Goal: Task Accomplishment & Management: Complete application form

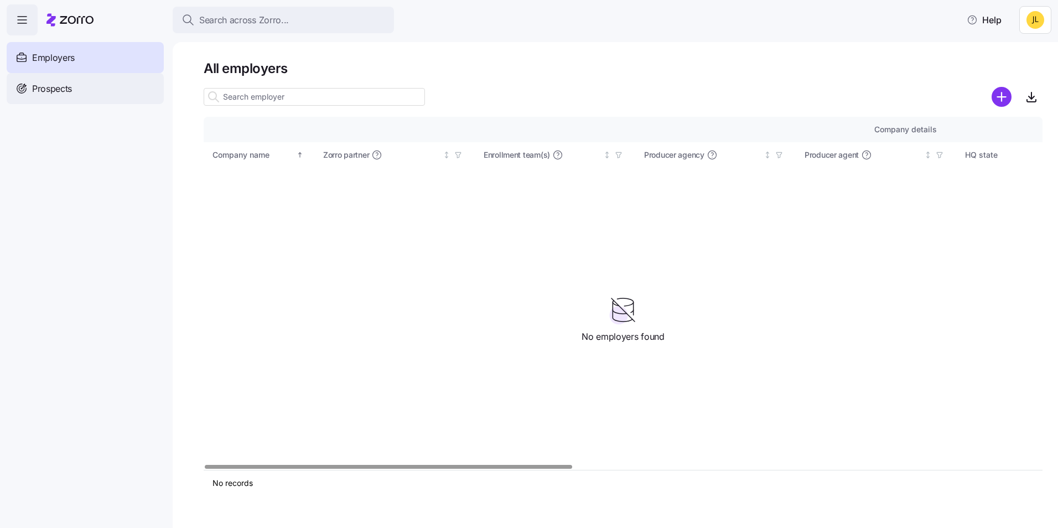
click at [65, 91] on span "Prospects" at bounding box center [52, 89] width 40 height 14
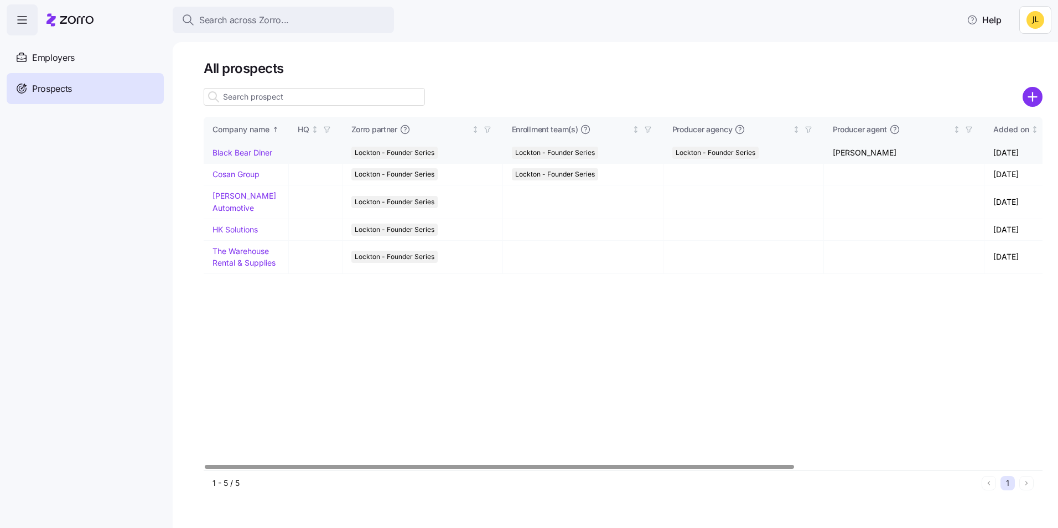
click at [241, 156] on link "Black Bear Diner" at bounding box center [243, 152] width 60 height 9
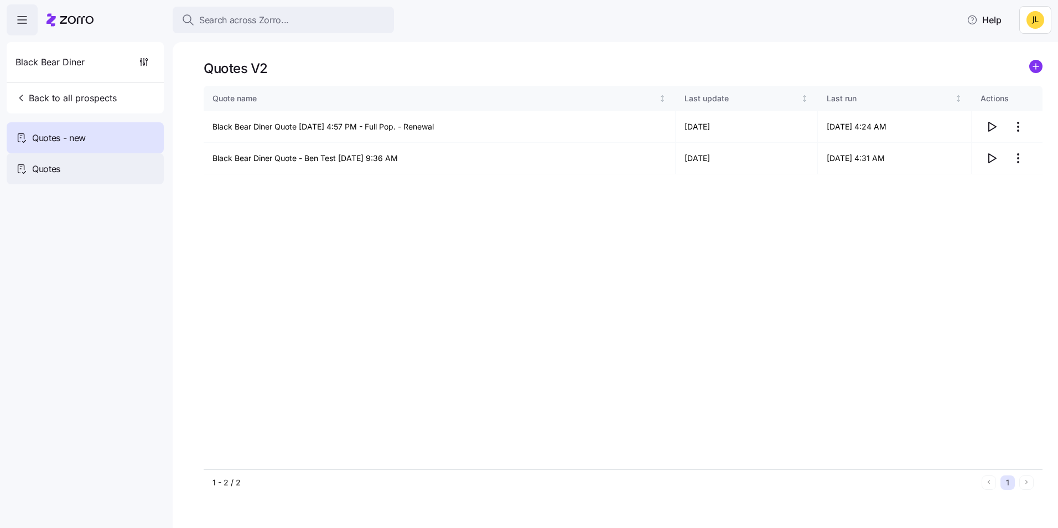
click at [61, 169] on div "Quotes" at bounding box center [85, 168] width 157 height 31
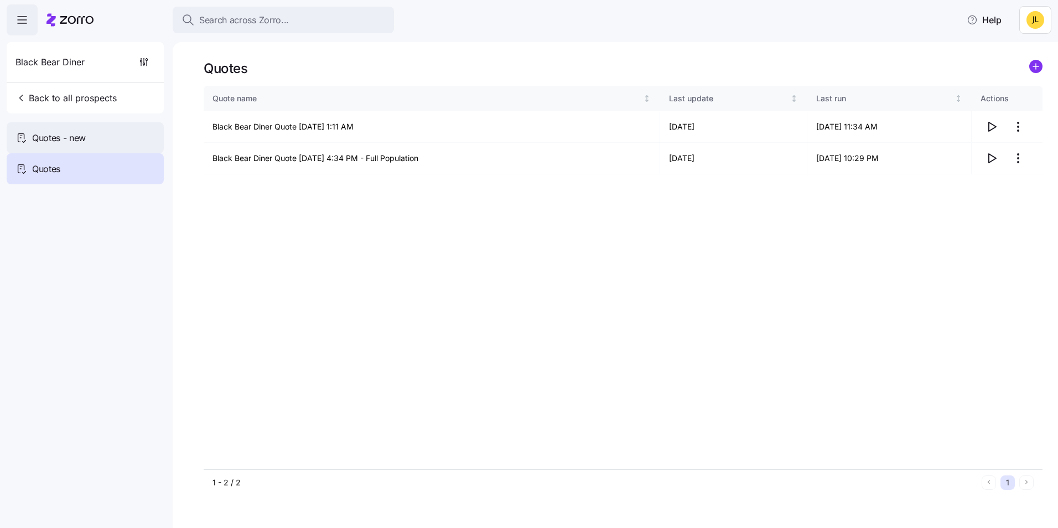
click at [100, 145] on div "Quotes - new" at bounding box center [85, 137] width 157 height 31
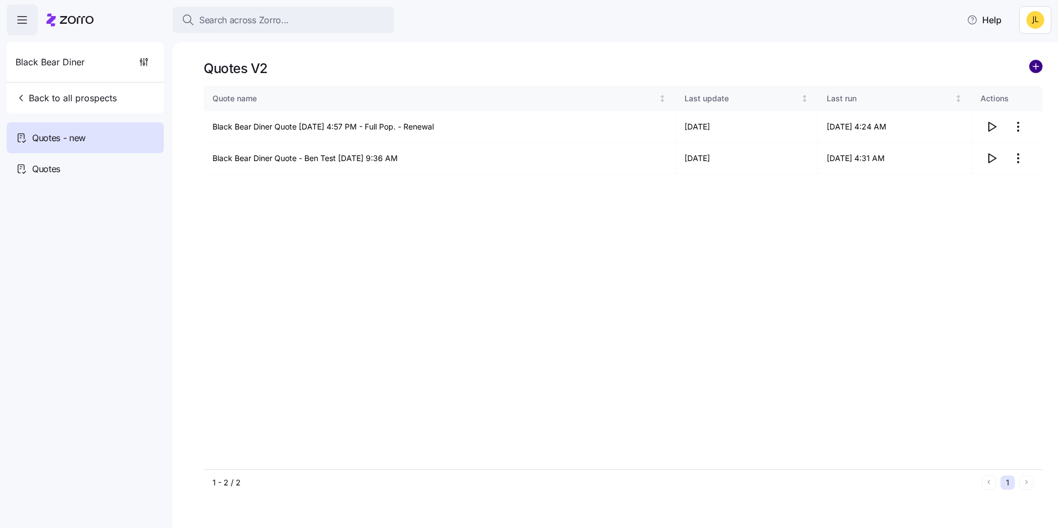
click at [1030, 66] on circle "add icon" at bounding box center [1036, 66] width 12 height 12
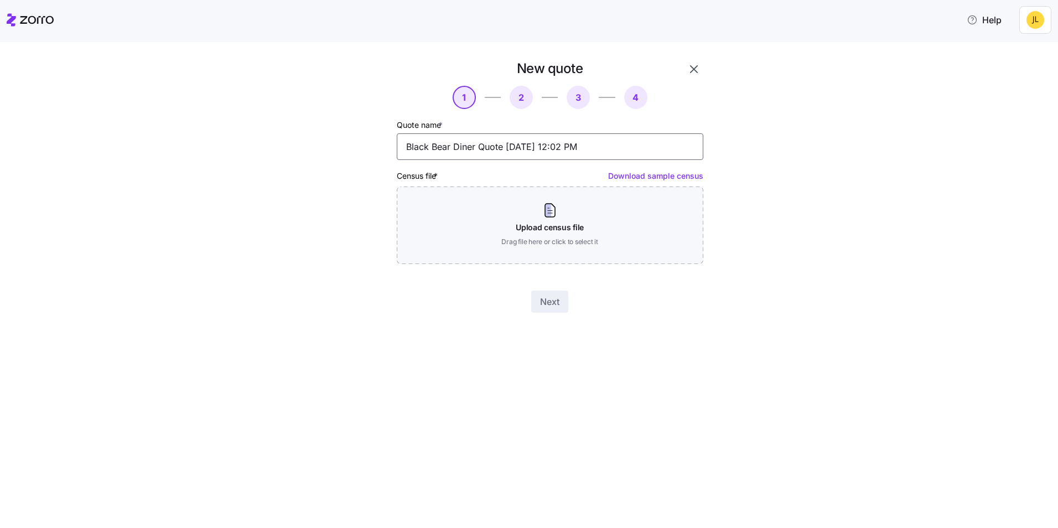
click at [613, 147] on input "Black Bear Diner Quote 09/30/2025 12:02 PM" at bounding box center [550, 146] width 307 height 27
type input "Black Bear Diner Quote 09/30/2025 12:02 PM - Full Pop. Current"
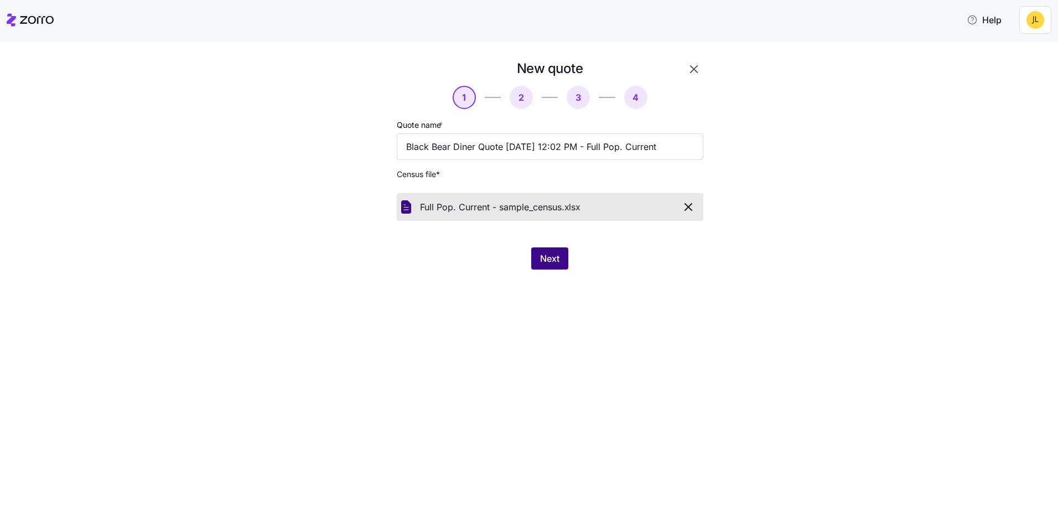
click at [545, 258] on span "Next" at bounding box center [549, 258] width 19 height 13
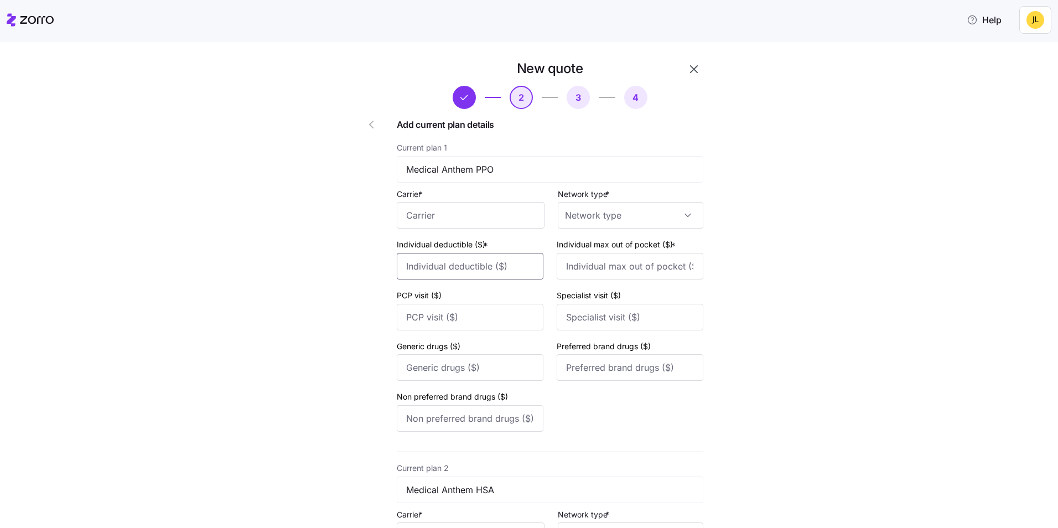
click at [490, 270] on input "Individual deductible ($) *" at bounding box center [470, 266] width 147 height 27
click at [464, 219] on input "Carrier *" at bounding box center [471, 215] width 148 height 27
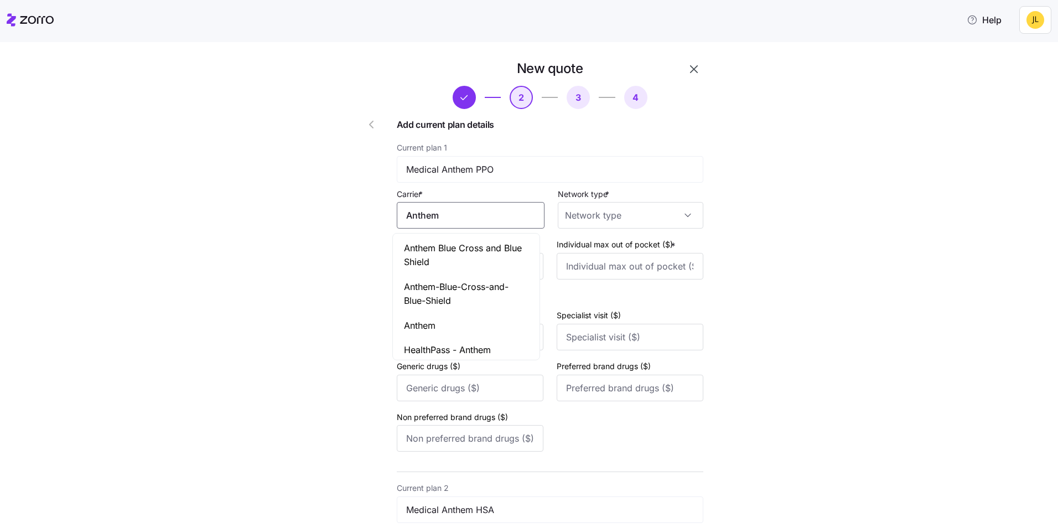
click at [473, 242] on span "Anthem Blue Cross and Blue Shield" at bounding box center [466, 255] width 125 height 28
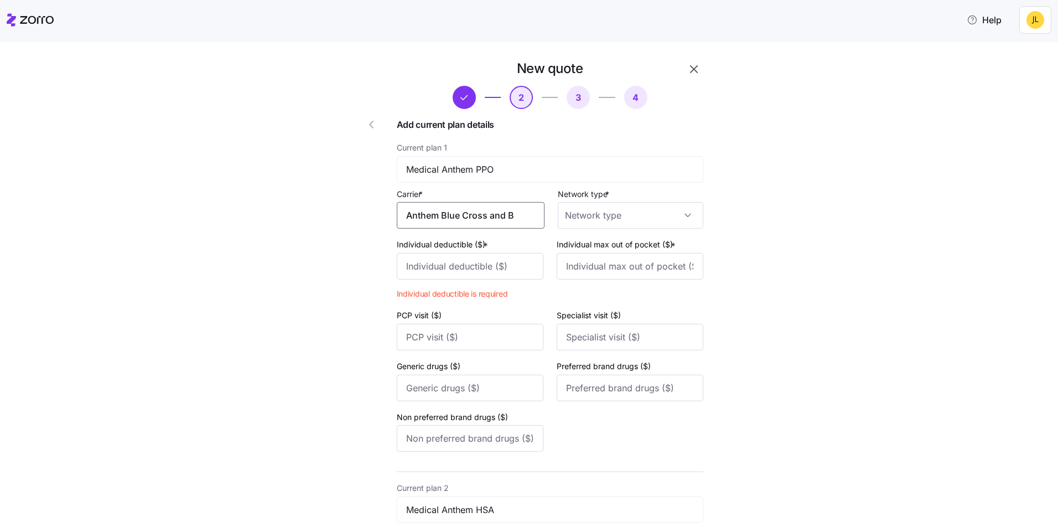
scroll to position [0, 41]
drag, startPoint x: 403, startPoint y: 214, endPoint x: 539, endPoint y: 213, distance: 135.6
click at [539, 213] on input "Anthem Blue Cross and Blue Shield" at bounding box center [471, 215] width 148 height 27
type input "Anthem Blue Cross and Blue Shield"
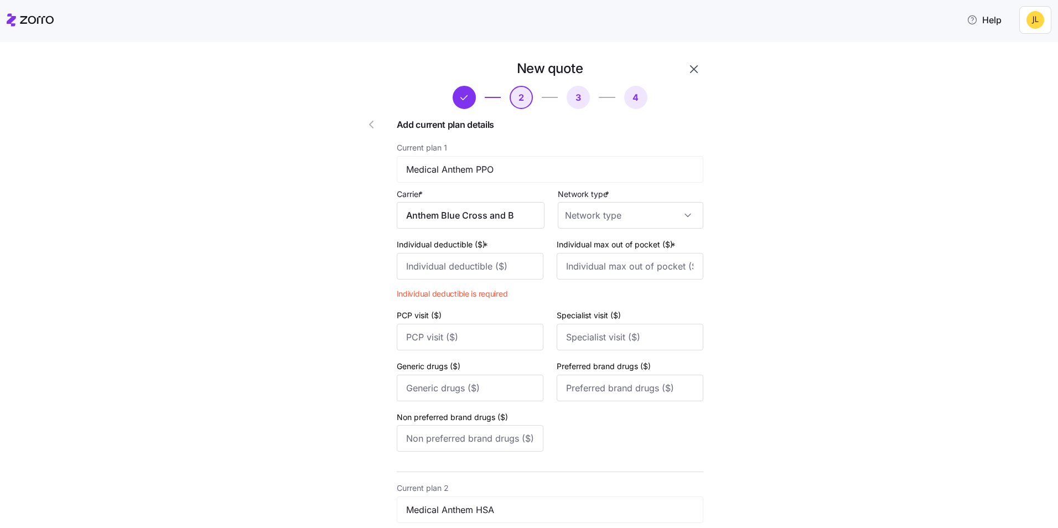
click at [645, 223] on input "Network type *" at bounding box center [631, 215] width 146 height 27
click at [593, 311] on div "PPO" at bounding box center [626, 318] width 137 height 23
type input "PPO"
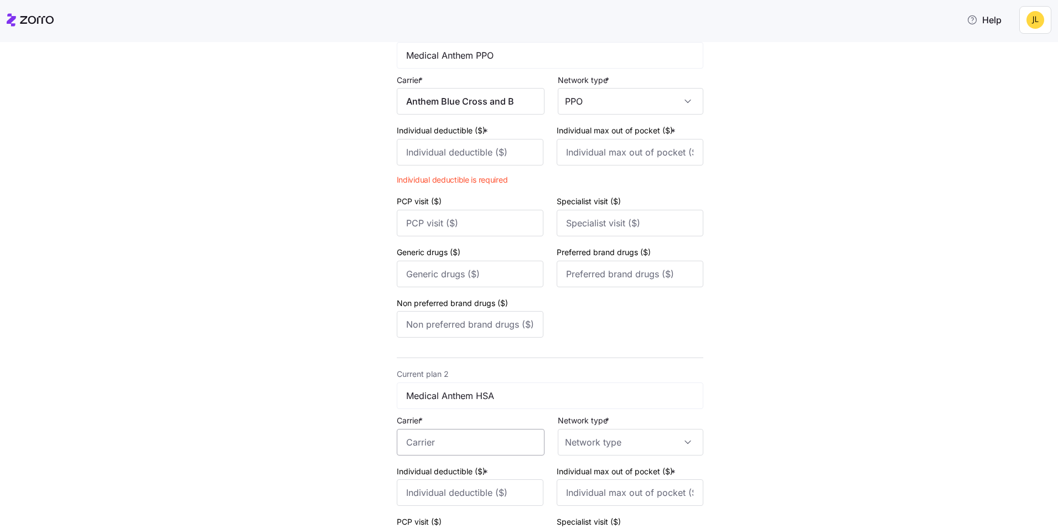
scroll to position [166, 0]
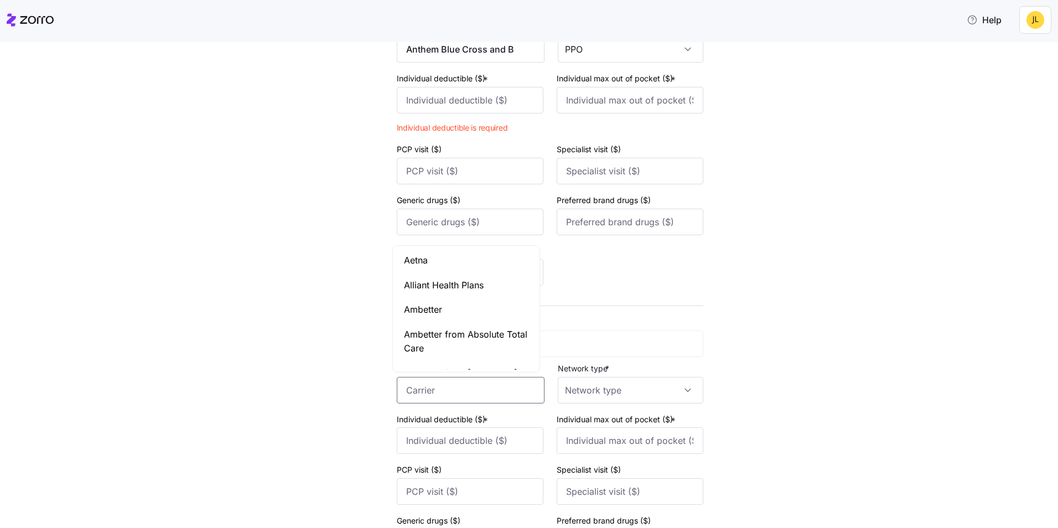
click at [458, 382] on input "Carrier *" at bounding box center [471, 390] width 148 height 27
paste input "Anthem Blue Cross and Blue Shield"
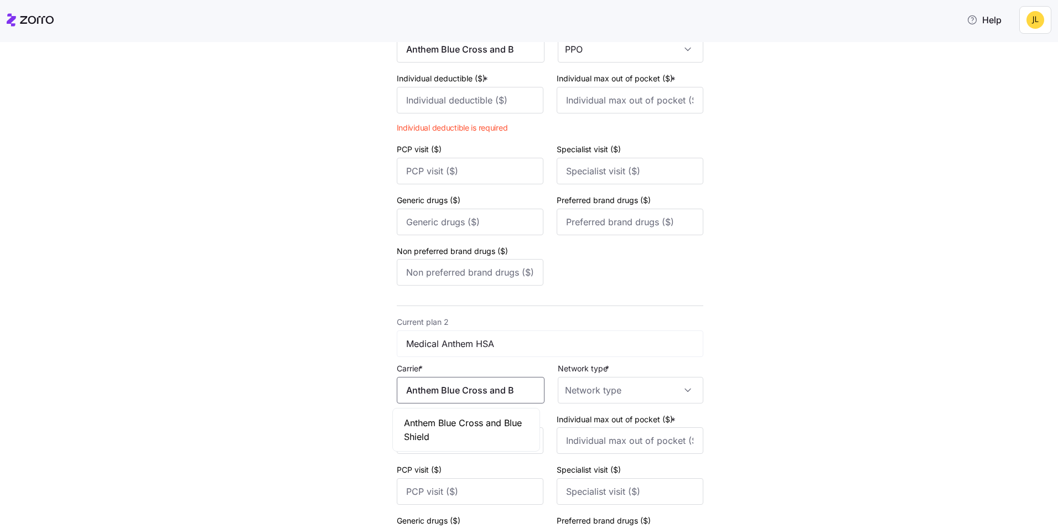
scroll to position [0, 41]
click at [473, 421] on span "Anthem Blue Cross and Blue Shield" at bounding box center [466, 430] width 125 height 28
type input "Anthem Blue Cross and Blue Shield"
click at [613, 385] on input "Network type *" at bounding box center [631, 390] width 146 height 27
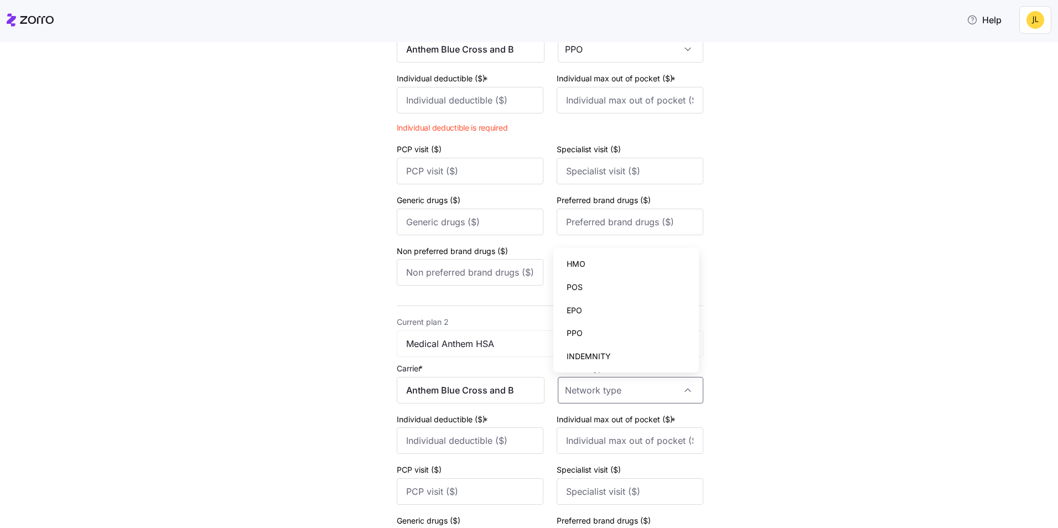
click at [592, 333] on div "PPO" at bounding box center [626, 333] width 137 height 23
type input "PPO"
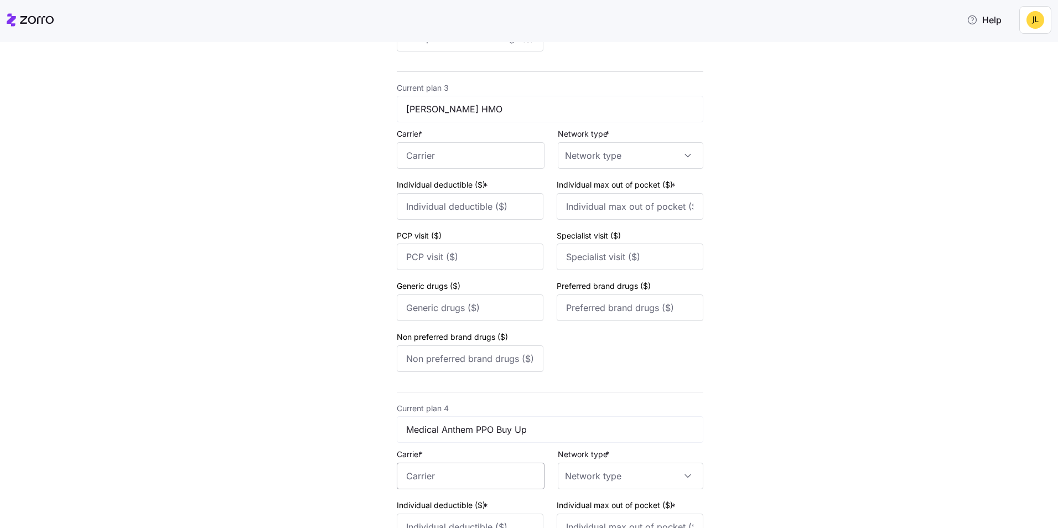
scroll to position [775, 0]
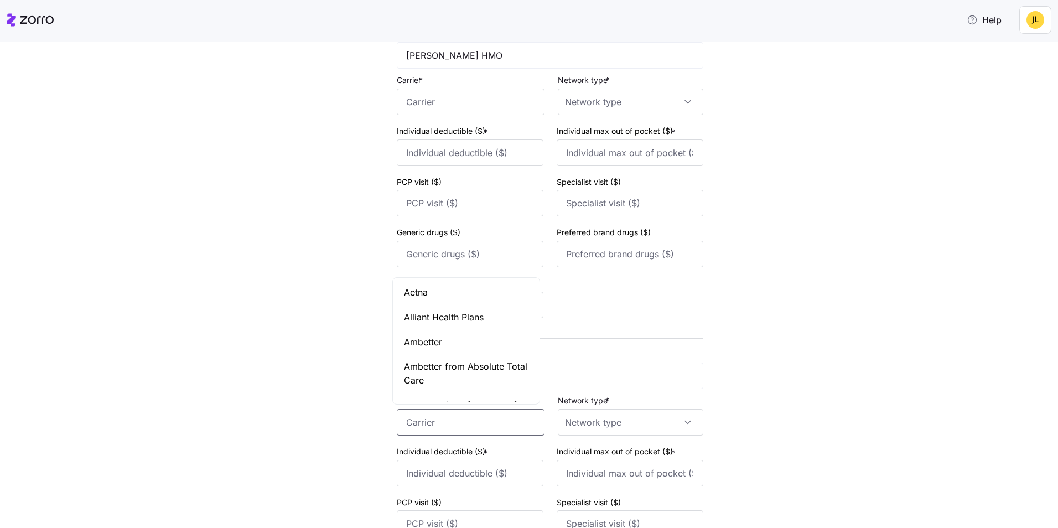
click at [463, 430] on input "Carrier *" at bounding box center [471, 422] width 148 height 27
paste input "Anthem Blue Cross and Blue Shield"
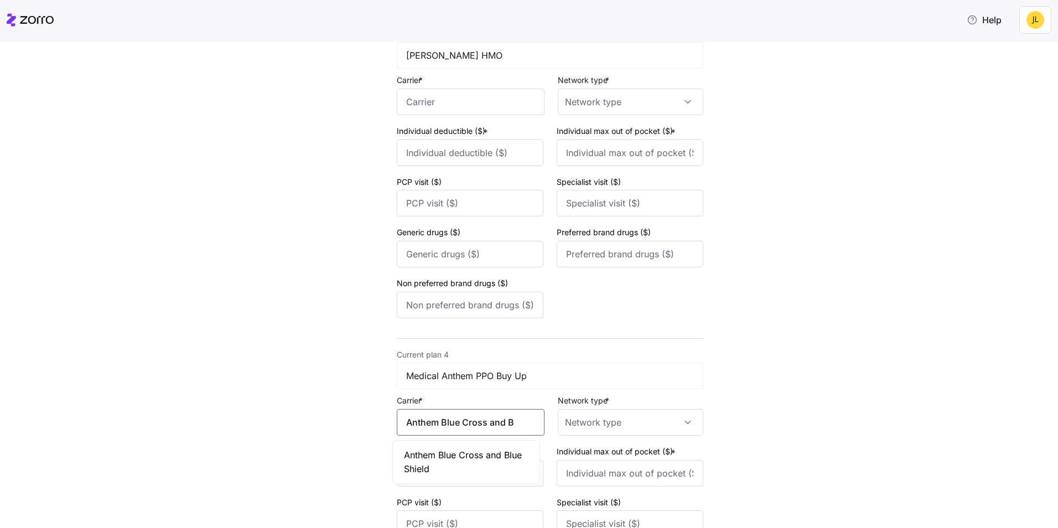
scroll to position [0, 41]
click at [481, 460] on span "Anthem Blue Cross and Blue Shield" at bounding box center [466, 462] width 125 height 28
type input "Anthem Blue Cross and Blue Shield"
click at [573, 420] on input "Network type *" at bounding box center [631, 422] width 146 height 27
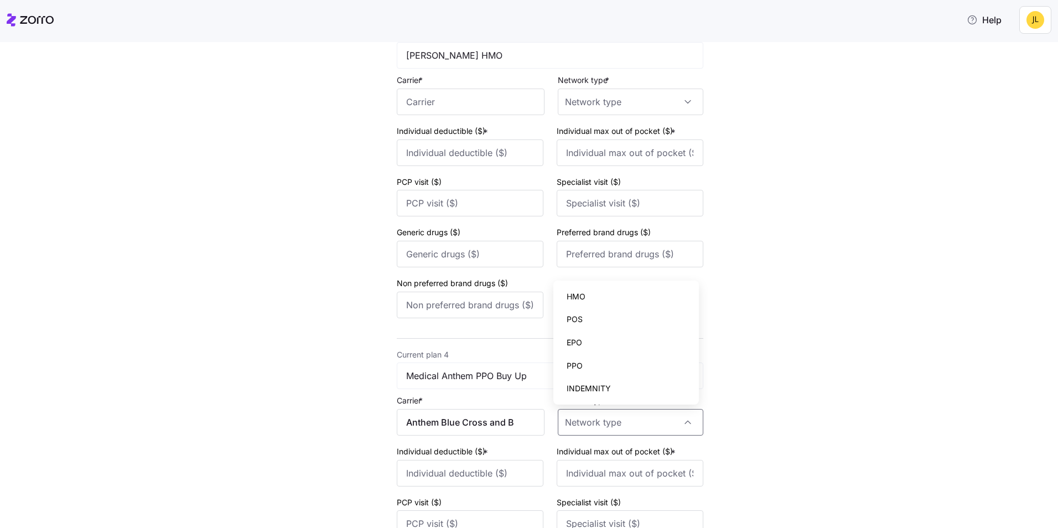
click at [588, 360] on div "PPO" at bounding box center [626, 365] width 137 height 23
type input "PPO"
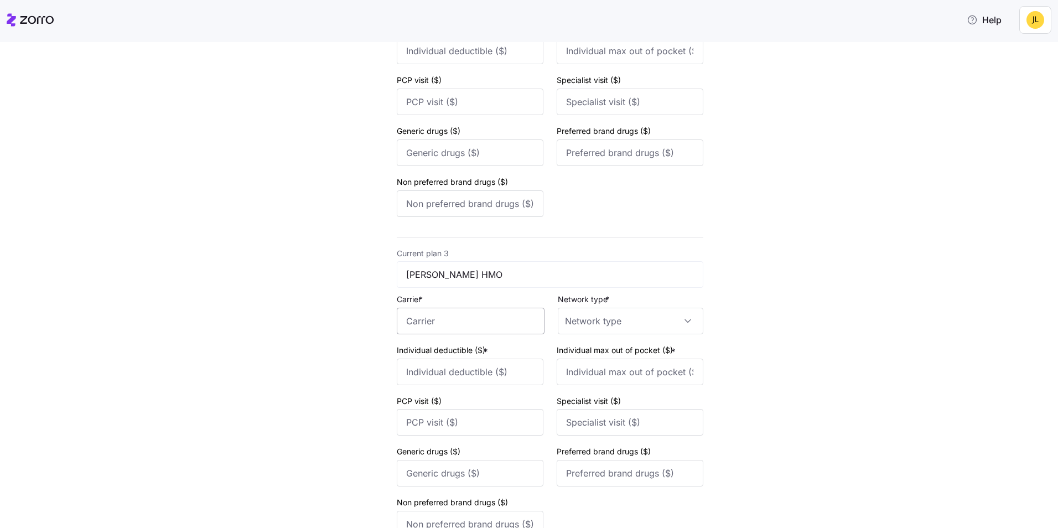
scroll to position [553, 0]
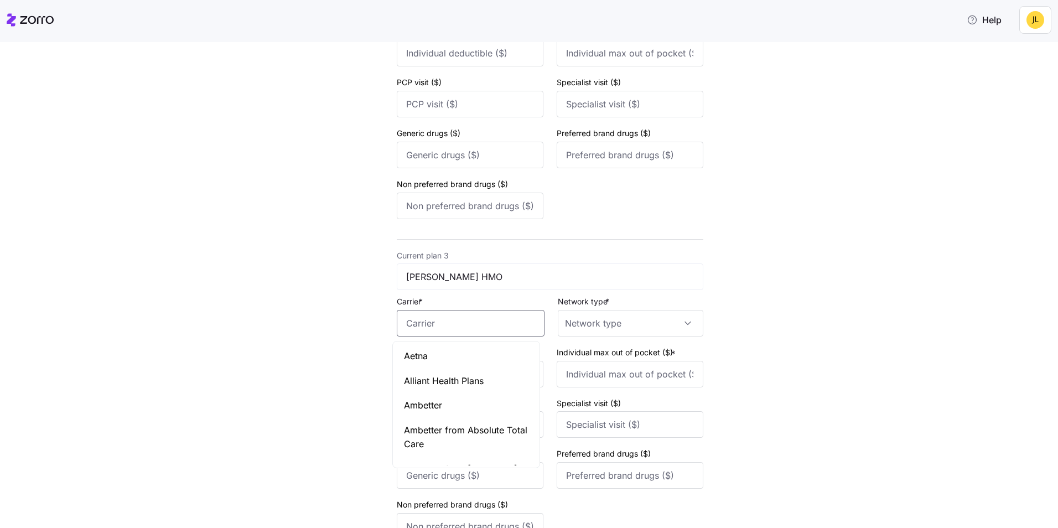
click at [478, 320] on input "Carrier *" at bounding box center [471, 323] width 148 height 27
click at [469, 356] on span "Kaiser Permanente" at bounding box center [466, 356] width 125 height 14
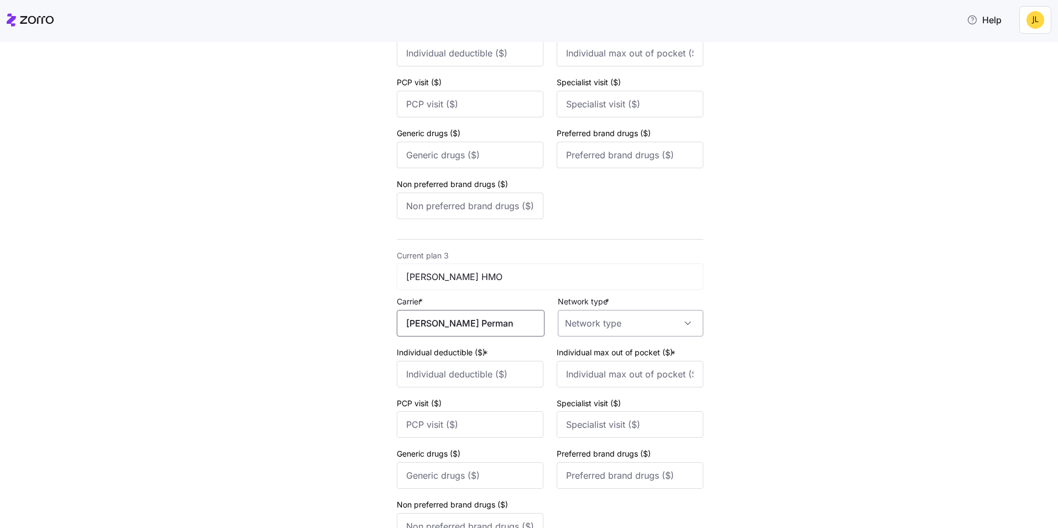
type input "Kaiser Permanente"
click at [598, 327] on input "Network type *" at bounding box center [631, 323] width 146 height 27
click at [798, 340] on div "New quote 2 3 4 Add current plan details Current plan 1 Medical Anthem PPO Carr…" at bounding box center [537, 241] width 1012 height 1470
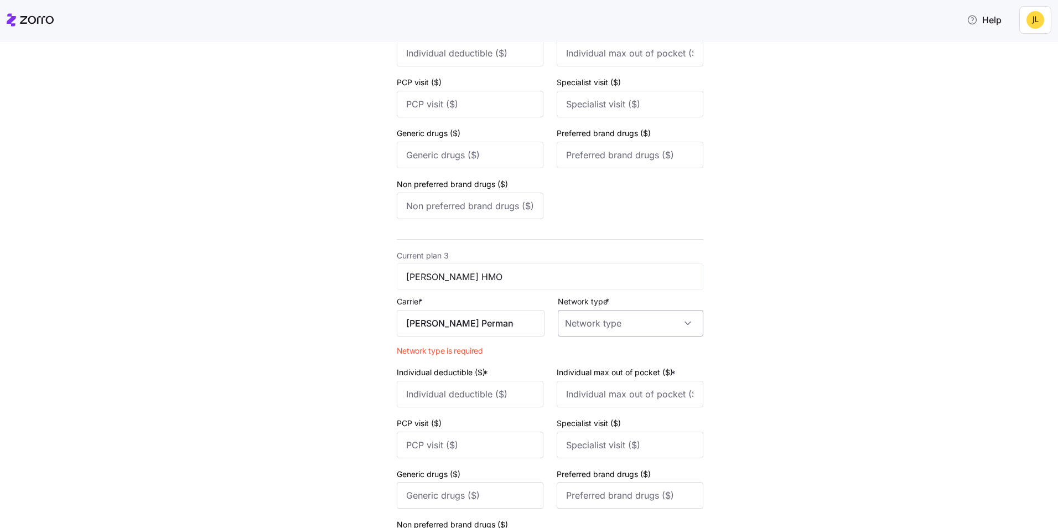
click at [597, 318] on input "Network type *" at bounding box center [631, 323] width 146 height 27
click at [597, 354] on div "HMO" at bounding box center [626, 356] width 137 height 23
type input "HMO"
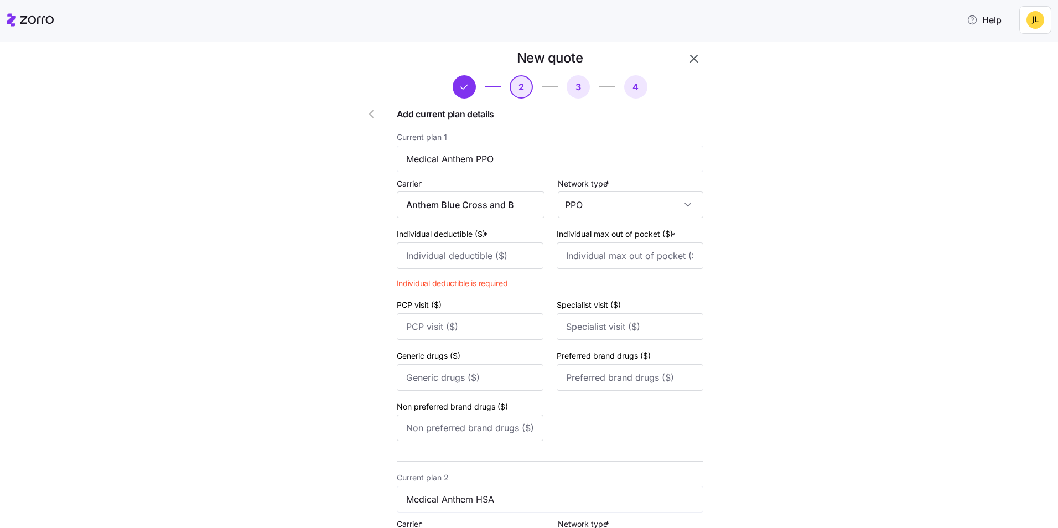
scroll to position [0, 0]
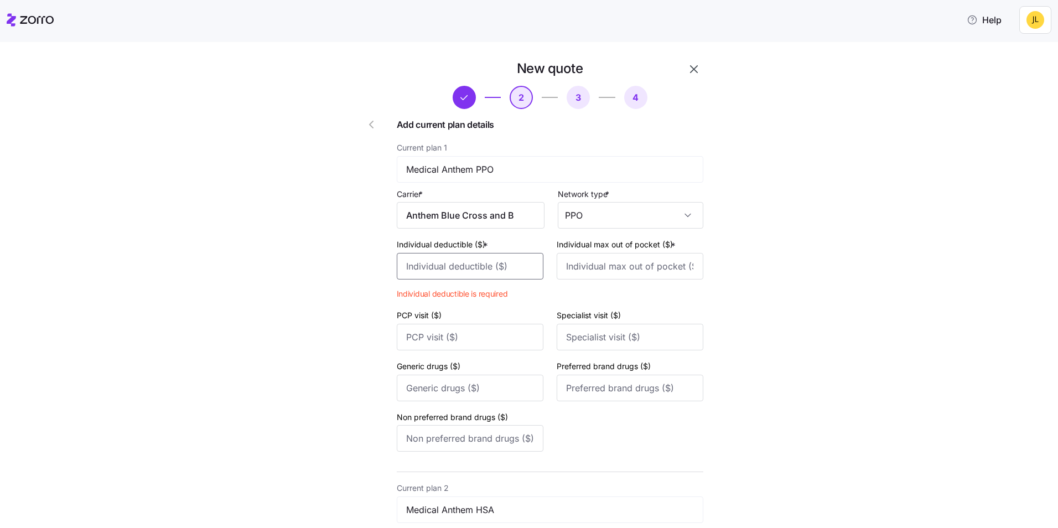
click at [425, 258] on input "Individual deductible ($) *" at bounding box center [470, 266] width 147 height 27
type input "6000"
type input "6500"
type input "35"
type input "60"
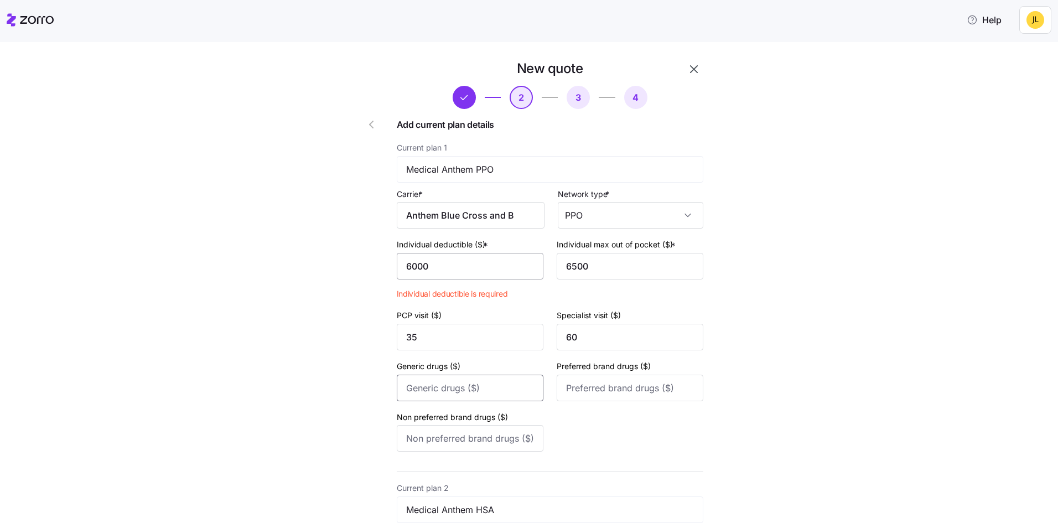
type input "20"
type input "50"
type input "75"
type input "3500"
type input "6000"
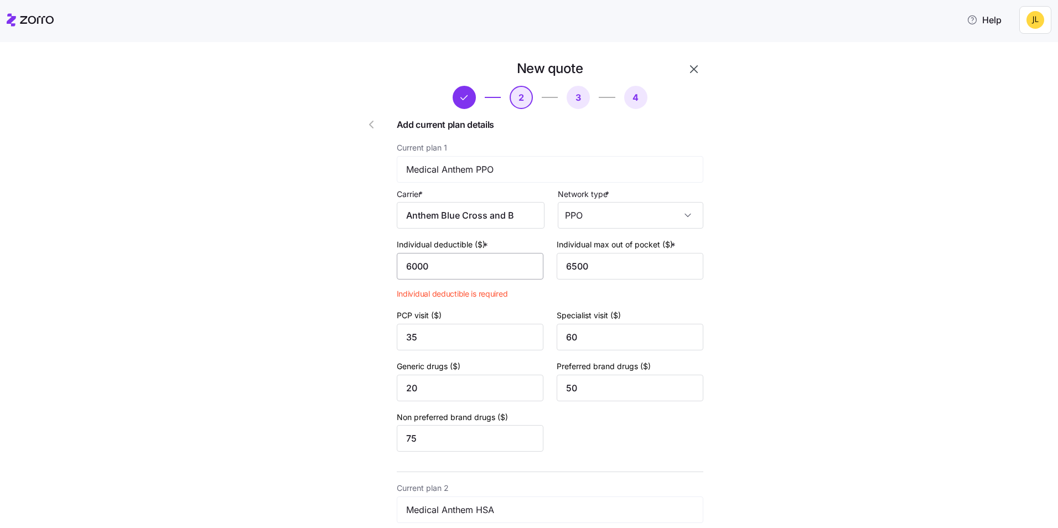
type input "0"
type input "15"
type input "40"
type input "60"
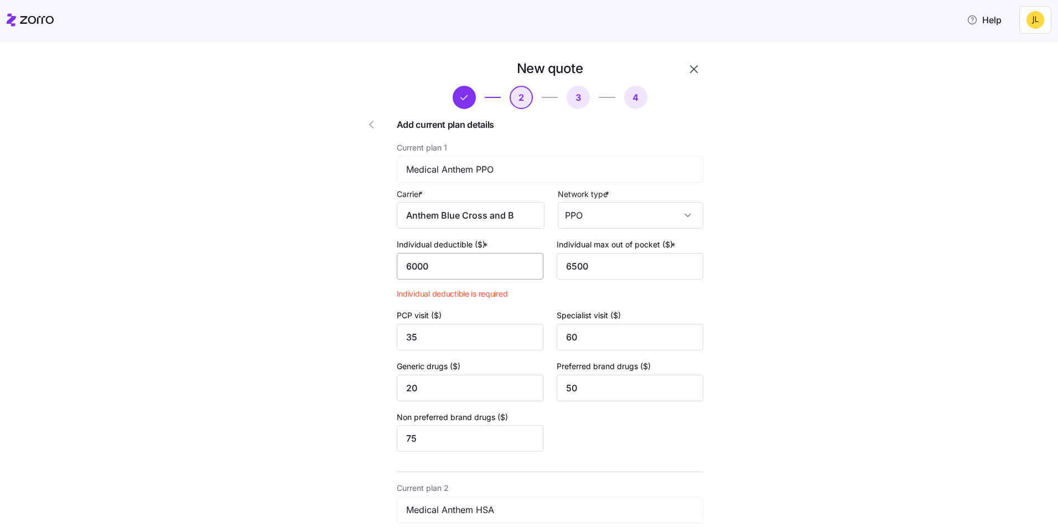
type input "1500"
type input "4000"
type input "40"
type input "50"
type input "10"
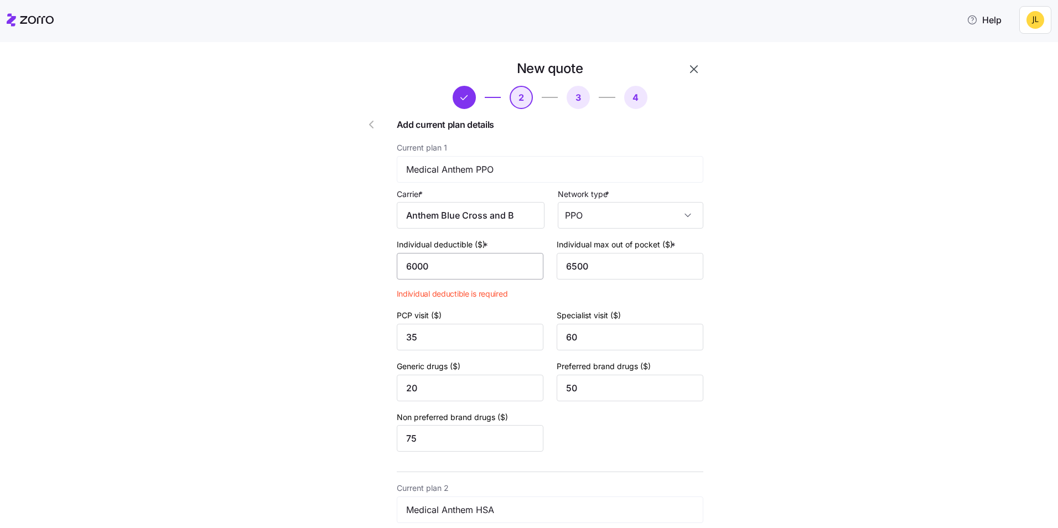
type input "30"
type input "1000"
type input "5000"
type input "35"
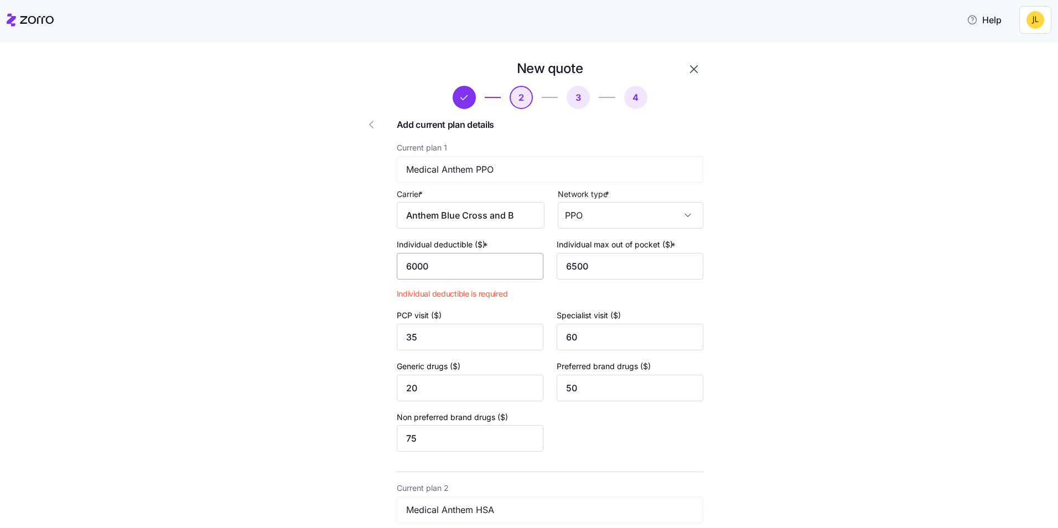
type input "55"
type input "20"
type input "30"
type input "50"
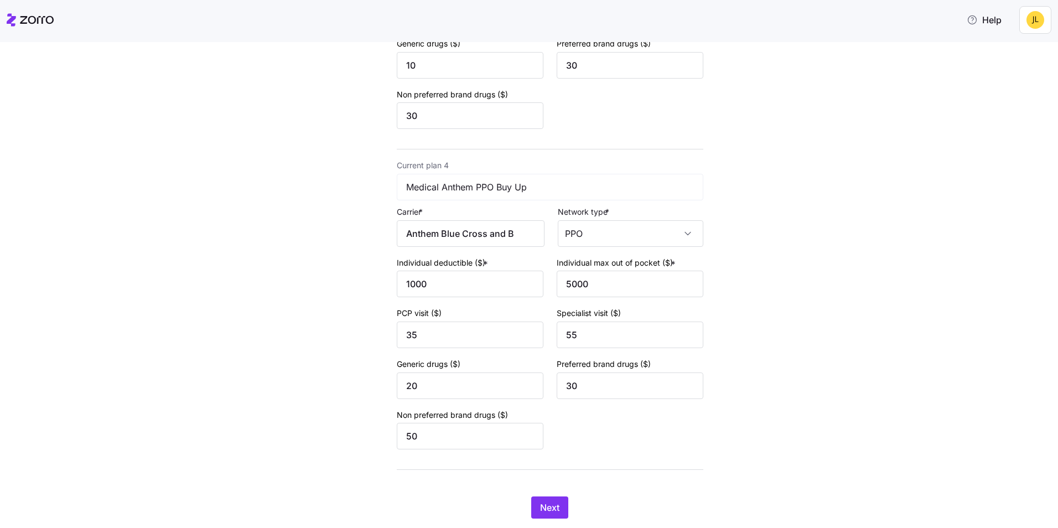
scroll to position [974, 0]
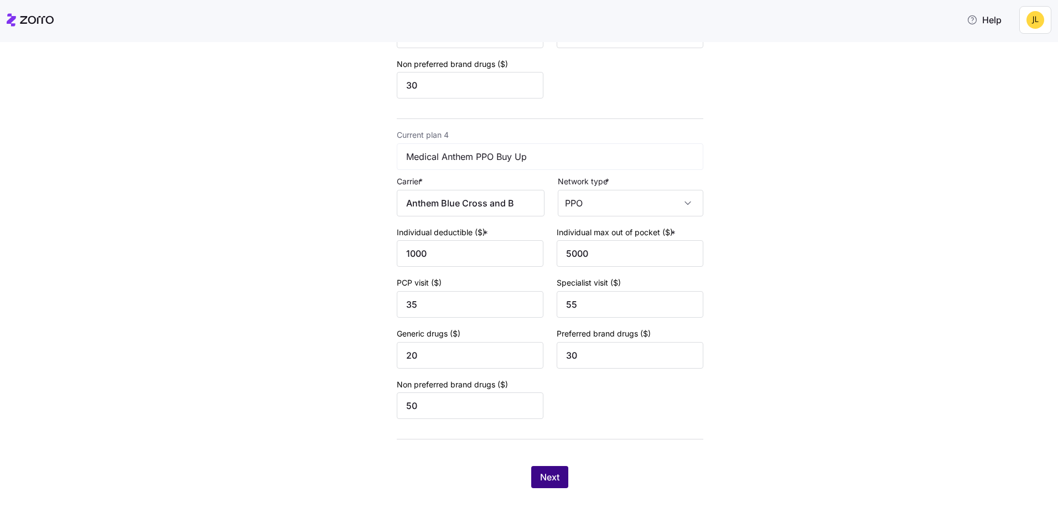
click at [545, 475] on span "Next" at bounding box center [549, 476] width 19 height 13
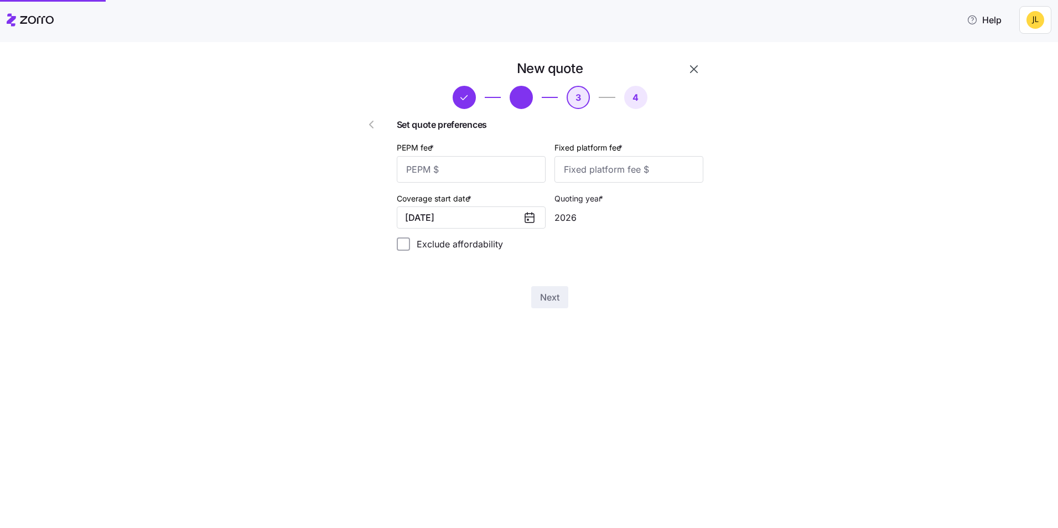
scroll to position [0, 0]
click at [472, 173] on input "PEPM fee *" at bounding box center [471, 169] width 149 height 27
type input "55"
click at [620, 169] on input "Fixed platform fee *" at bounding box center [629, 169] width 149 height 27
type input "100"
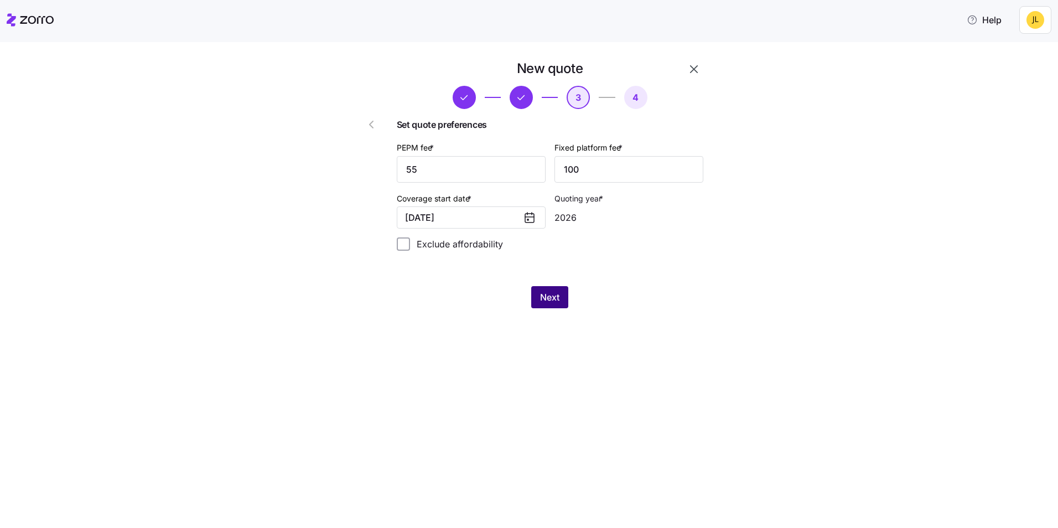
click at [557, 290] on button "Next" at bounding box center [549, 297] width 37 height 22
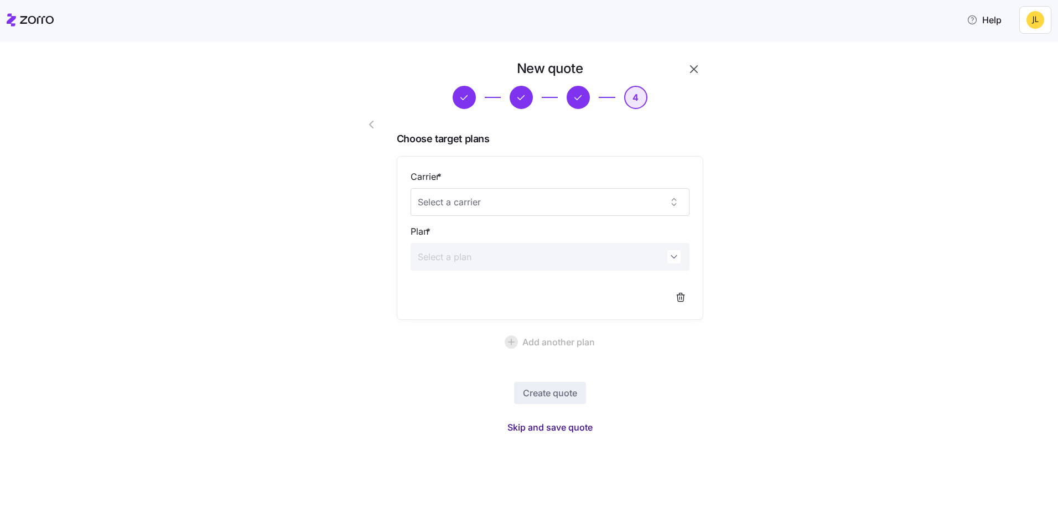
click at [570, 429] on span "Skip and save quote" at bounding box center [550, 427] width 85 height 13
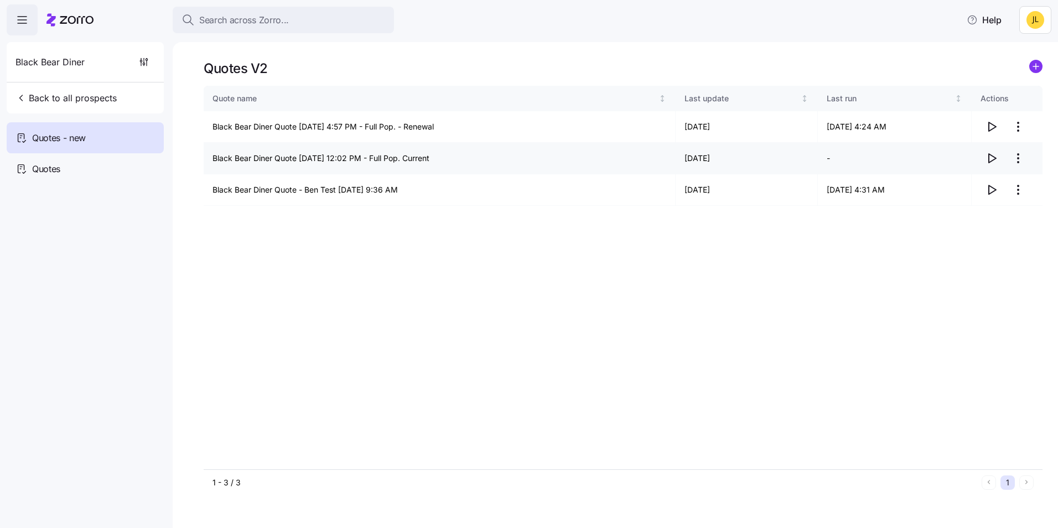
click at [990, 153] on icon "button" at bounding box center [991, 158] width 13 height 13
click at [987, 127] on icon "button" at bounding box center [991, 126] width 13 height 13
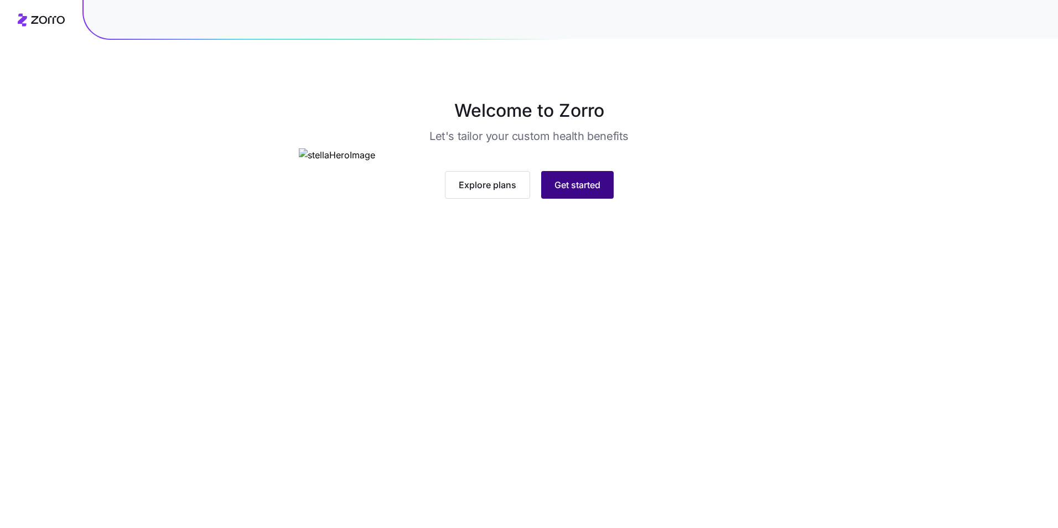
click at [581, 199] on button "Get started" at bounding box center [577, 185] width 73 height 28
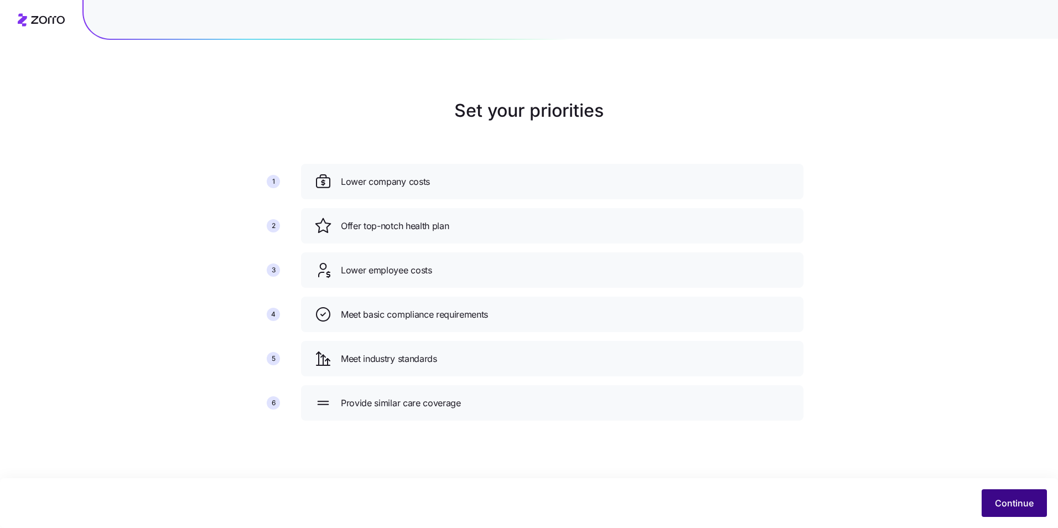
click at [1020, 509] on span "Continue" at bounding box center [1014, 502] width 39 height 13
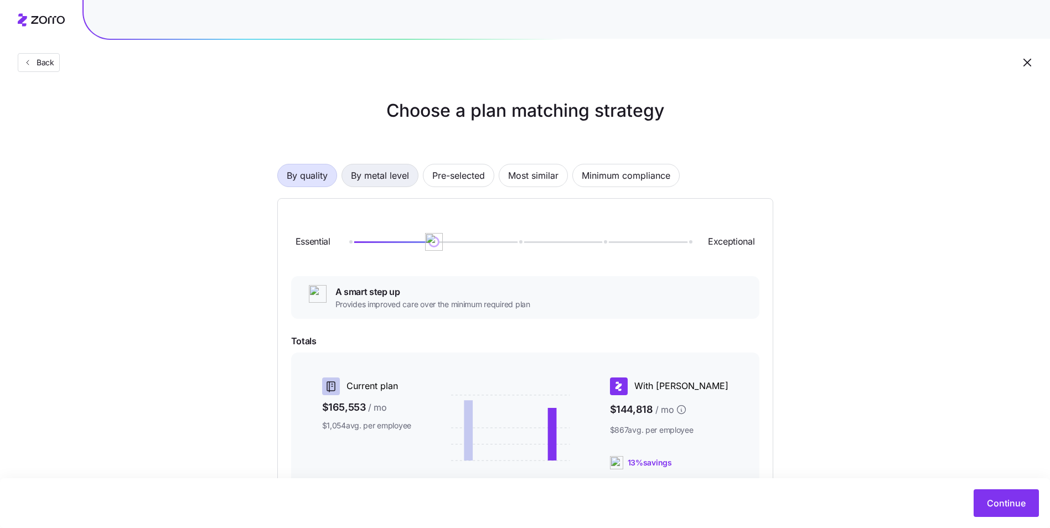
click at [389, 179] on span "By metal level" at bounding box center [380, 175] width 58 height 22
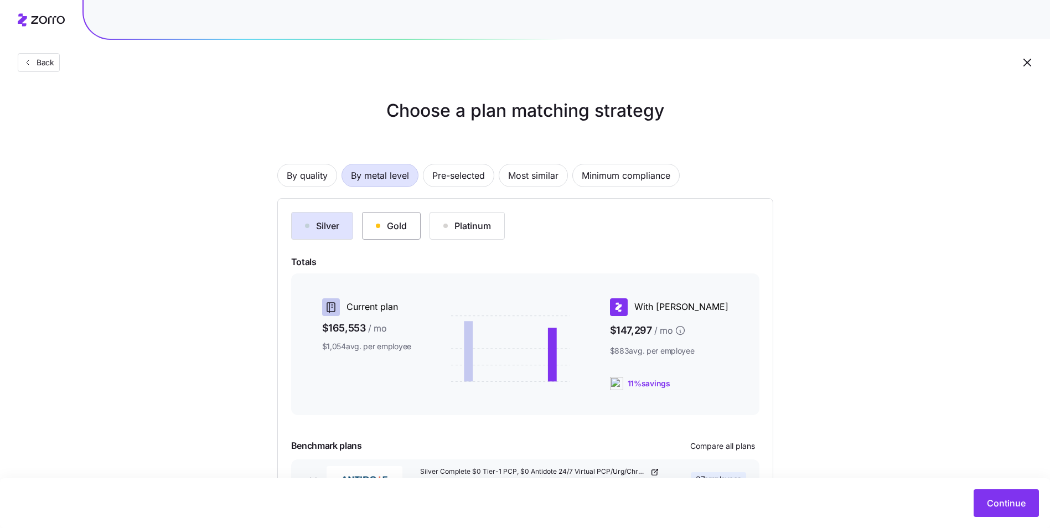
click at [403, 227] on div "Gold" at bounding box center [391, 225] width 31 height 13
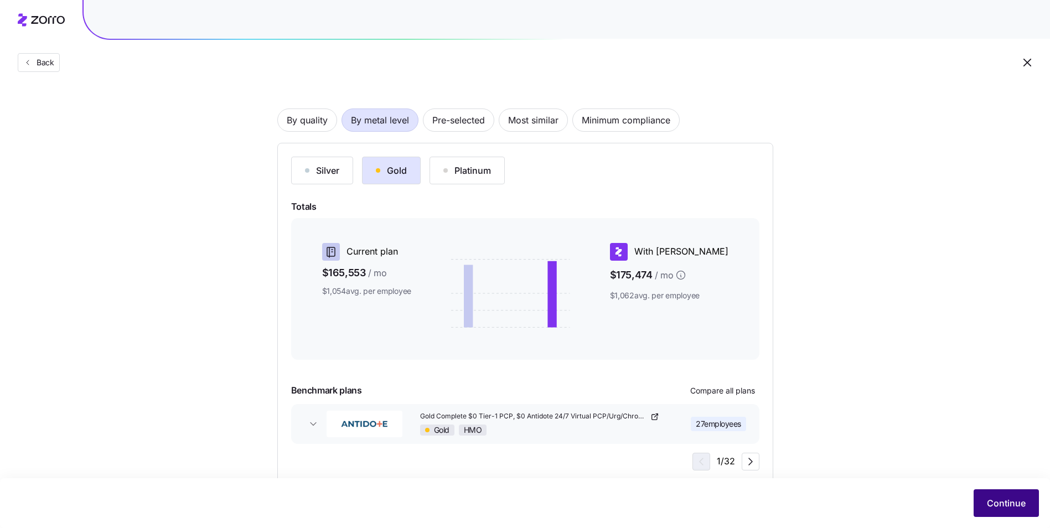
click at [997, 499] on span "Continue" at bounding box center [1006, 502] width 39 height 13
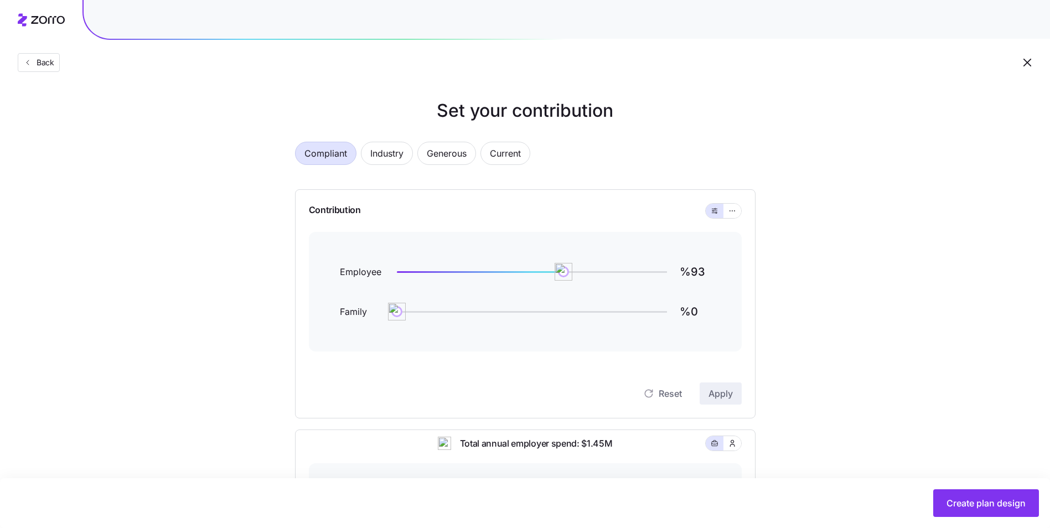
scroll to position [55, 0]
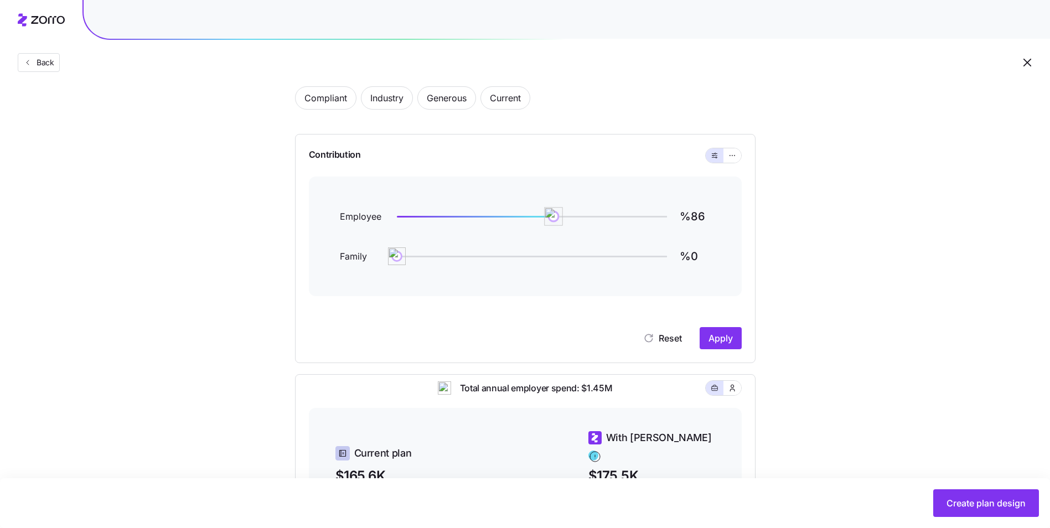
type input "%85"
drag, startPoint x: 566, startPoint y: 219, endPoint x: 550, endPoint y: 220, distance: 15.5
click at [550, 220] on img at bounding box center [549, 216] width 19 height 19
type input "%60"
drag, startPoint x: 399, startPoint y: 258, endPoint x: 504, endPoint y: 254, distance: 105.3
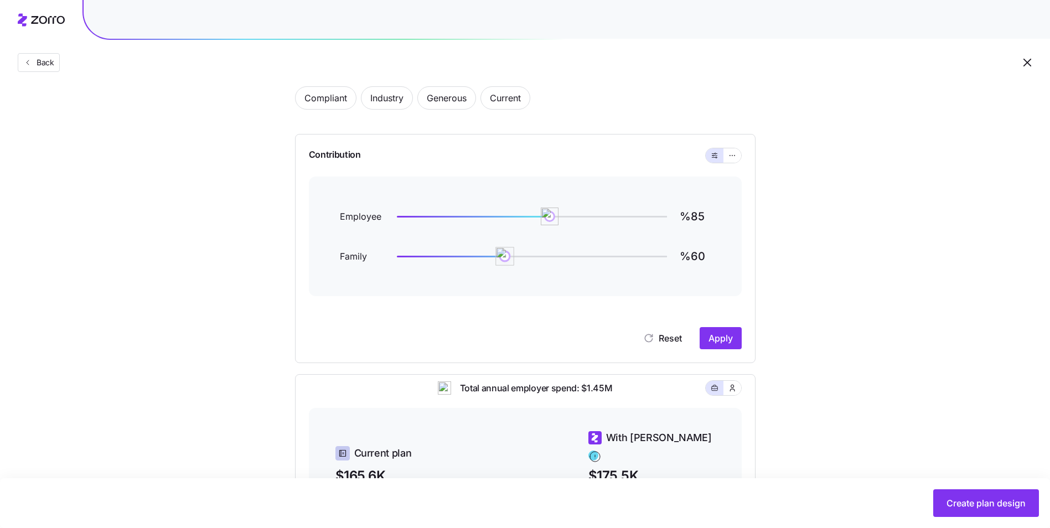
click at [504, 254] on img at bounding box center [504, 256] width 19 height 19
click at [729, 161] on button "button" at bounding box center [732, 155] width 18 height 14
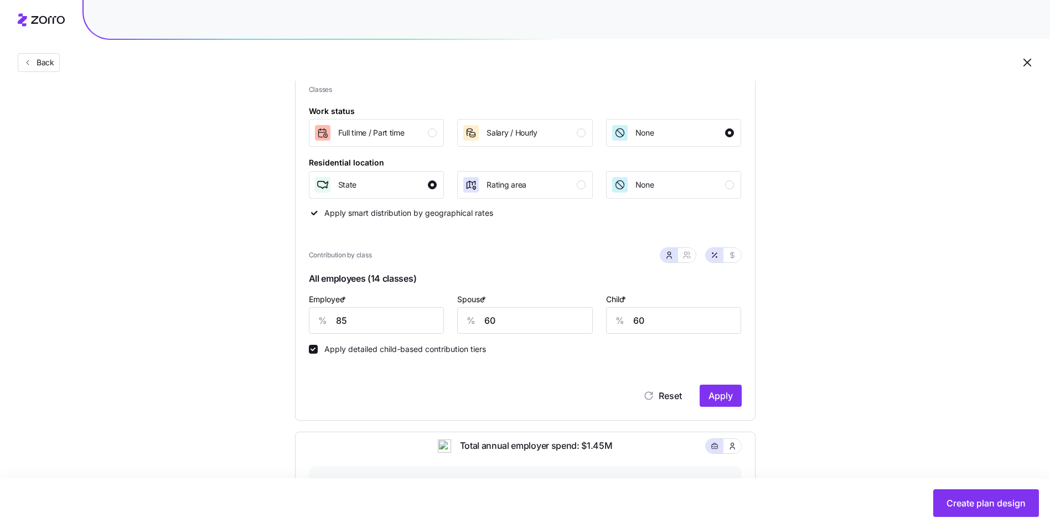
scroll to position [166, 0]
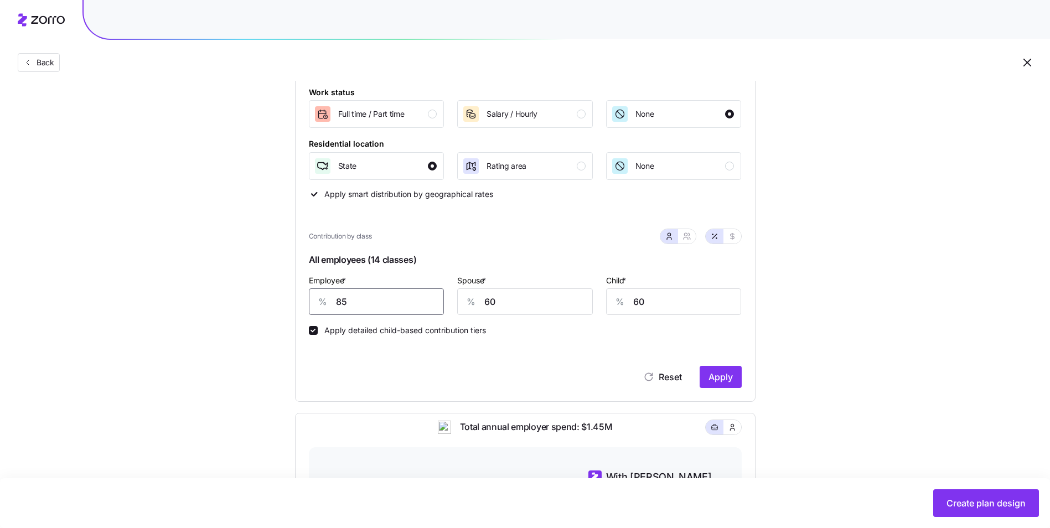
click at [353, 298] on input "85" at bounding box center [377, 301] width 136 height 27
type input "80"
click at [552, 359] on div "Reset Apply" at bounding box center [525, 366] width 433 height 44
click at [715, 373] on span "Apply" at bounding box center [720, 376] width 24 height 13
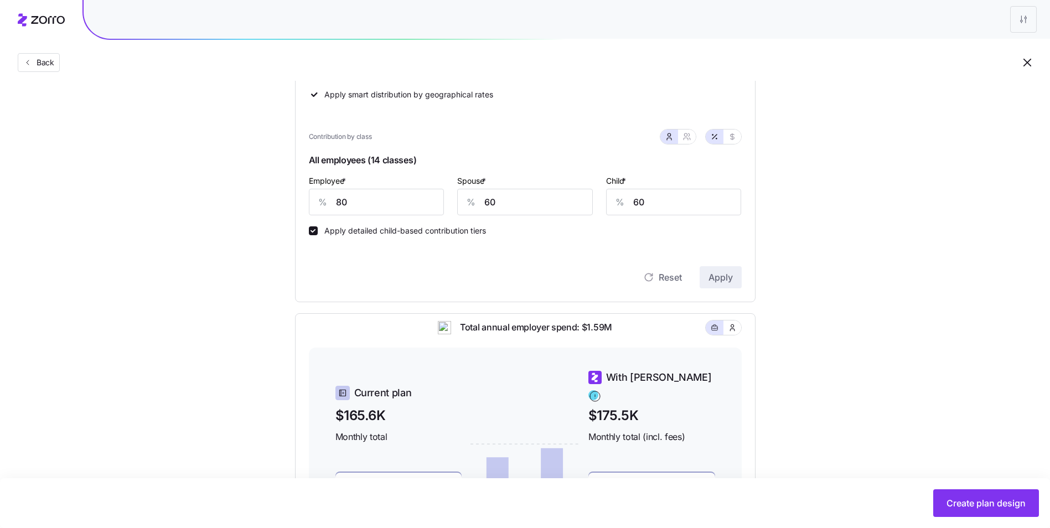
scroll to position [277, 0]
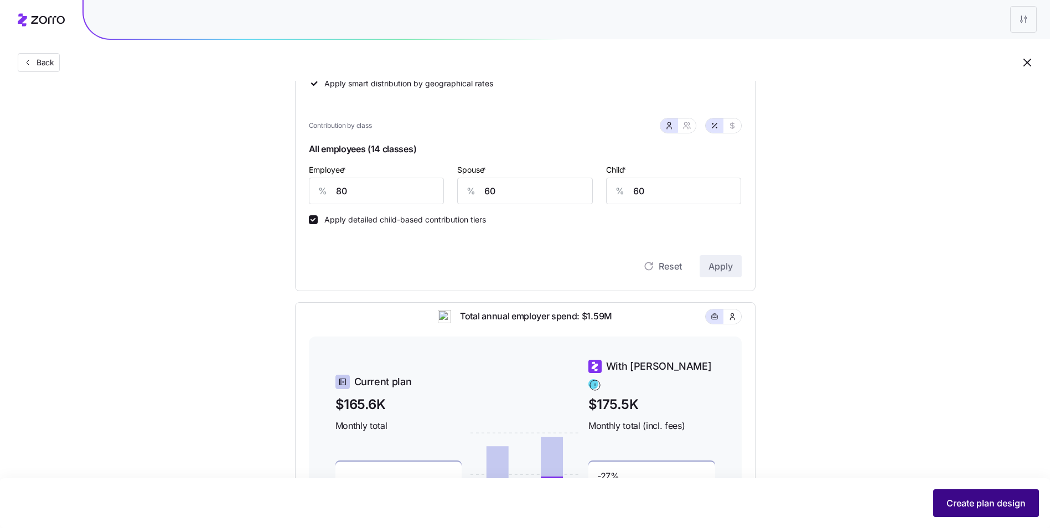
click at [970, 493] on button "Create plan design" at bounding box center [986, 503] width 106 height 28
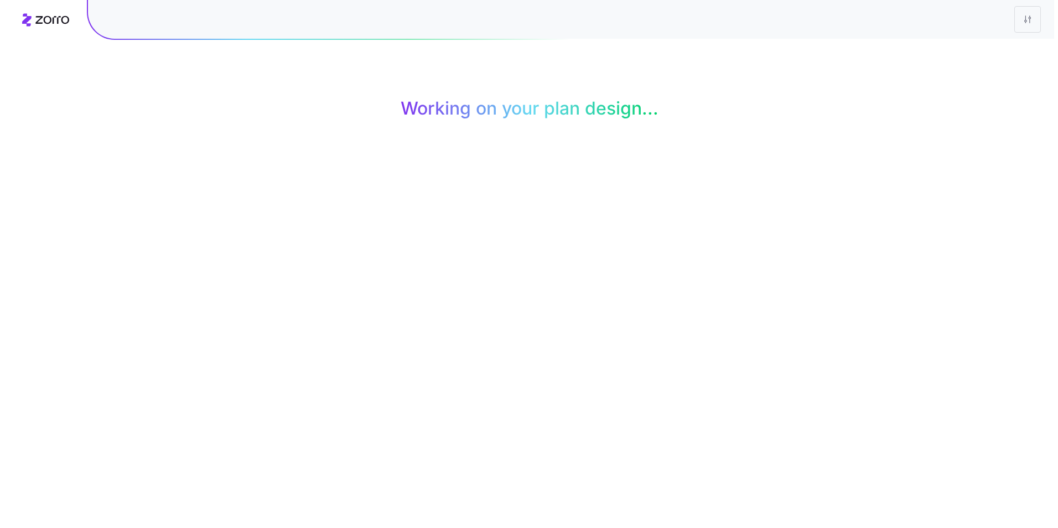
scroll to position [0, 0]
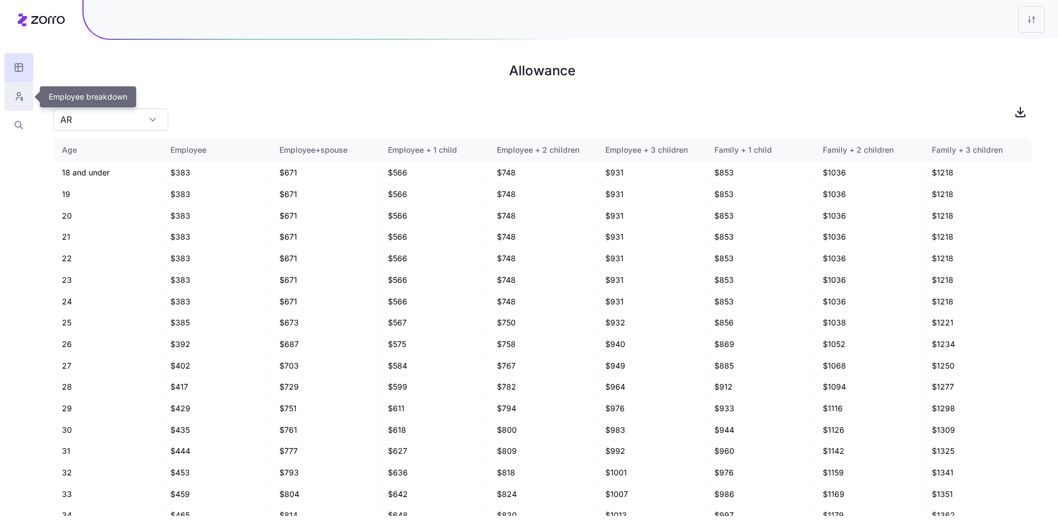
click at [22, 95] on icon "button" at bounding box center [19, 96] width 10 height 11
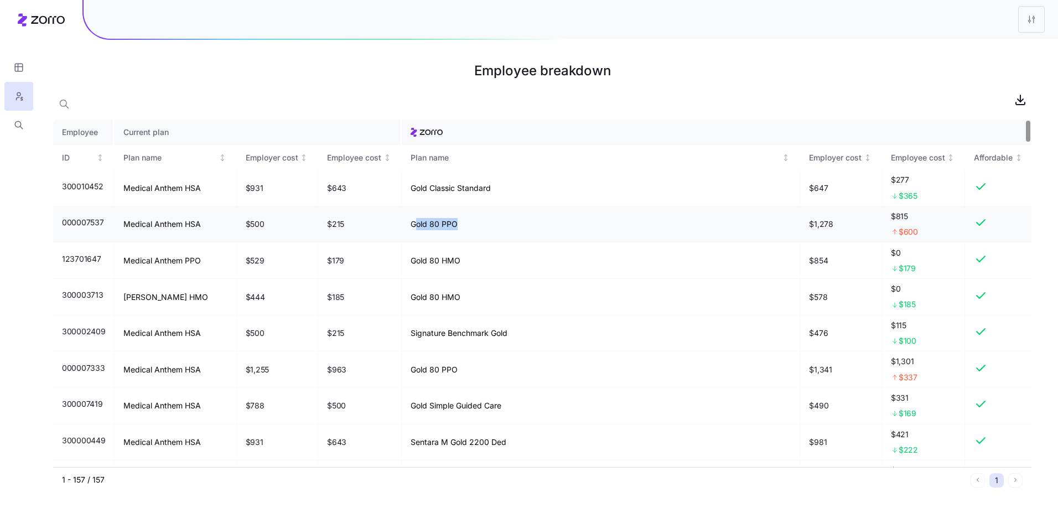
drag, startPoint x: 455, startPoint y: 221, endPoint x: 412, endPoint y: 226, distance: 42.8
click at [412, 226] on td "Gold 80 PPO" at bounding box center [601, 224] width 399 height 37
drag, startPoint x: 412, startPoint y: 226, endPoint x: 471, endPoint y: 234, distance: 59.3
click at [471, 234] on td "Gold 80 PPO" at bounding box center [601, 224] width 399 height 37
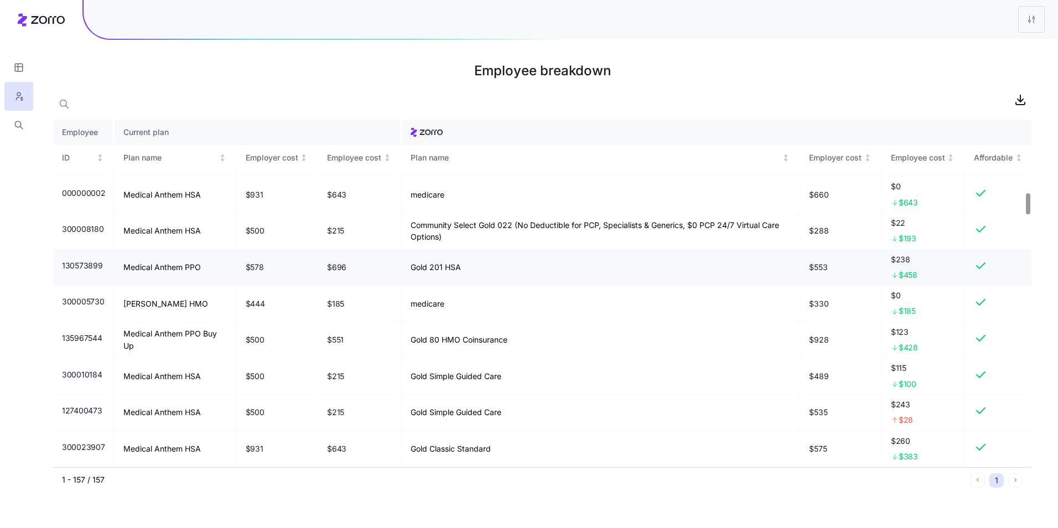
scroll to position [1107, 0]
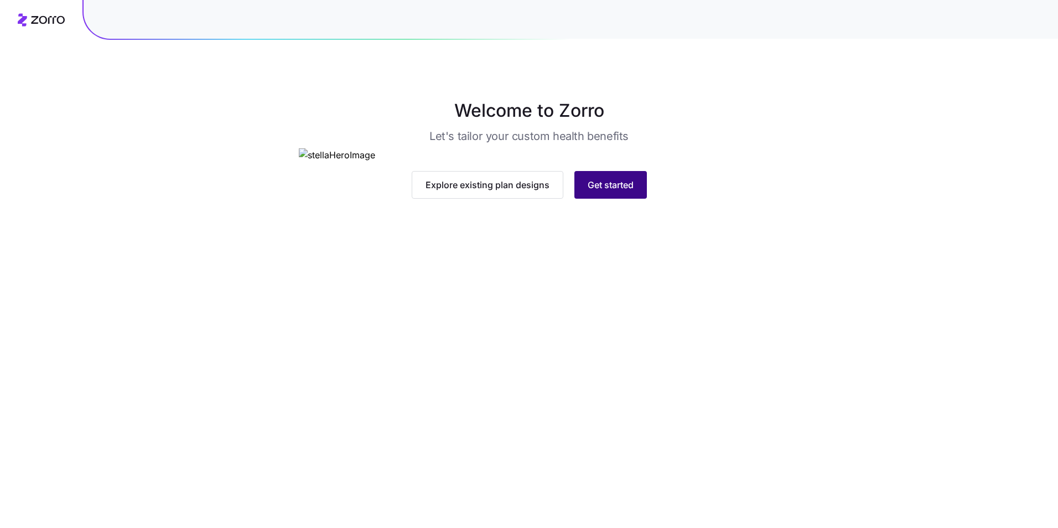
click at [624, 199] on button "Get started" at bounding box center [611, 185] width 73 height 28
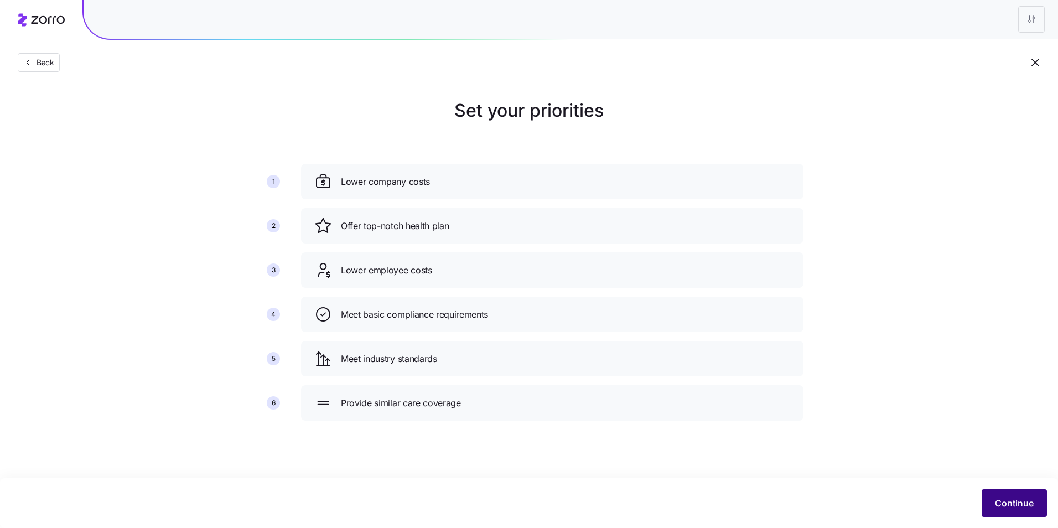
click at [1016, 494] on button "Continue" at bounding box center [1014, 503] width 65 height 28
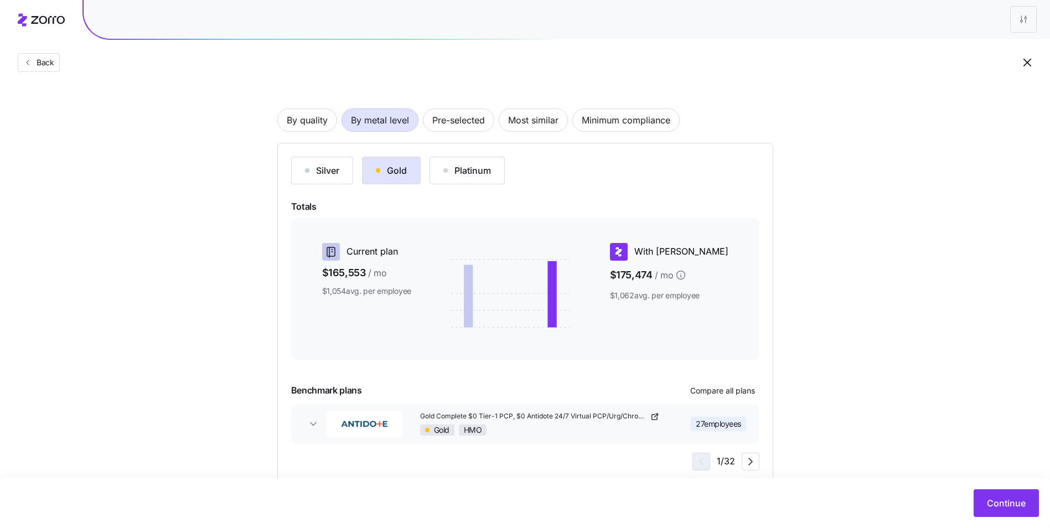
scroll to position [82, 0]
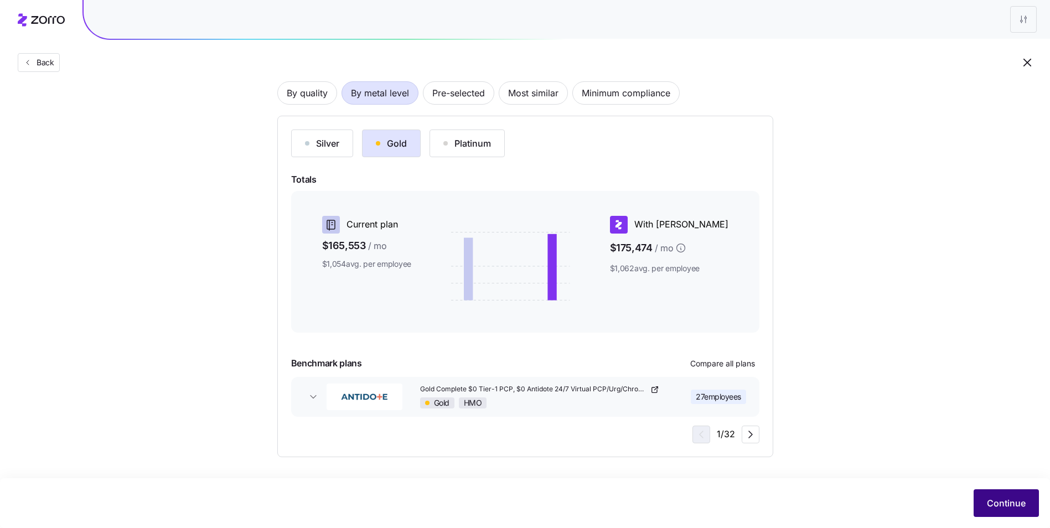
click at [1021, 498] on span "Continue" at bounding box center [1006, 502] width 39 height 13
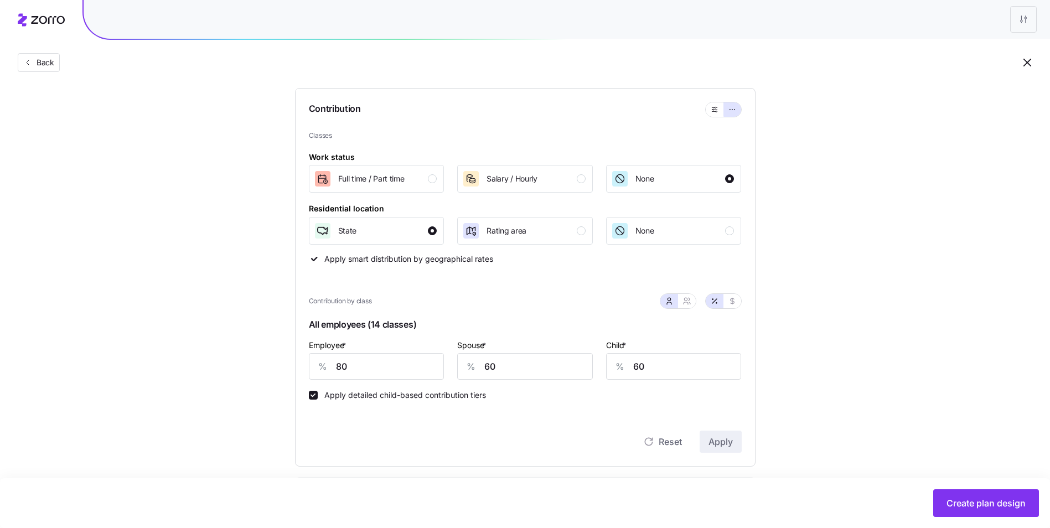
scroll to position [111, 0]
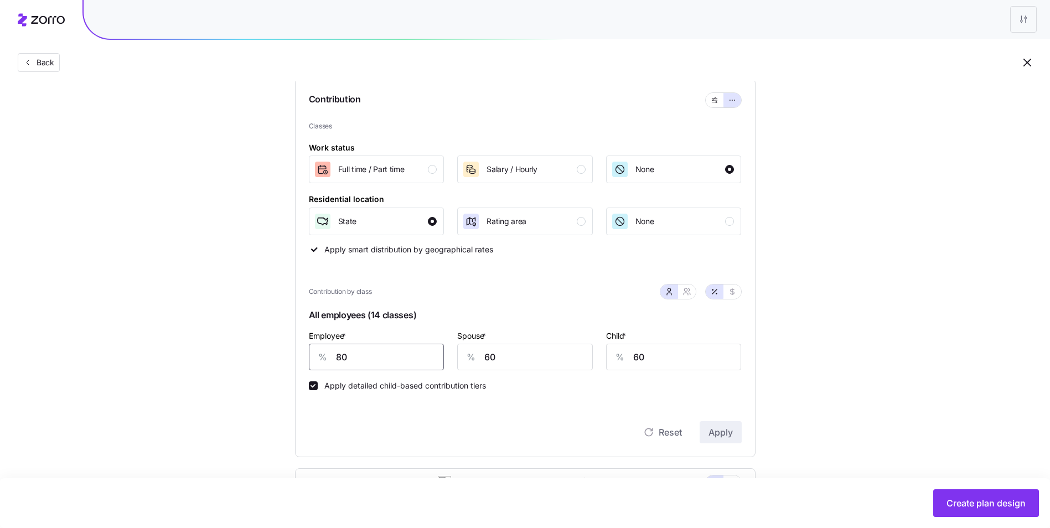
click at [339, 359] on input "80" at bounding box center [377, 357] width 136 height 27
click at [717, 428] on span "Apply" at bounding box center [720, 432] width 24 height 13
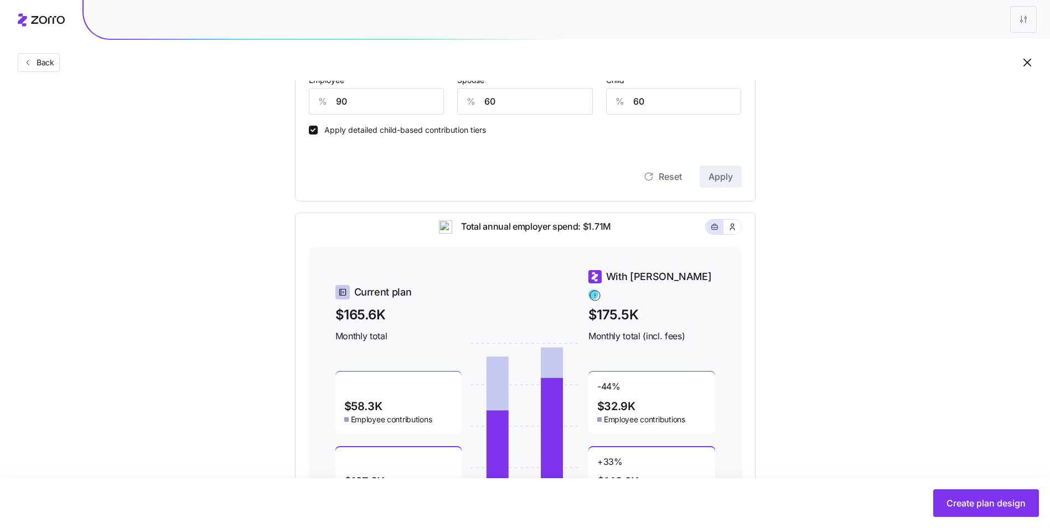
scroll to position [277, 0]
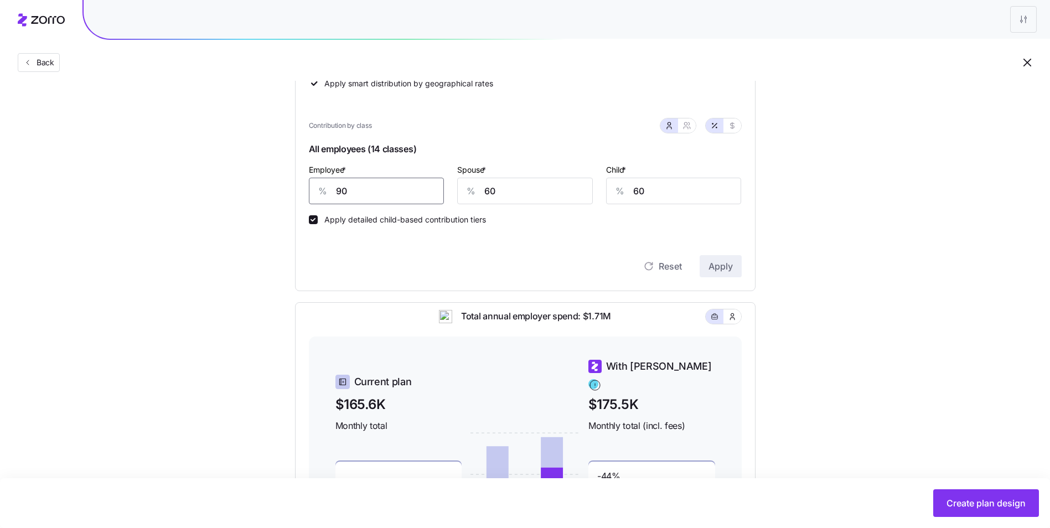
drag, startPoint x: 353, startPoint y: 188, endPoint x: 337, endPoint y: 188, distance: 16.6
click at [337, 188] on input "90" at bounding box center [377, 191] width 136 height 27
click at [728, 265] on span "Apply" at bounding box center [720, 266] width 24 height 13
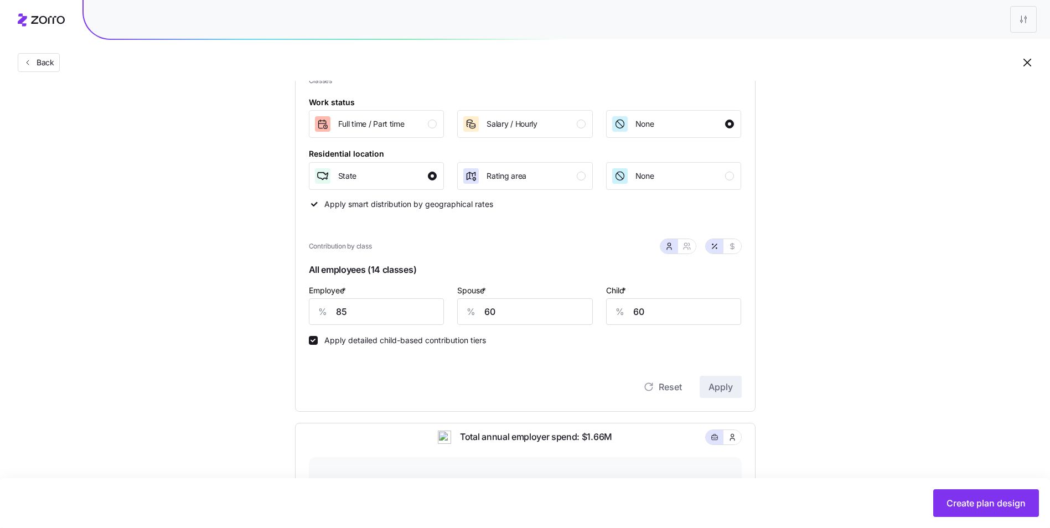
scroll to position [226, 0]
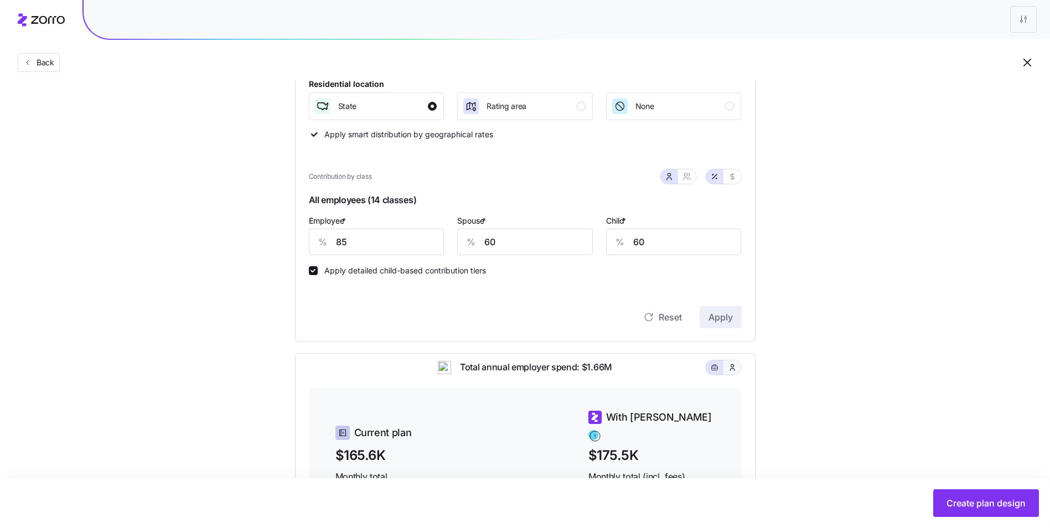
click at [731, 375] on button "button" at bounding box center [732, 367] width 18 height 14
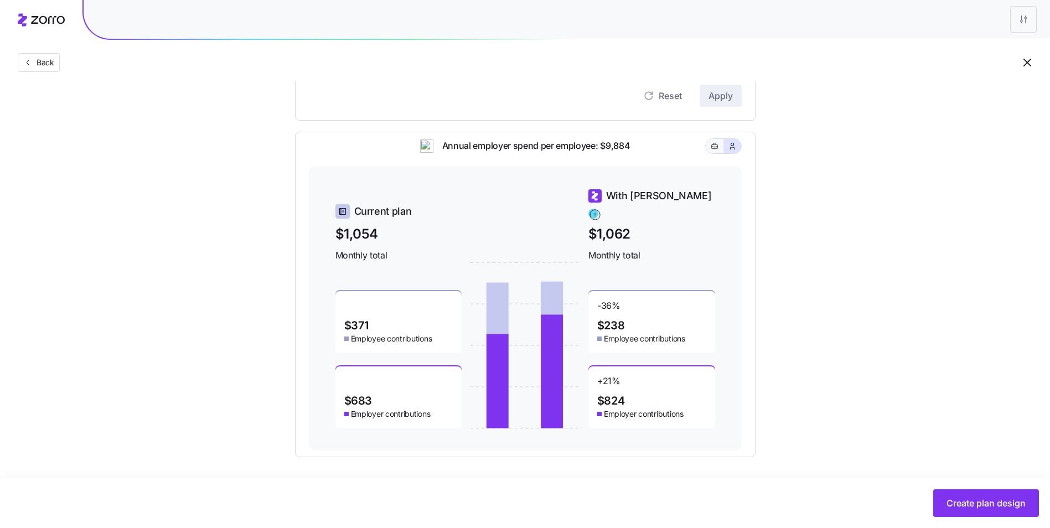
click at [719, 153] on button "button" at bounding box center [715, 146] width 18 height 14
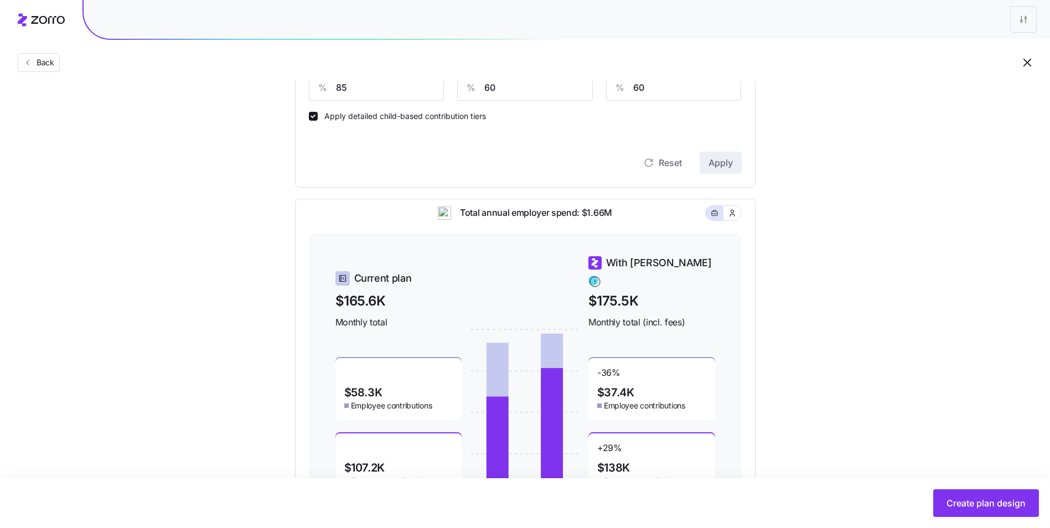
scroll to position [281, 0]
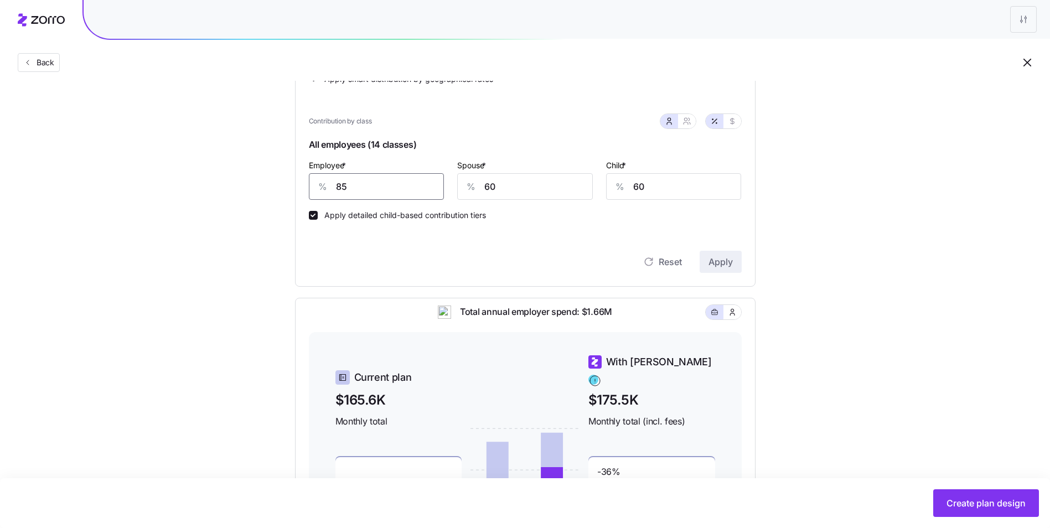
click at [362, 187] on input "85" at bounding box center [377, 186] width 136 height 27
type input "85"
click at [840, 234] on div "Set your contribution Compliant Industry Generous Current Contribution Classes …" at bounding box center [525, 219] width 1050 height 807
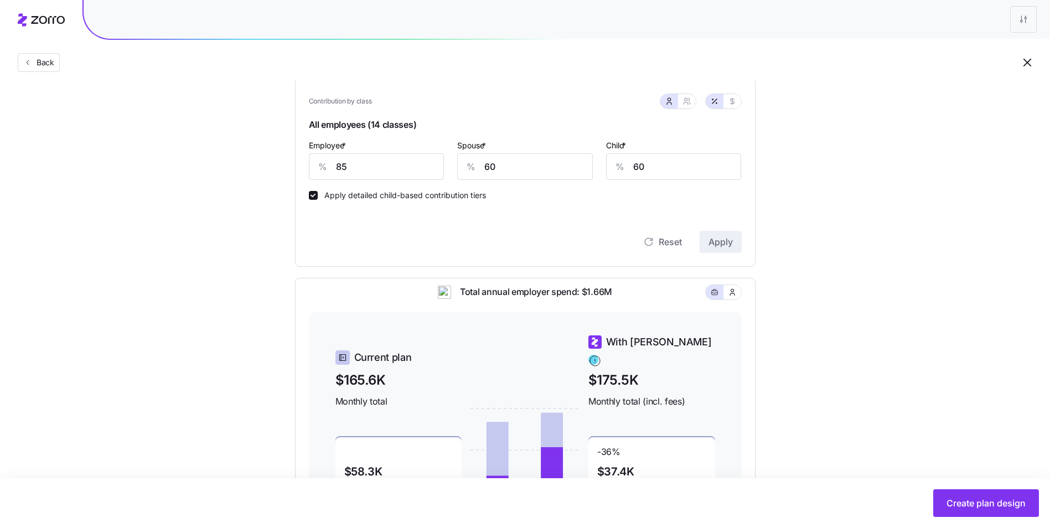
scroll to position [443, 0]
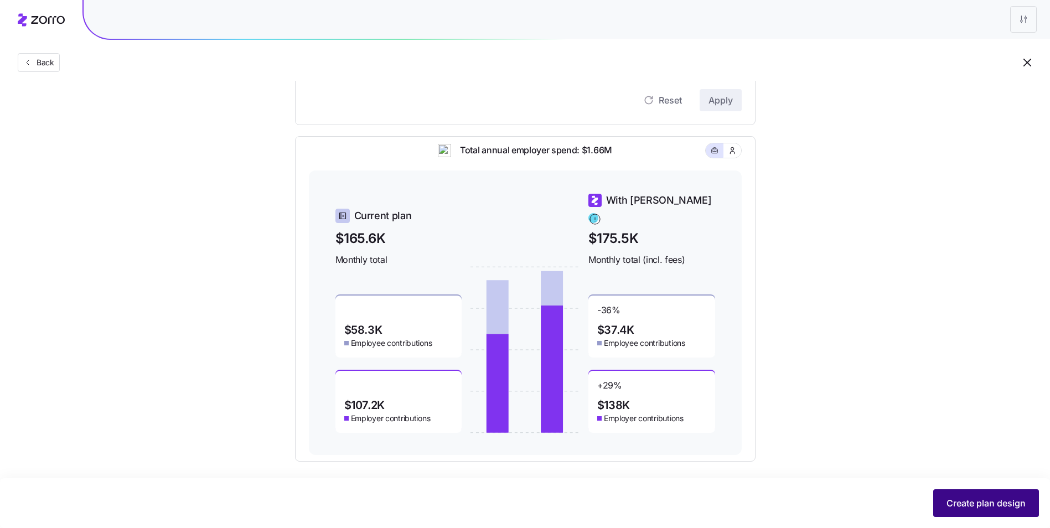
click at [955, 496] on button "Create plan design" at bounding box center [986, 503] width 106 height 28
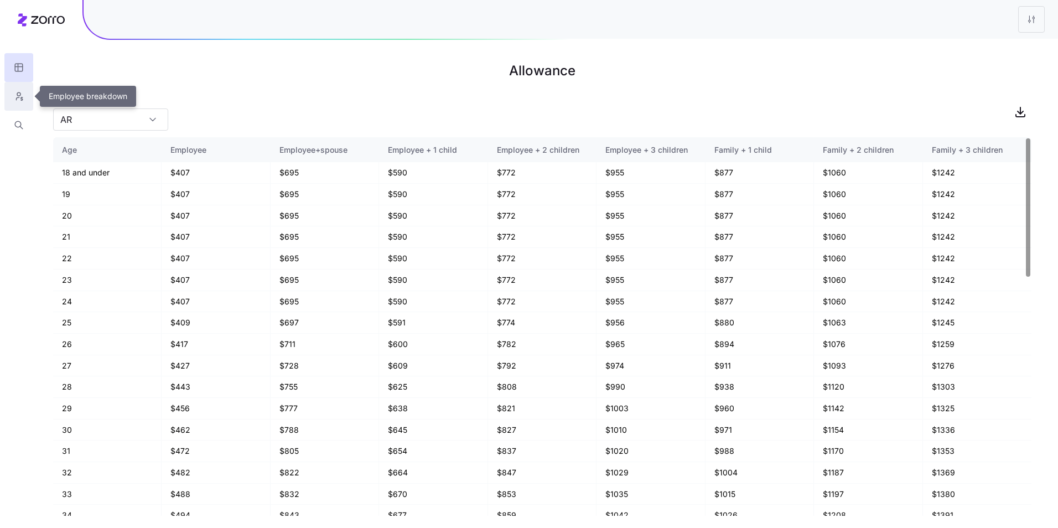
click at [17, 89] on button "button" at bounding box center [18, 96] width 29 height 29
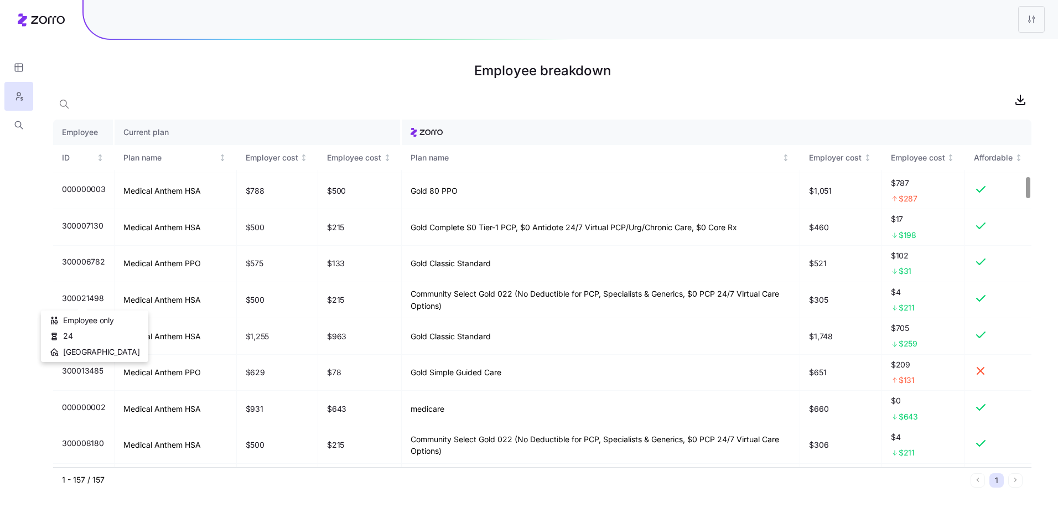
scroll to position [1218, 0]
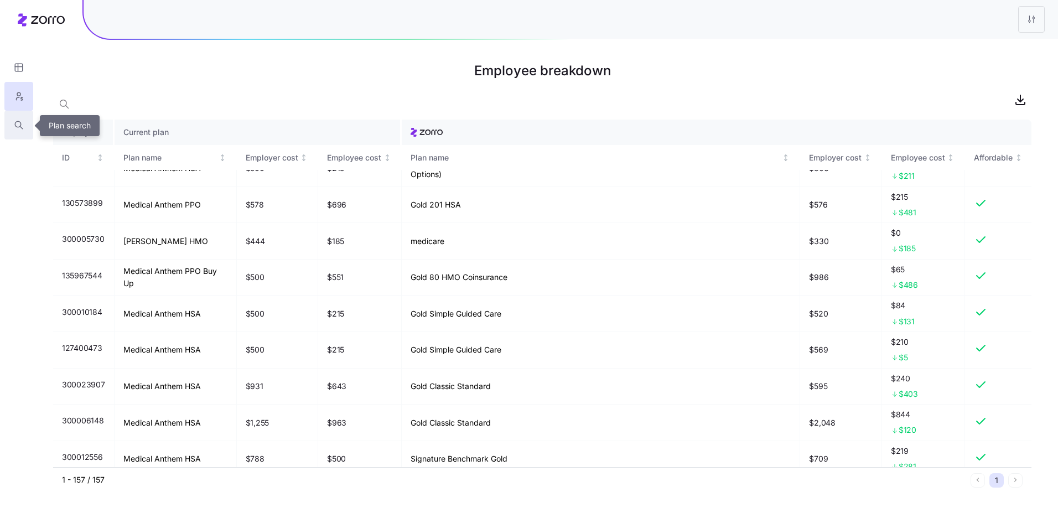
click at [23, 126] on icon "button" at bounding box center [19, 125] width 10 height 11
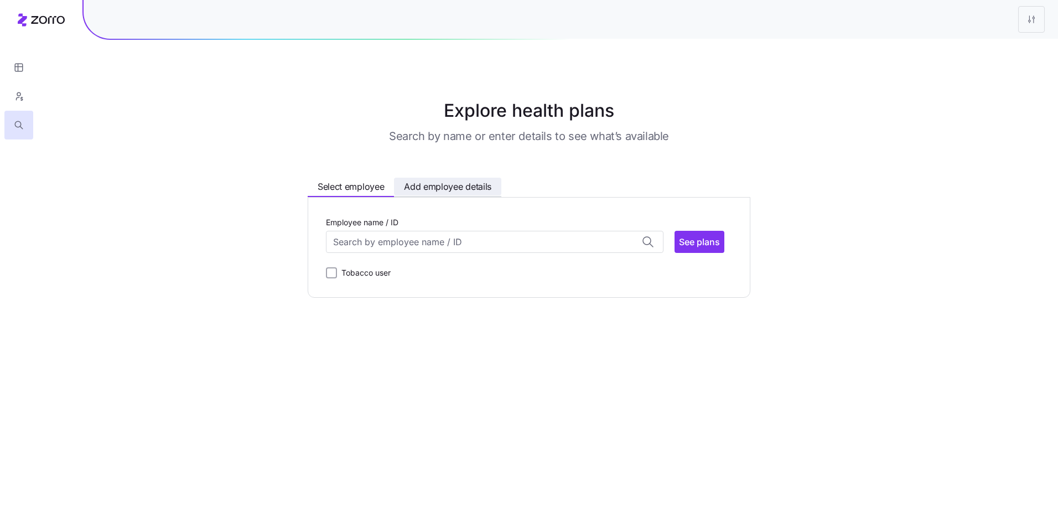
click at [458, 192] on span "Add employee details" at bounding box center [447, 187] width 87 height 14
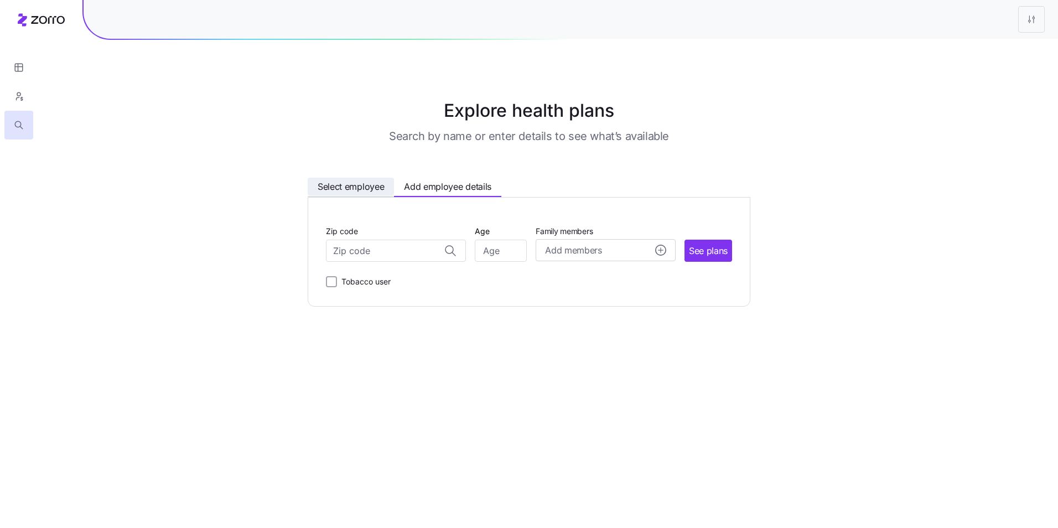
click at [330, 180] on span "Select employee" at bounding box center [351, 187] width 66 height 14
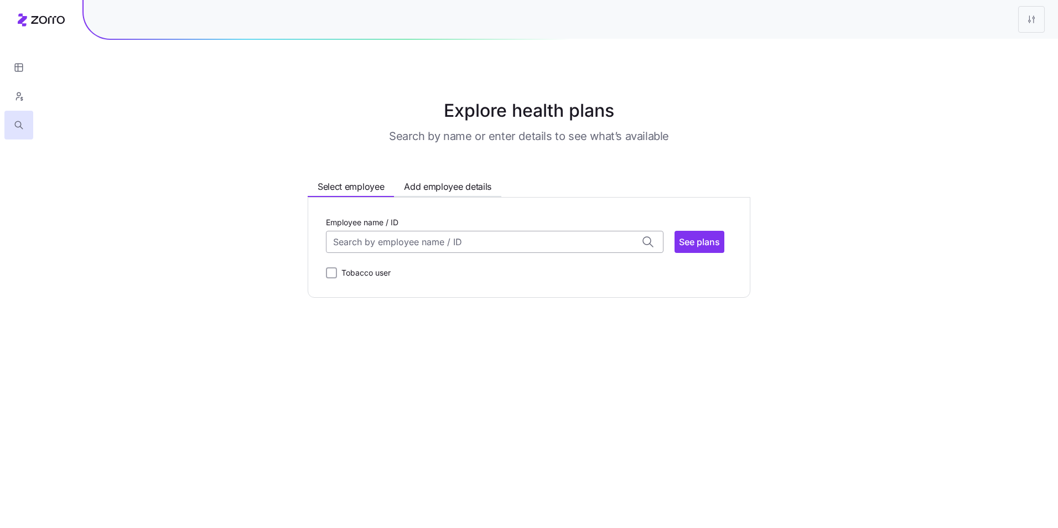
click at [430, 246] on input "Employee name / ID" at bounding box center [495, 242] width 338 height 22
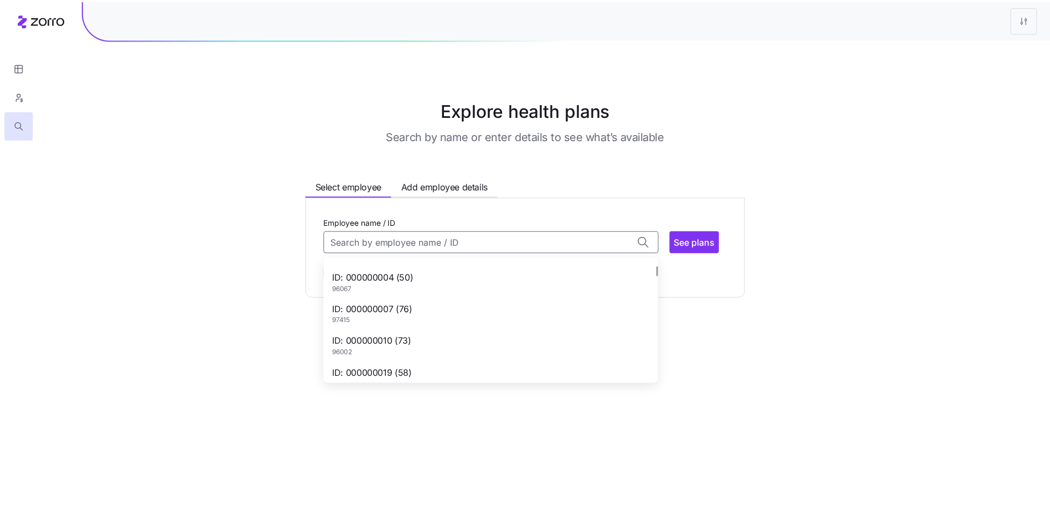
scroll to position [111, 0]
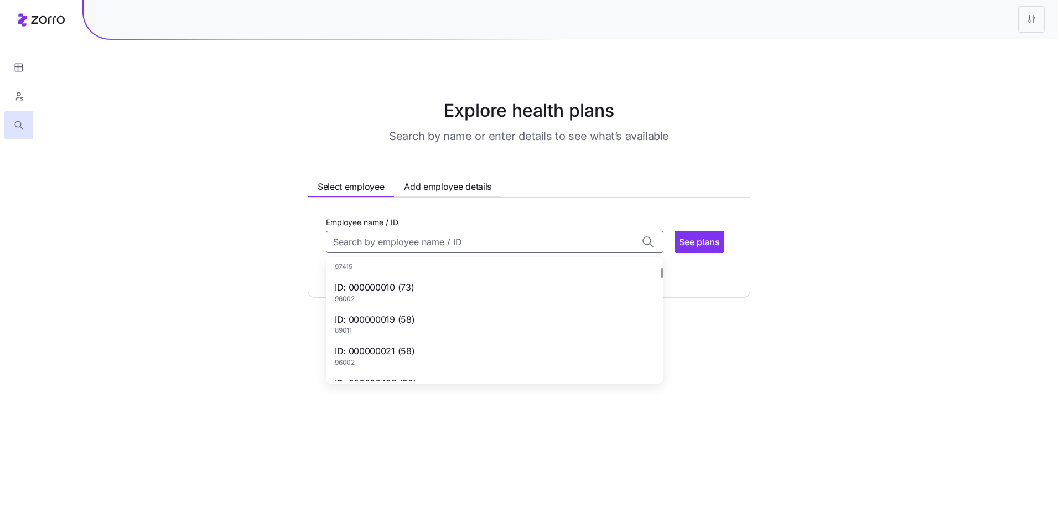
click at [421, 320] on div "ID: 000000019 (58) 89011" at bounding box center [494, 324] width 333 height 32
type input "000000019"
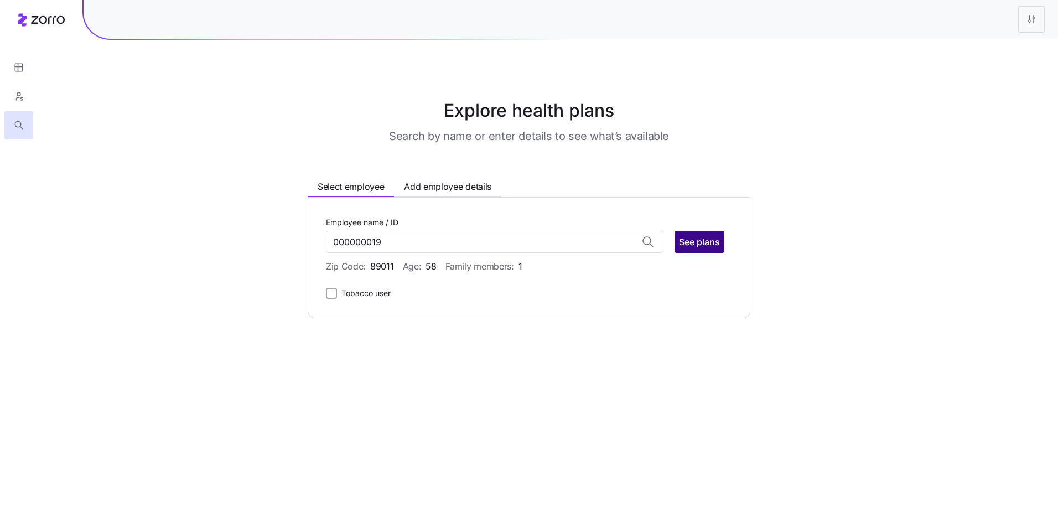
click at [697, 244] on span "See plans" at bounding box center [699, 241] width 41 height 13
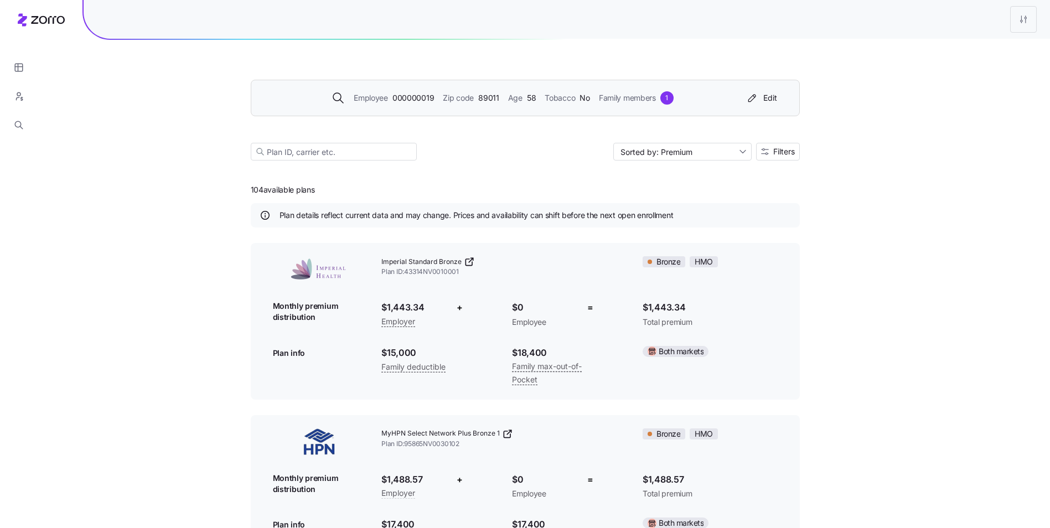
click at [452, 97] on span "Zip code" at bounding box center [458, 98] width 31 height 12
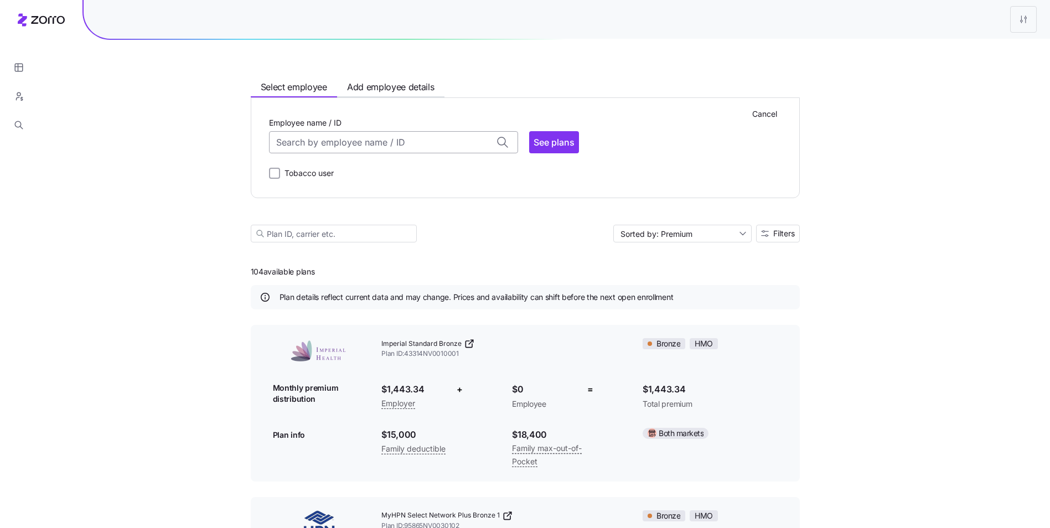
click at [387, 143] on input "Employee name / ID" at bounding box center [393, 142] width 249 height 22
click at [374, 208] on div "ID: 000000003 (48) 96001" at bounding box center [393, 208] width 244 height 32
type input "000000003"
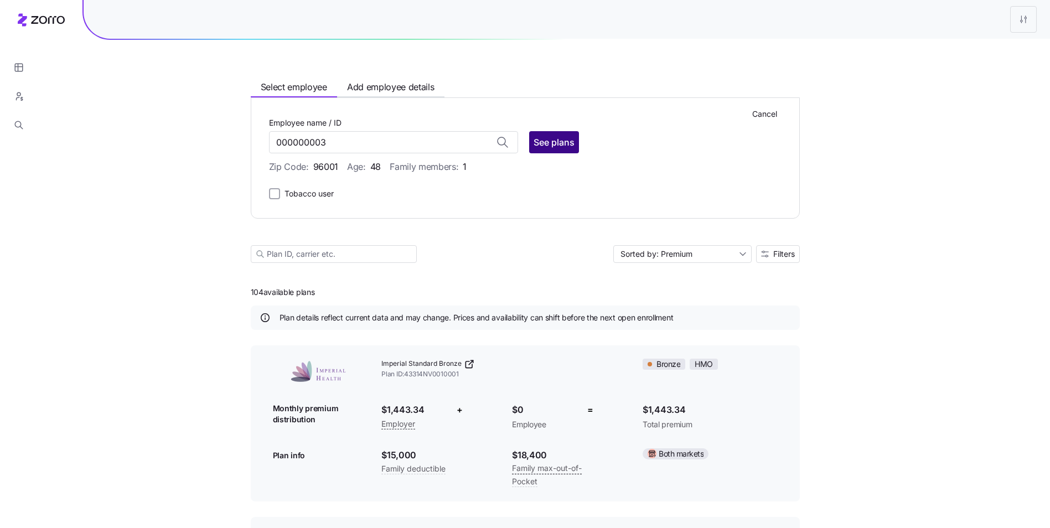
click at [544, 143] on span "See plans" at bounding box center [554, 142] width 41 height 13
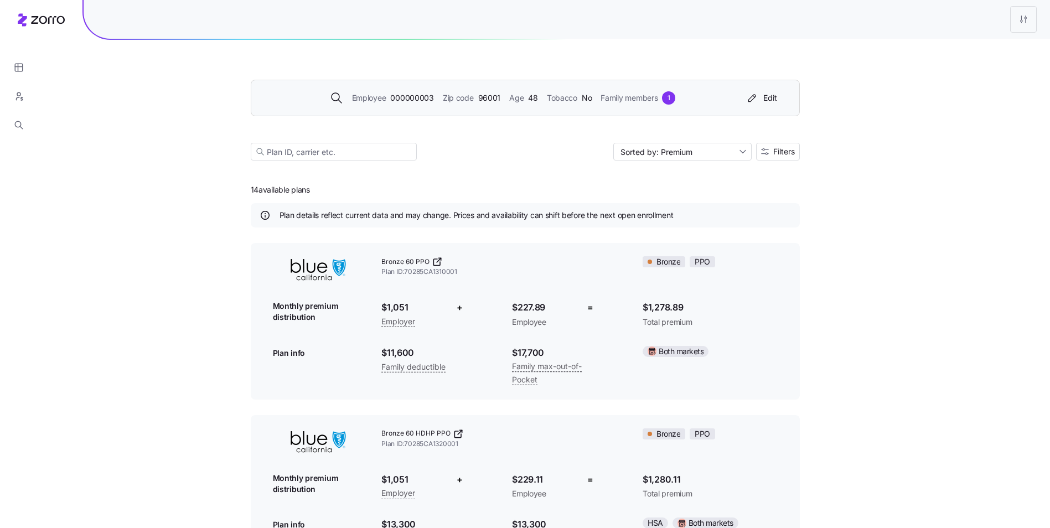
click at [501, 102] on div "Employee 000000003 Zip code 96001 Age 48 Tobacco No Family members 1" at bounding box center [503, 97] width 477 height 13
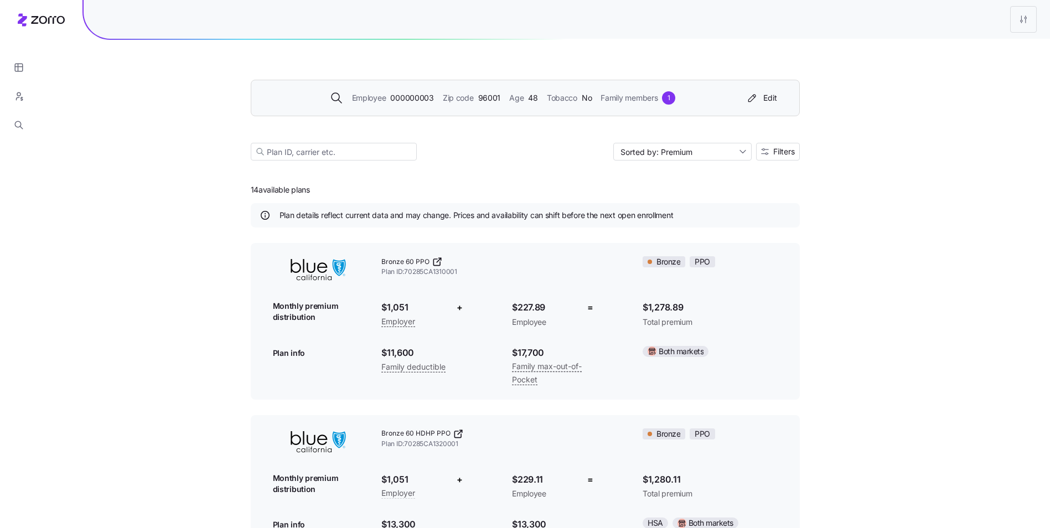
click at [513, 93] on span "Age" at bounding box center [516, 98] width 14 height 12
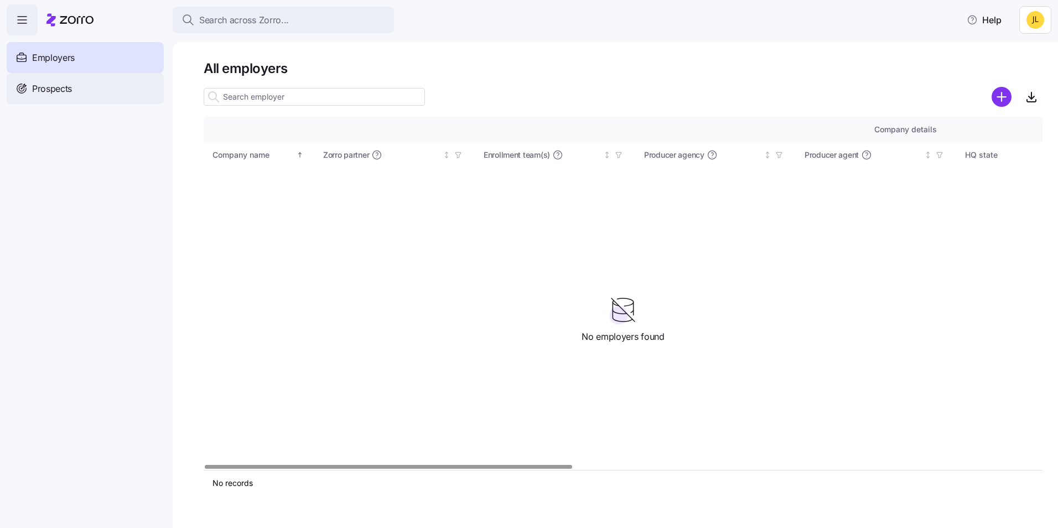
click at [70, 95] on span "Prospects" at bounding box center [52, 89] width 40 height 14
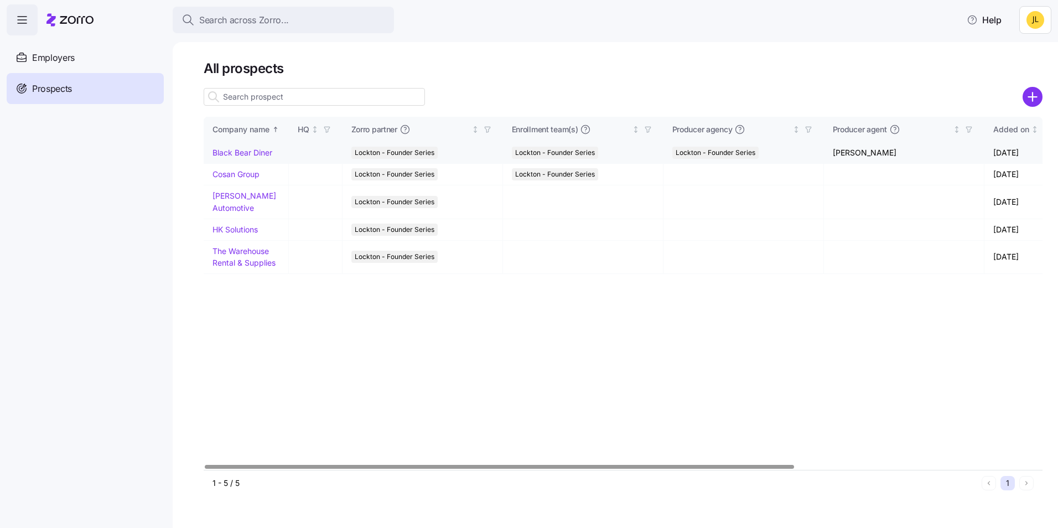
click at [255, 151] on link "Black Bear Diner" at bounding box center [243, 152] width 60 height 9
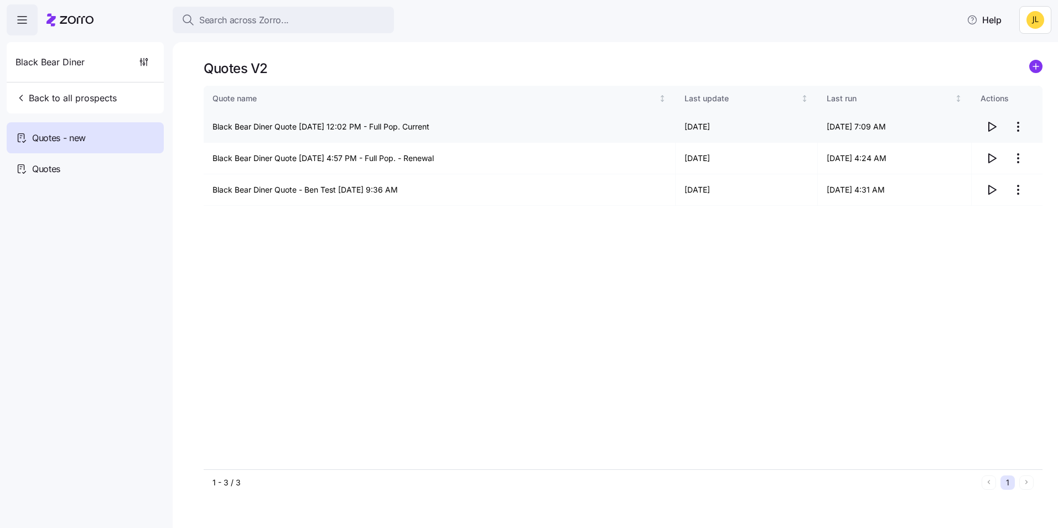
click at [991, 128] on icon "button" at bounding box center [991, 126] width 13 height 13
click at [995, 130] on icon "button" at bounding box center [991, 126] width 13 height 13
click at [92, 178] on div "Quotes" at bounding box center [85, 168] width 157 height 31
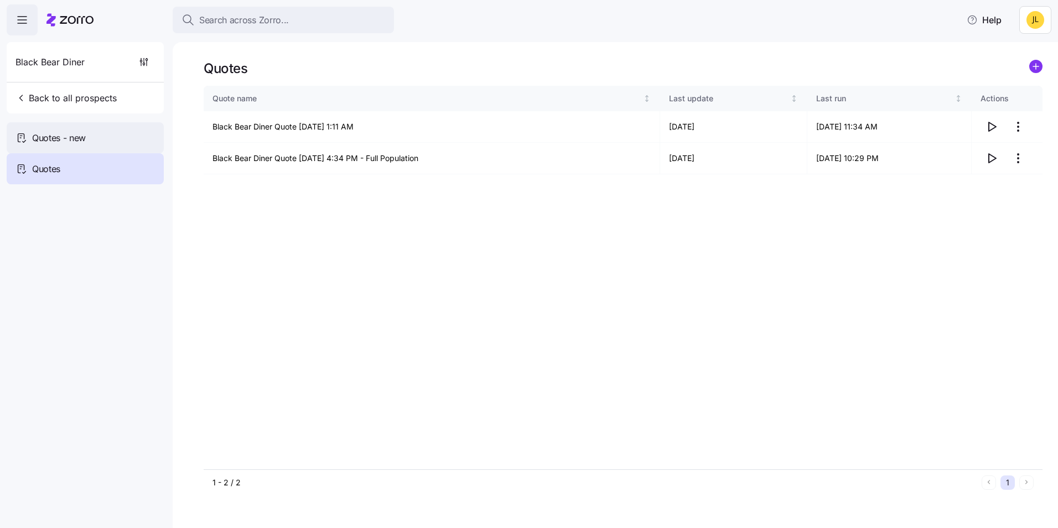
click at [101, 141] on div "Quotes - new" at bounding box center [85, 137] width 157 height 31
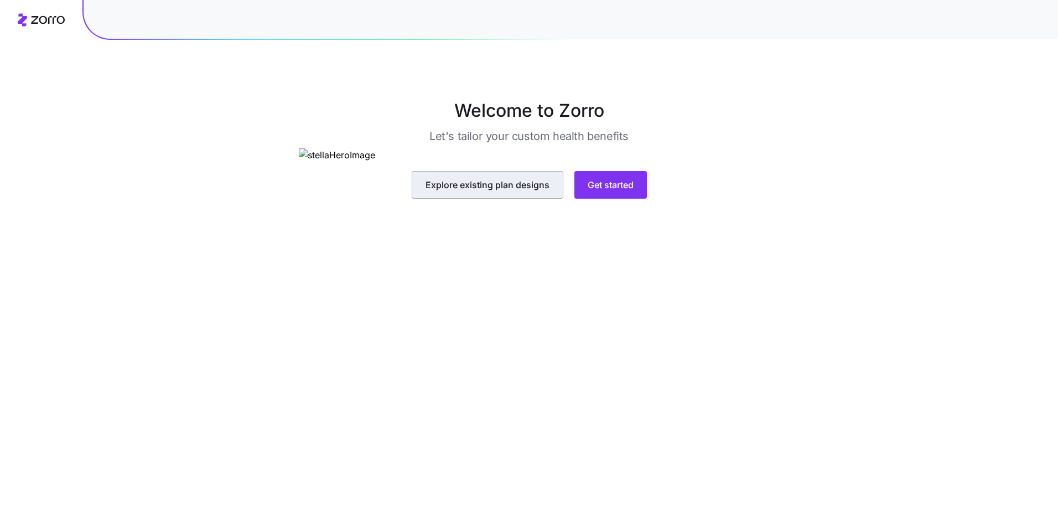
click at [473, 192] on span "Explore existing plan designs" at bounding box center [488, 184] width 124 height 13
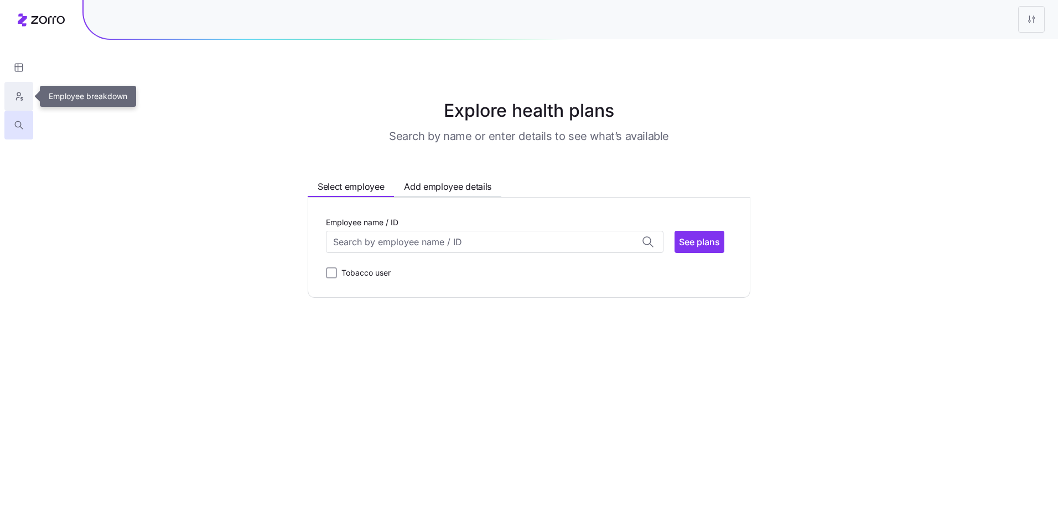
click at [19, 94] on icon "button" at bounding box center [19, 96] width 10 height 11
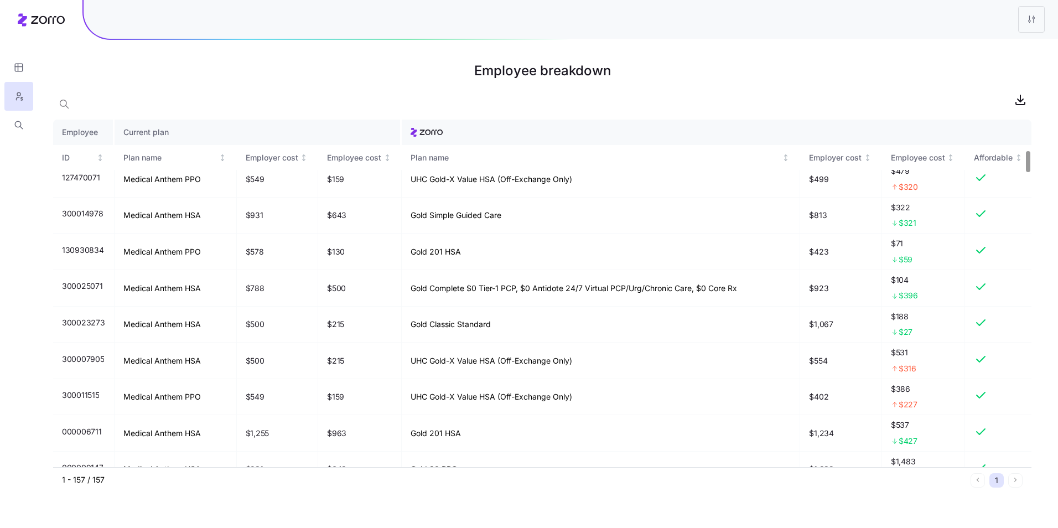
scroll to position [332, 0]
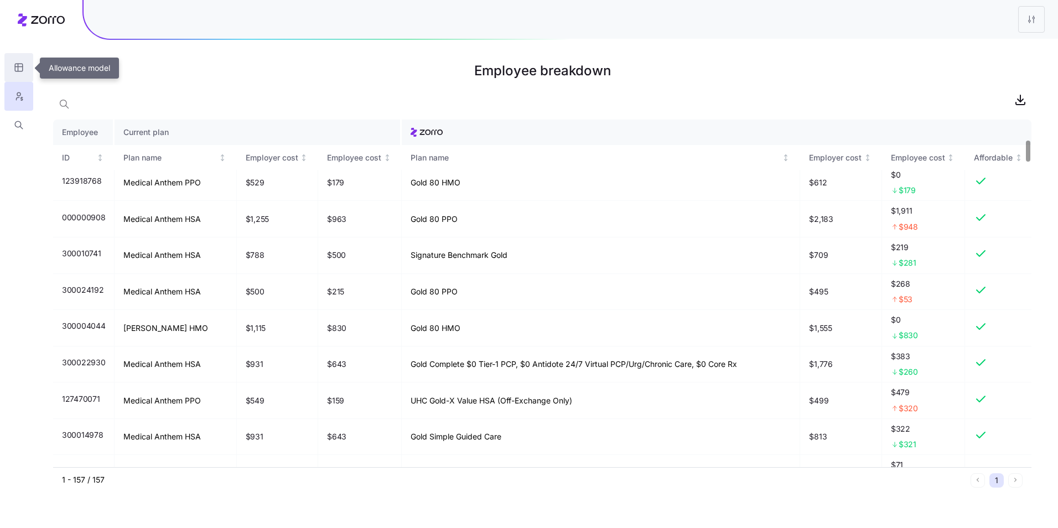
click at [24, 64] on button "button" at bounding box center [18, 67] width 29 height 29
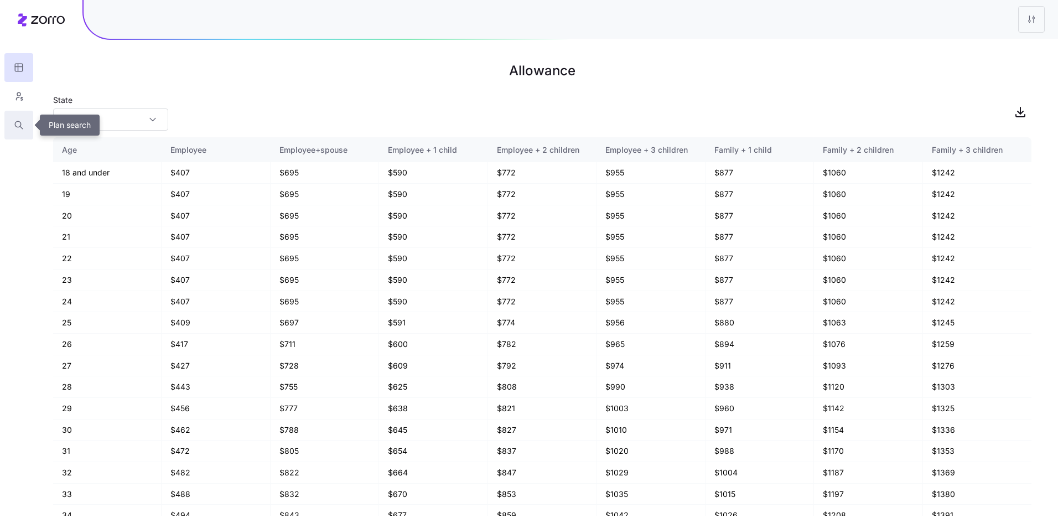
click at [18, 122] on icon "button" at bounding box center [19, 125] width 10 height 11
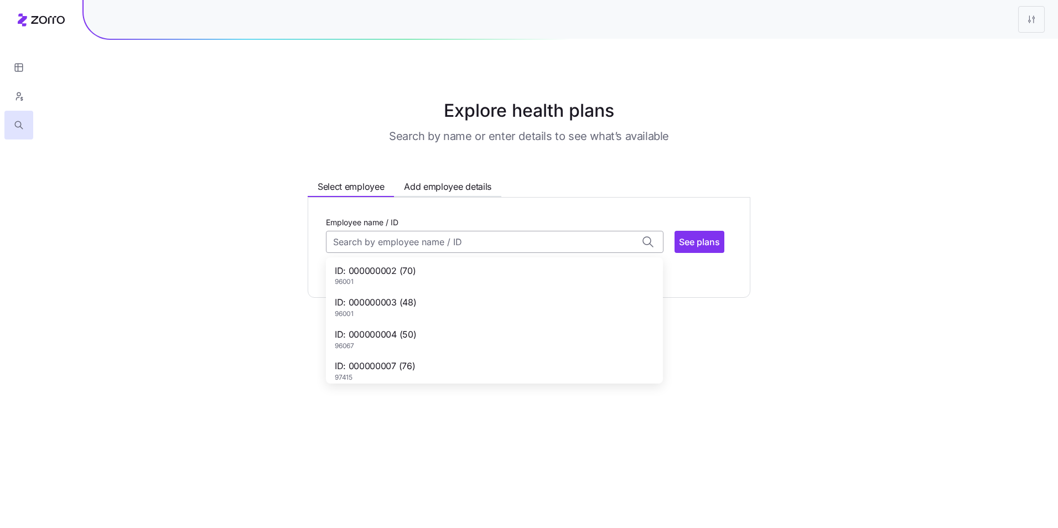
click at [486, 245] on input "Employee name / ID" at bounding box center [495, 242] width 338 height 22
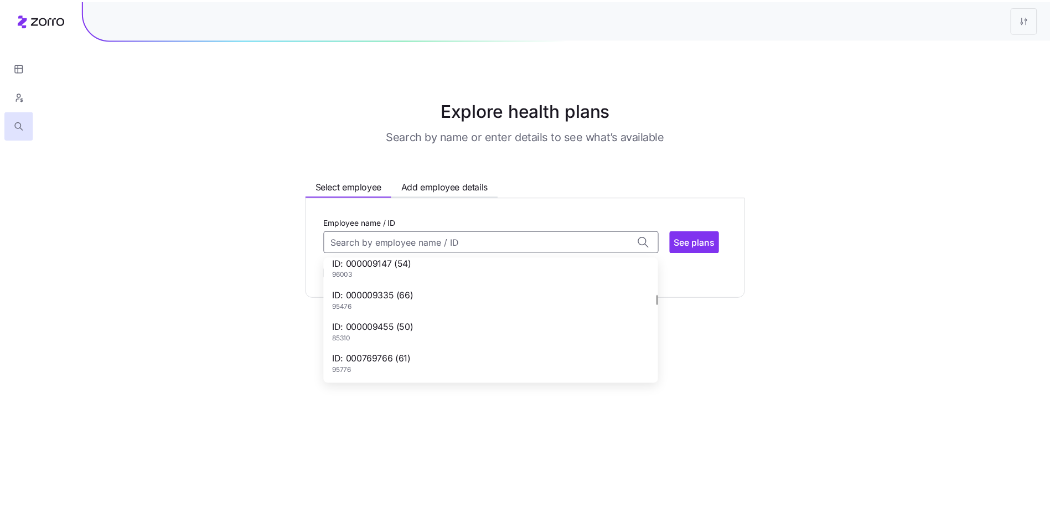
scroll to position [498, 0]
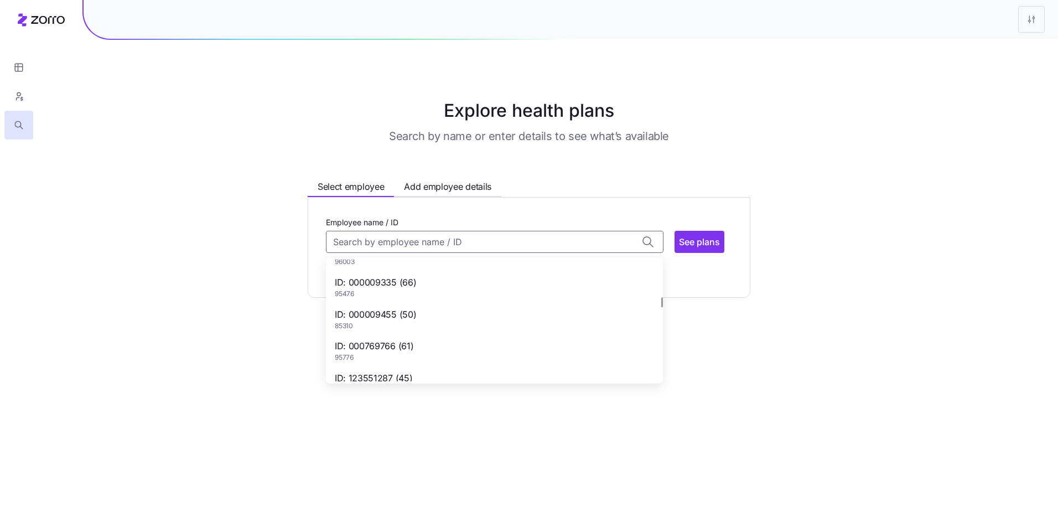
click at [442, 317] on div "ID: 000009455 (50) 85310" at bounding box center [494, 319] width 333 height 32
type input "000009455"
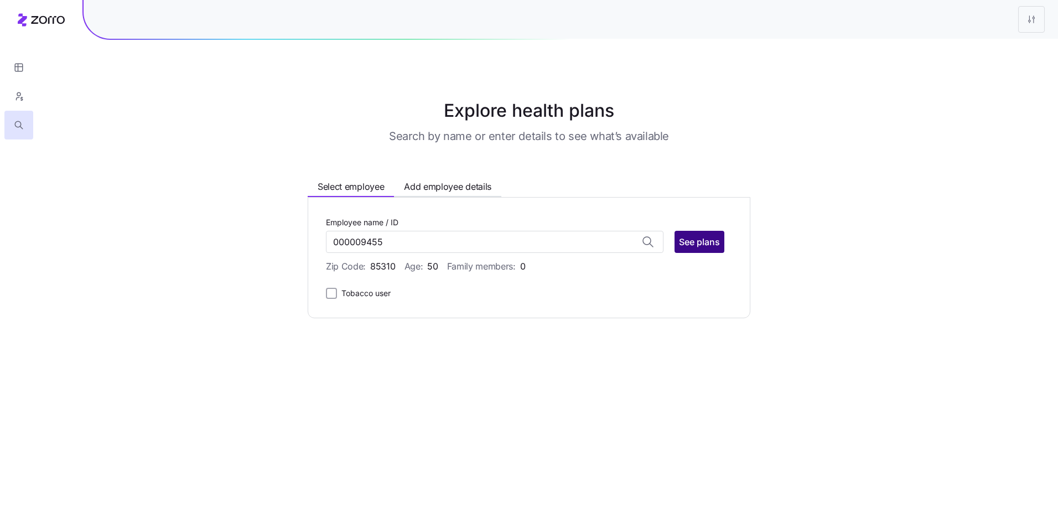
click at [699, 234] on button "See plans" at bounding box center [700, 242] width 50 height 22
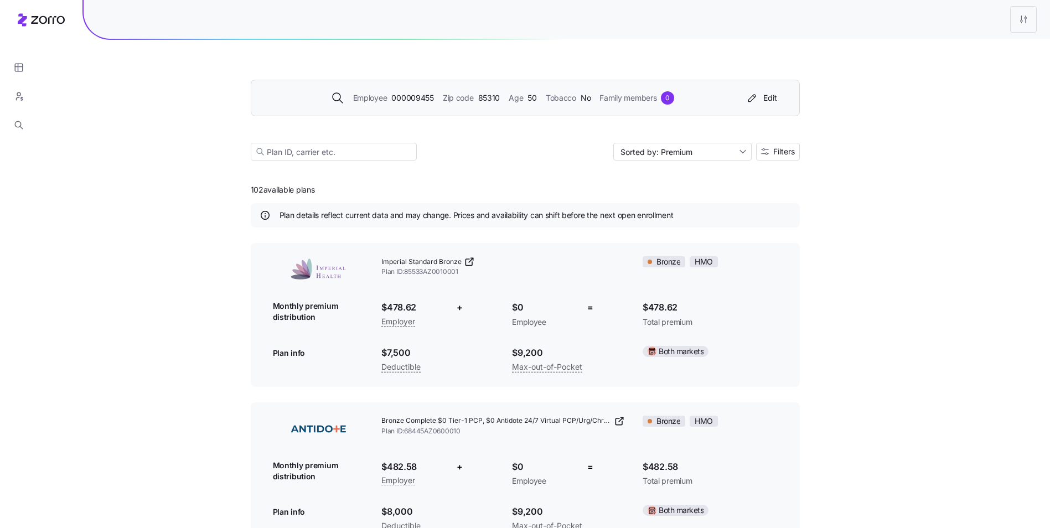
click at [451, 89] on div "Employee 000009455 Zip code 85310 Age [DEMOGRAPHIC_DATA] Tobacco No Family memb…" at bounding box center [525, 98] width 549 height 37
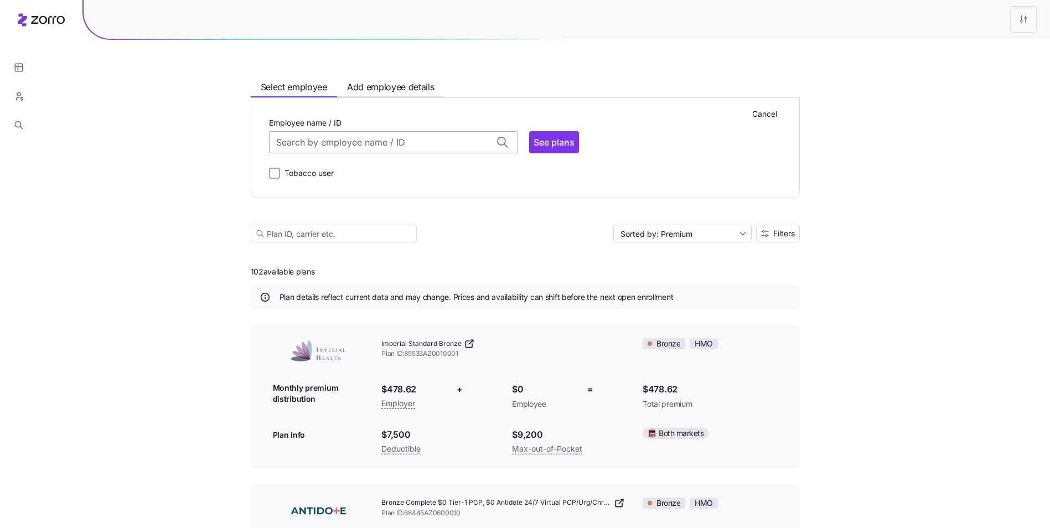
click at [345, 146] on input "Employee name / ID" at bounding box center [393, 142] width 249 height 22
click at [380, 200] on div "ID: 000007333 (43) 96003" at bounding box center [393, 203] width 244 height 32
type input "000007333"
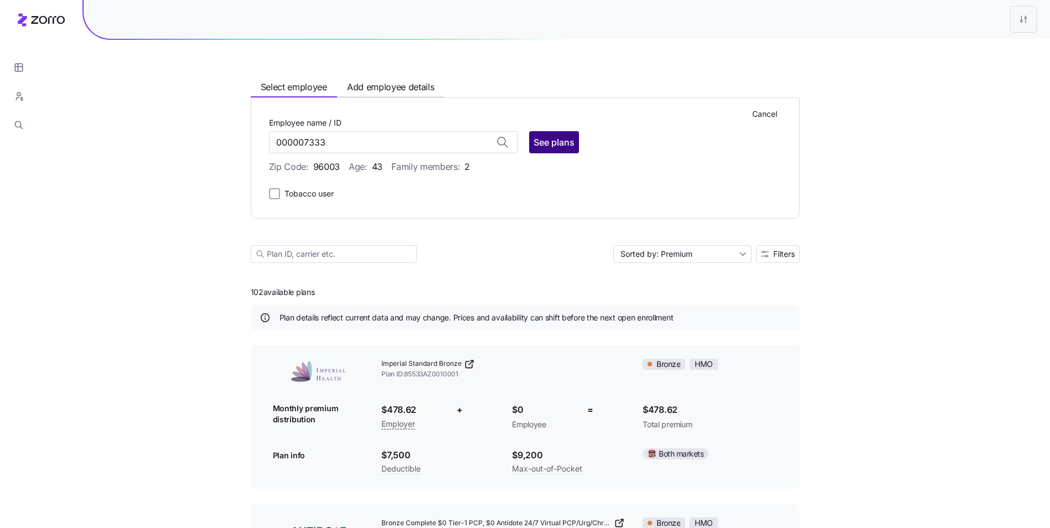
click at [550, 147] on span "See plans" at bounding box center [554, 142] width 41 height 13
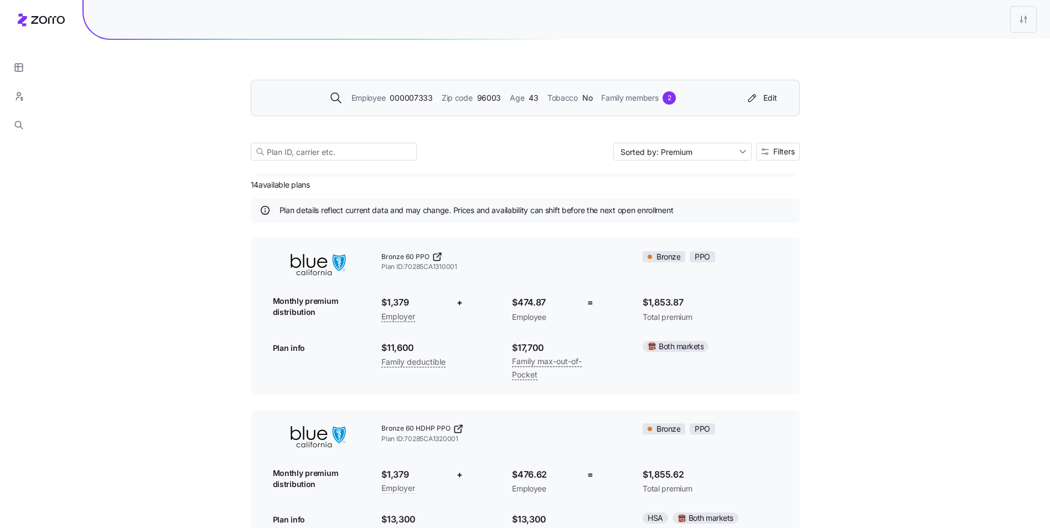
scroll to position [0, 0]
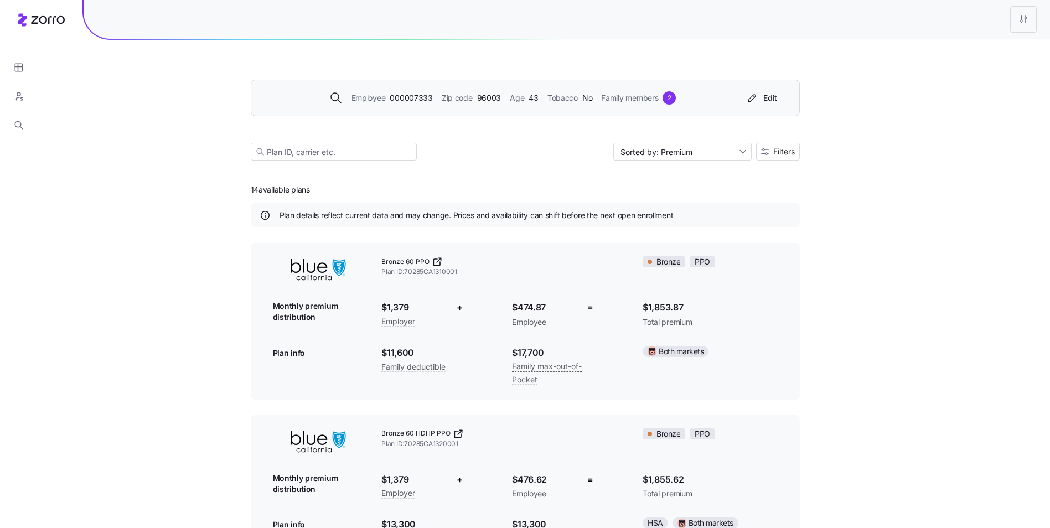
click at [535, 108] on div "Employee 000007333 Zip code 96003 Age [DEMOGRAPHIC_DATA] Tobacco No Family memb…" at bounding box center [525, 98] width 549 height 37
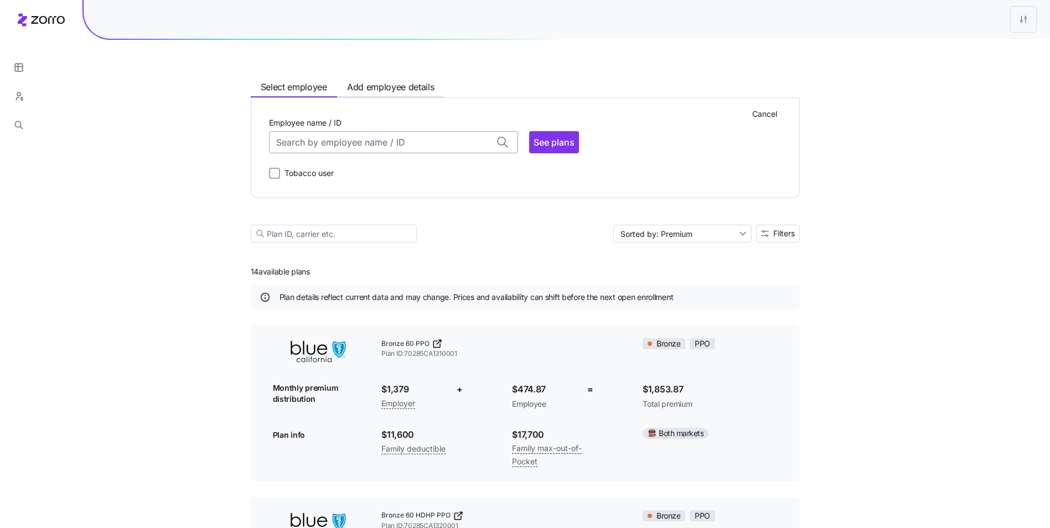
click at [398, 147] on input "Employee name / ID" at bounding box center [393, 142] width 249 height 22
click at [302, 221] on span "ID: 000009455 (50)" at bounding box center [318, 215] width 81 height 14
type input "000009455"
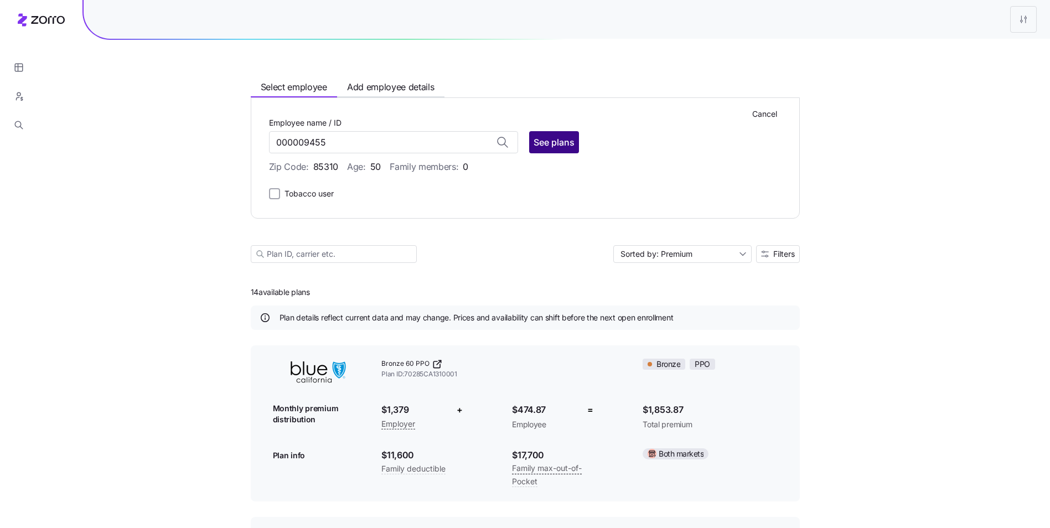
click at [561, 139] on span "See plans" at bounding box center [554, 142] width 41 height 13
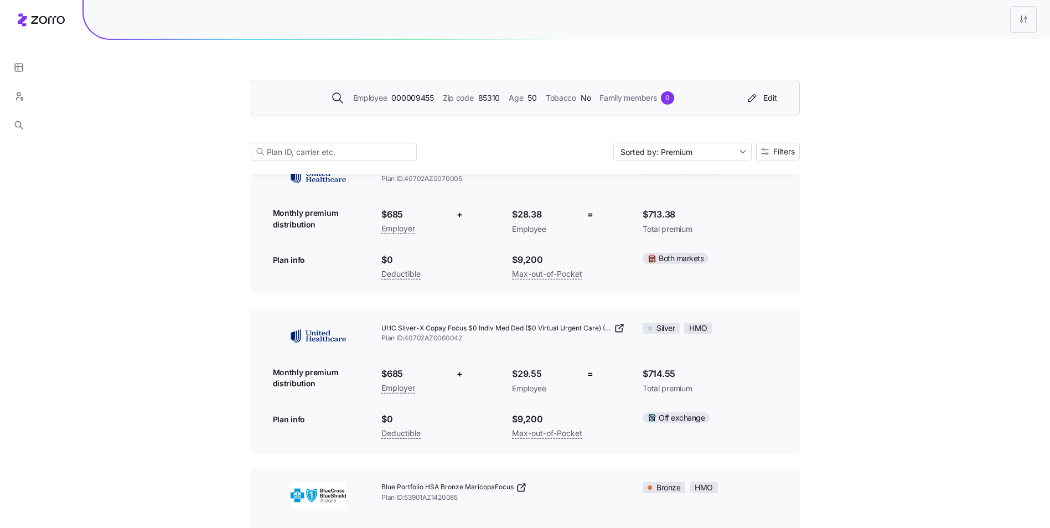
scroll to position [7417, 0]
click at [588, 100] on span "No" at bounding box center [586, 98] width 10 height 12
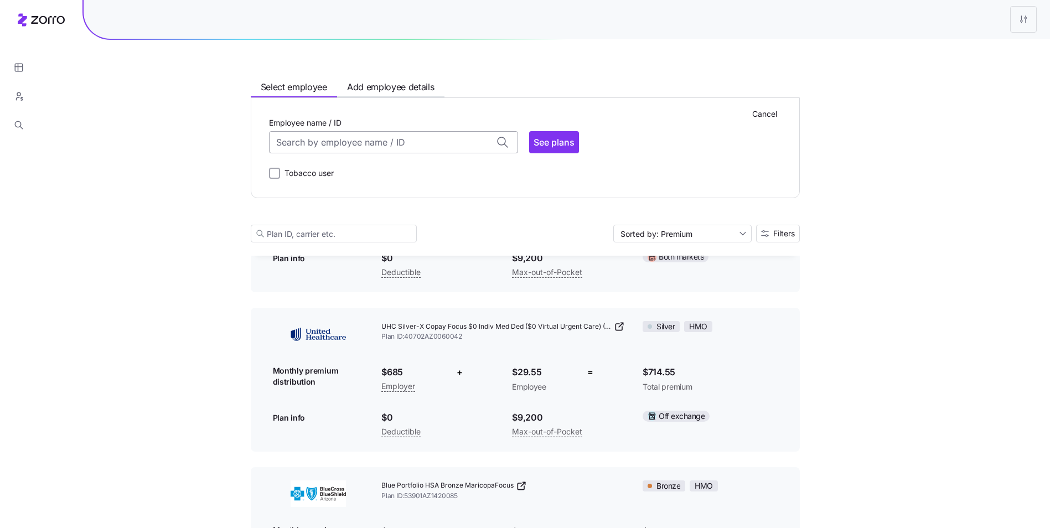
click at [387, 142] on input "Employee name / ID" at bounding box center [393, 142] width 249 height 22
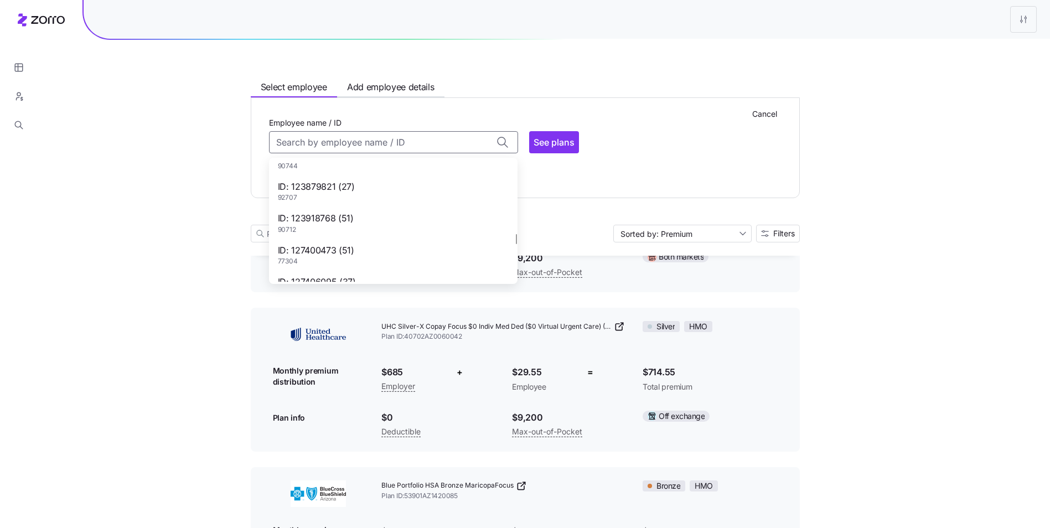
scroll to position [996, 0]
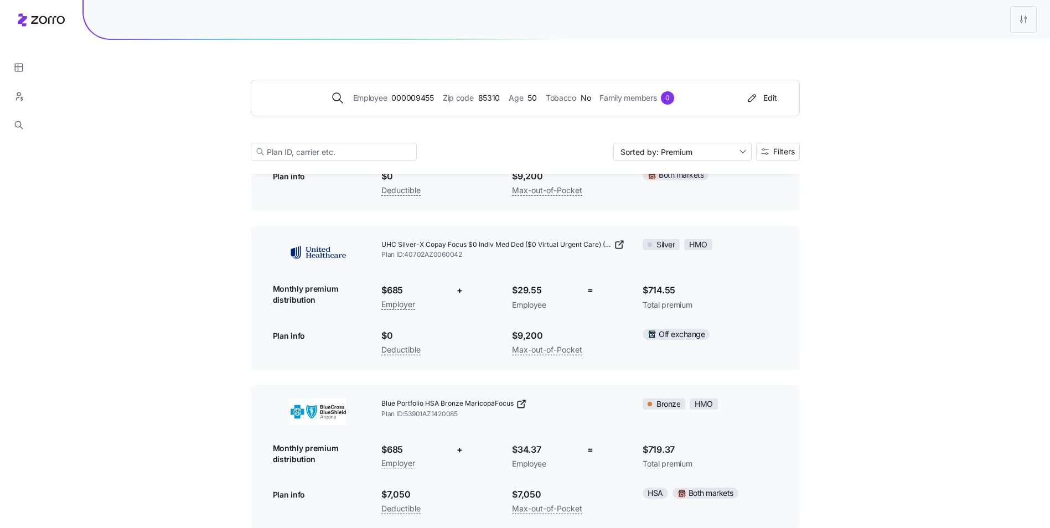
scroll to position [7417, 0]
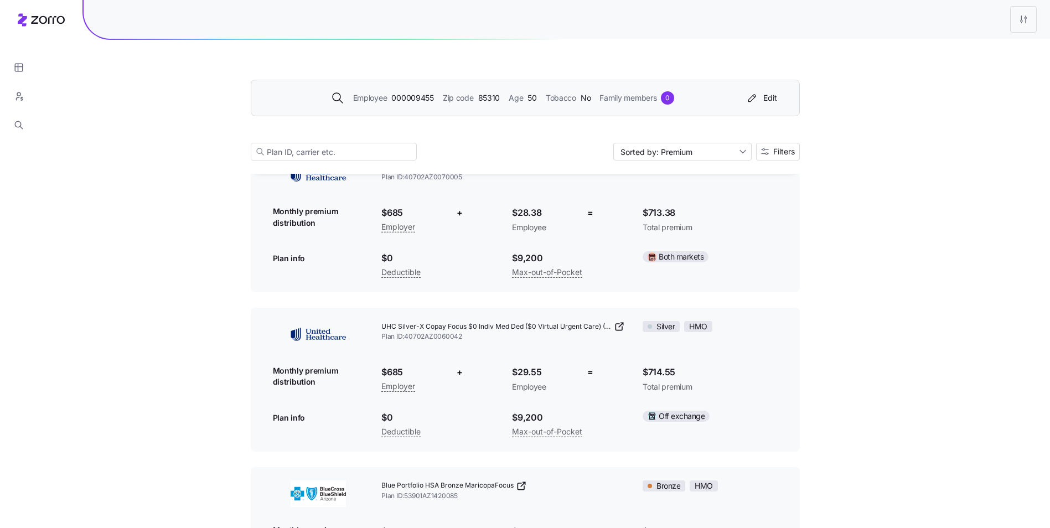
click at [560, 110] on div "Employee 000009455 Zip code 85310 Age [DEMOGRAPHIC_DATA] Tobacco No Family memb…" at bounding box center [525, 98] width 549 height 37
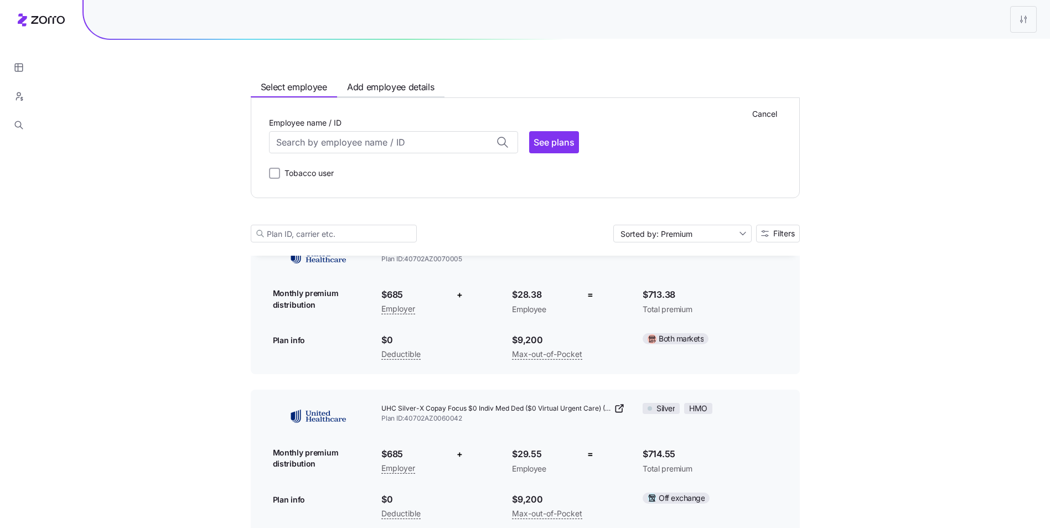
scroll to position [7499, 0]
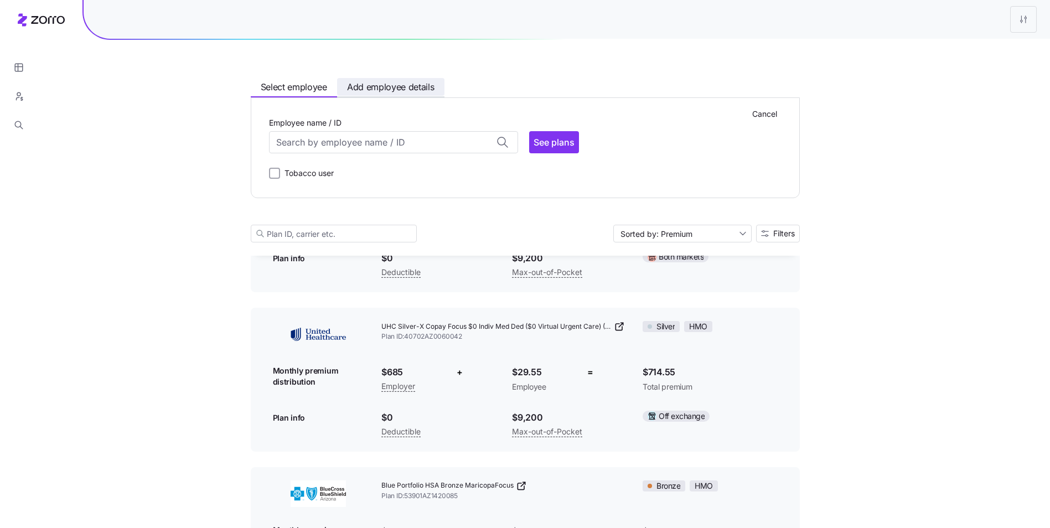
click at [381, 80] on span "Add employee details" at bounding box center [390, 87] width 87 height 14
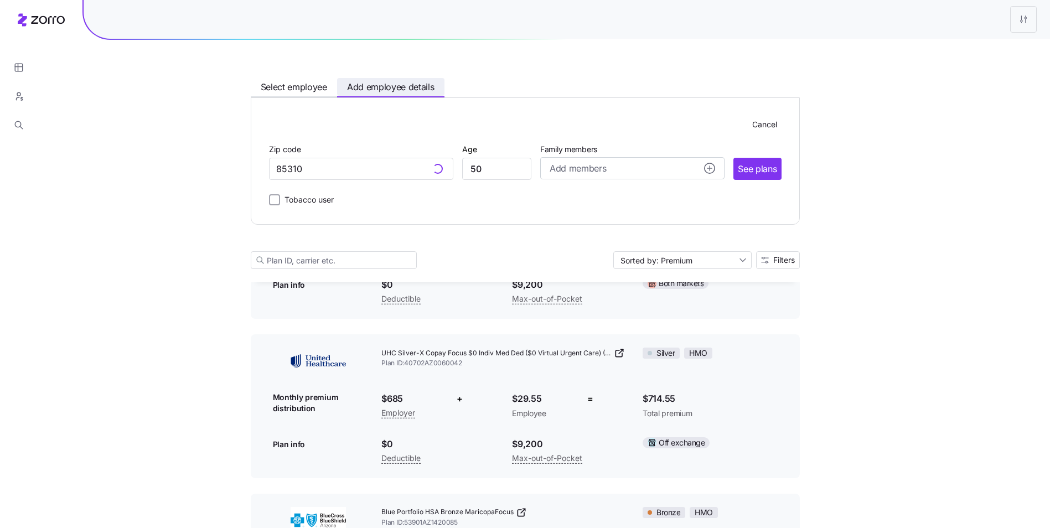
scroll to position [7525, 0]
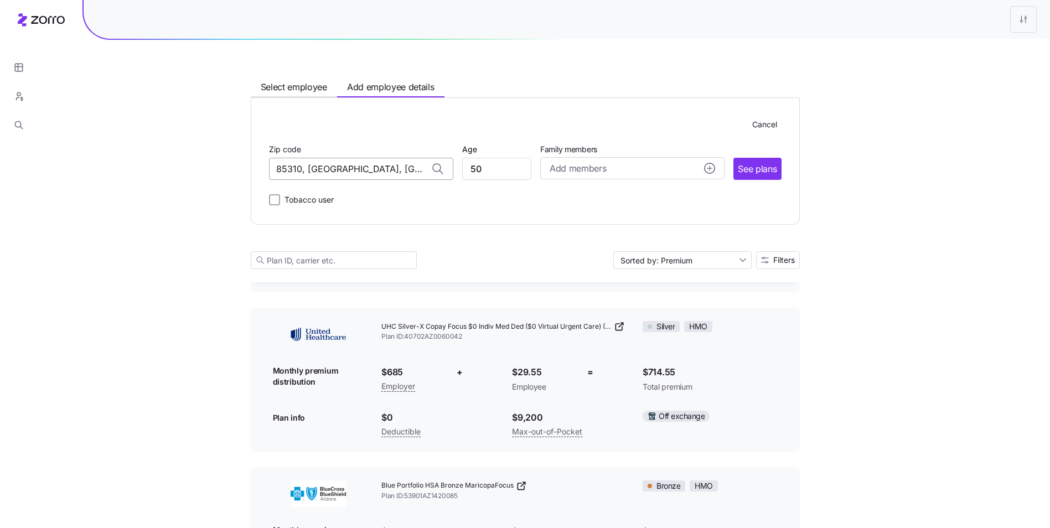
drag, startPoint x: 414, startPoint y: 168, endPoint x: 276, endPoint y: 162, distance: 138.0
click at [279, 162] on input "85310, [GEOGRAPHIC_DATA], [GEOGRAPHIC_DATA]" at bounding box center [361, 169] width 184 height 22
click at [318, 168] on input "85310, [GEOGRAPHIC_DATA], [GEOGRAPHIC_DATA]" at bounding box center [361, 169] width 184 height 22
drag, startPoint x: 402, startPoint y: 170, endPoint x: 187, endPoint y: 168, distance: 215.9
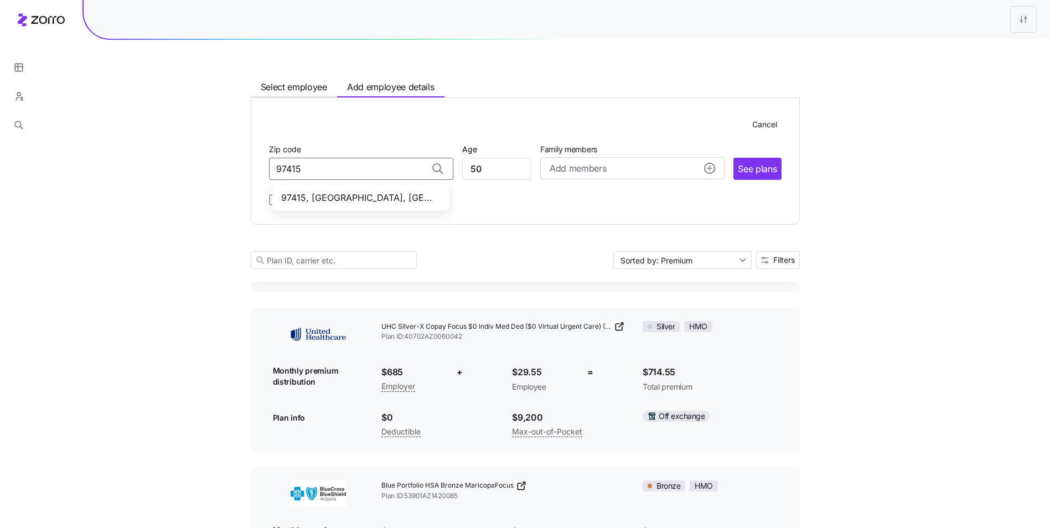
click at [352, 200] on span "97415, Curry County, OR" at bounding box center [358, 198] width 155 height 14
type input "97415, Curry County, OR"
click at [769, 164] on span "See plans" at bounding box center [757, 169] width 39 height 14
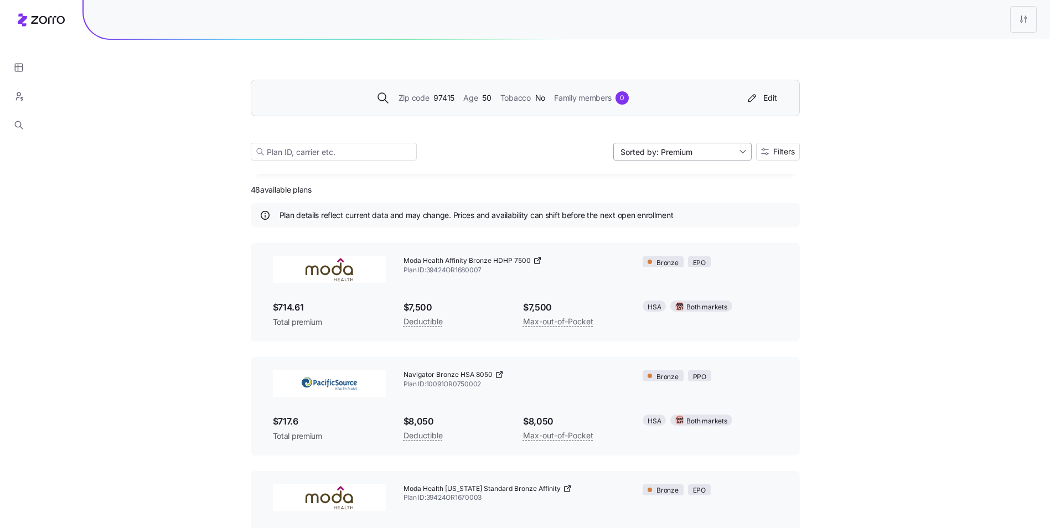
click at [726, 153] on input "Sorted by: Premium" at bounding box center [682, 152] width 138 height 18
click at [787, 157] on button "Filters" at bounding box center [778, 152] width 44 height 18
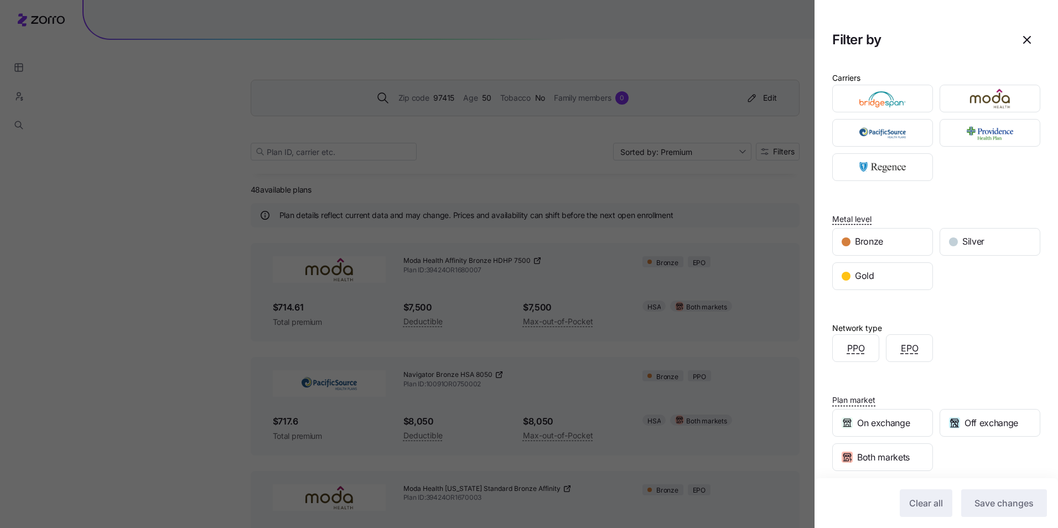
click at [759, 188] on div at bounding box center [529, 264] width 1058 height 528
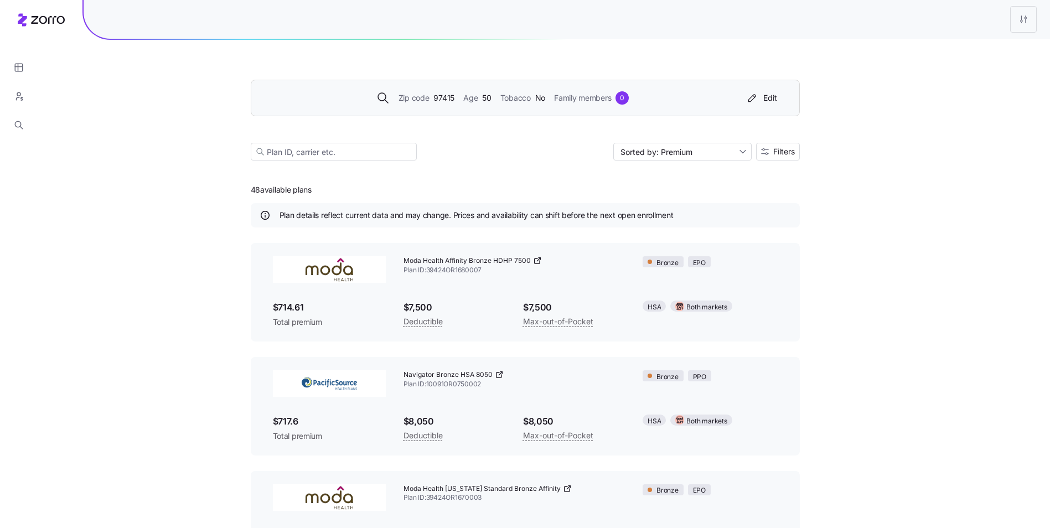
click at [464, 104] on span "Age" at bounding box center [470, 98] width 14 height 12
click at [696, 159] on input "Sorted by: Premium" at bounding box center [682, 152] width 138 height 18
click at [668, 191] on div "Deductible" at bounding box center [682, 194] width 130 height 17
type input "Sorted by: Deductible"
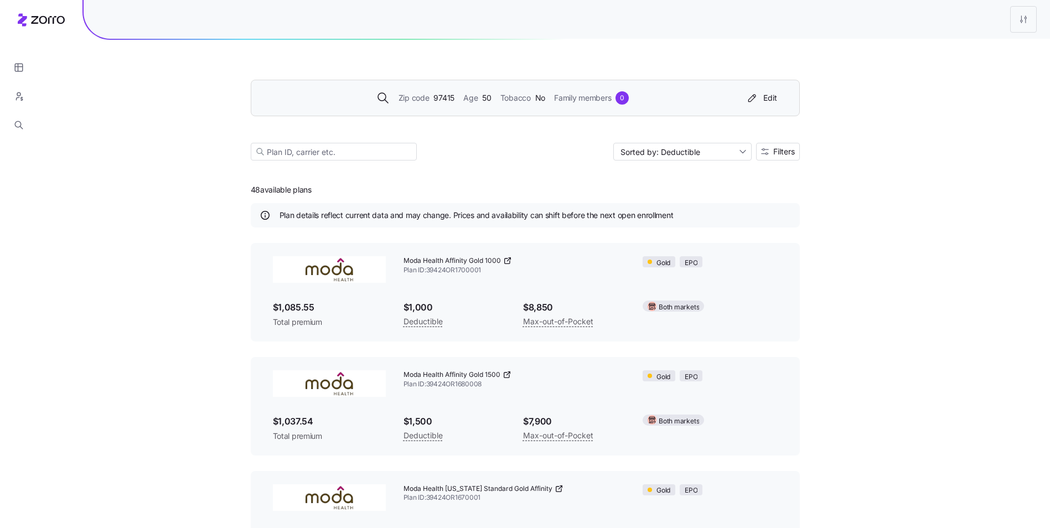
click at [510, 98] on span "Tobacco" at bounding box center [515, 98] width 30 height 12
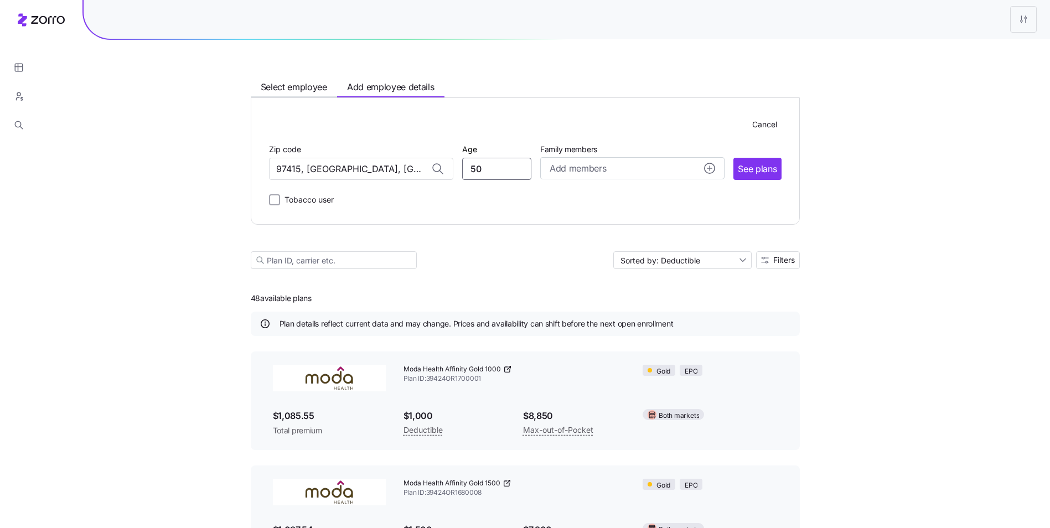
drag, startPoint x: 486, startPoint y: 163, endPoint x: 453, endPoint y: 164, distance: 32.7
click at [453, 164] on div "Zip code 97415, Curry County, OR Age 50 Family members Add members See plans" at bounding box center [525, 161] width 513 height 38
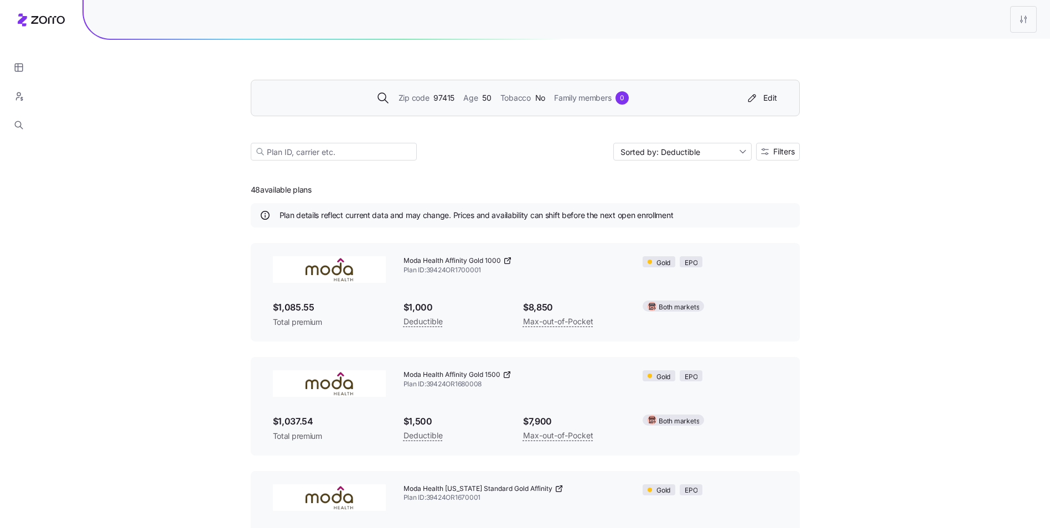
click at [447, 97] on span "97415" at bounding box center [443, 98] width 21 height 12
click at [432, 105] on div "Zip code 97415 Age 50 Tobacco No Family members 0 Edit" at bounding box center [523, 98] width 517 height 18
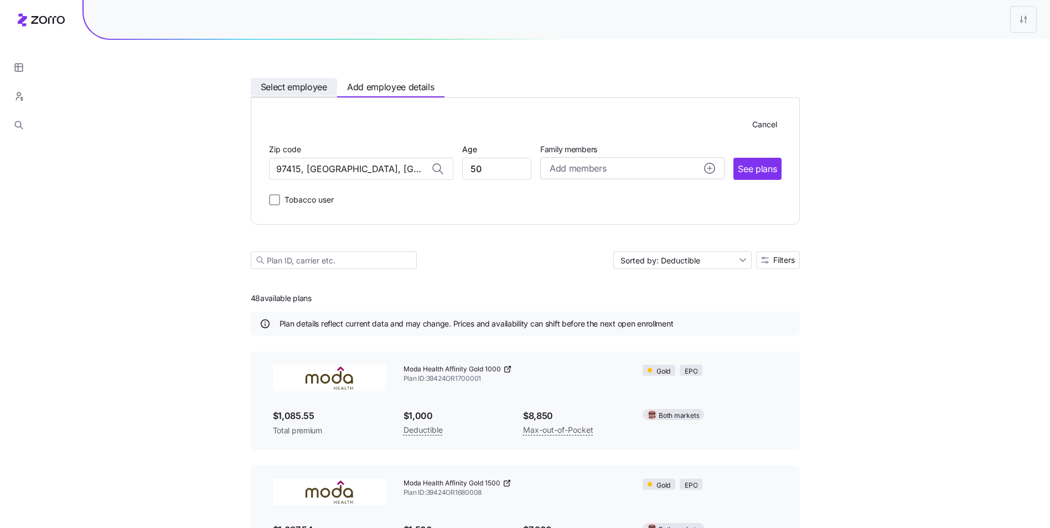
click at [281, 83] on span "Select employee" at bounding box center [294, 87] width 66 height 14
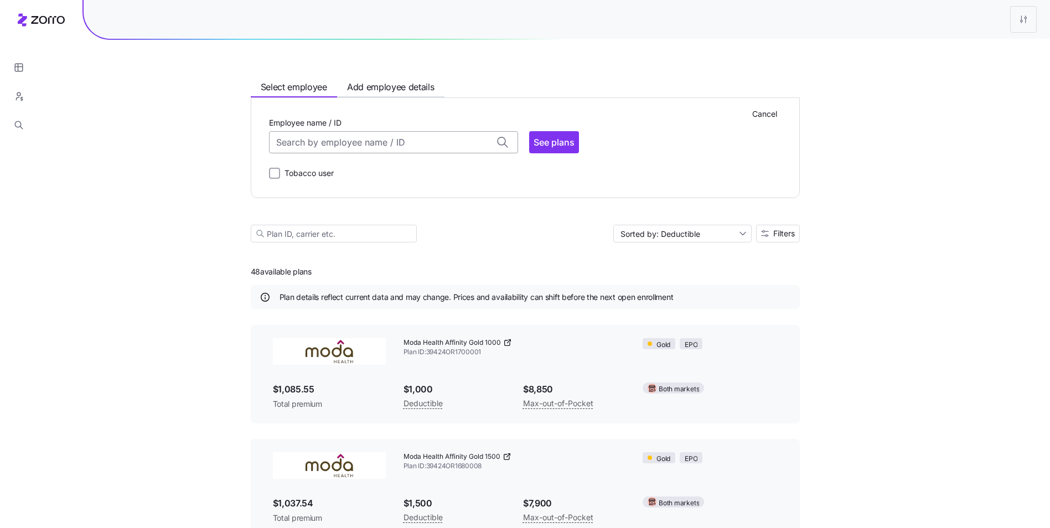
click at [346, 151] on input "Employee name / ID" at bounding box center [393, 142] width 249 height 22
click at [361, 208] on div "ID: 000000003 (48) 96001" at bounding box center [393, 208] width 244 height 32
type input "000000003"
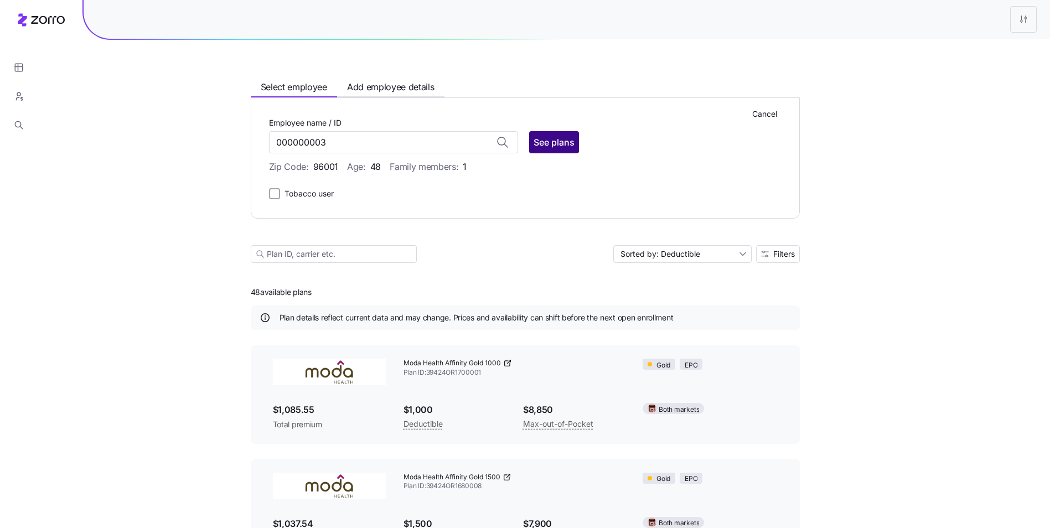
click at [549, 139] on span "See plans" at bounding box center [554, 142] width 41 height 13
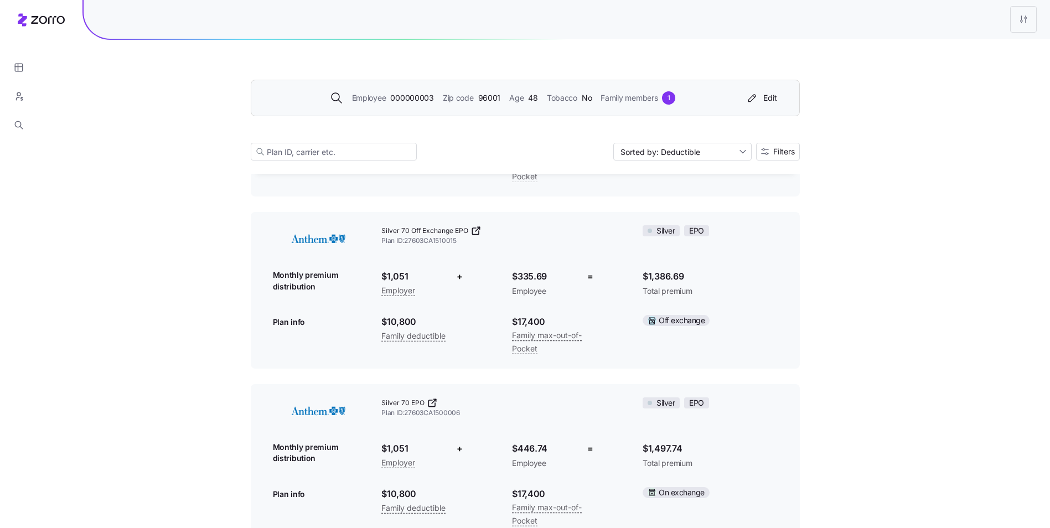
scroll to position [720, 0]
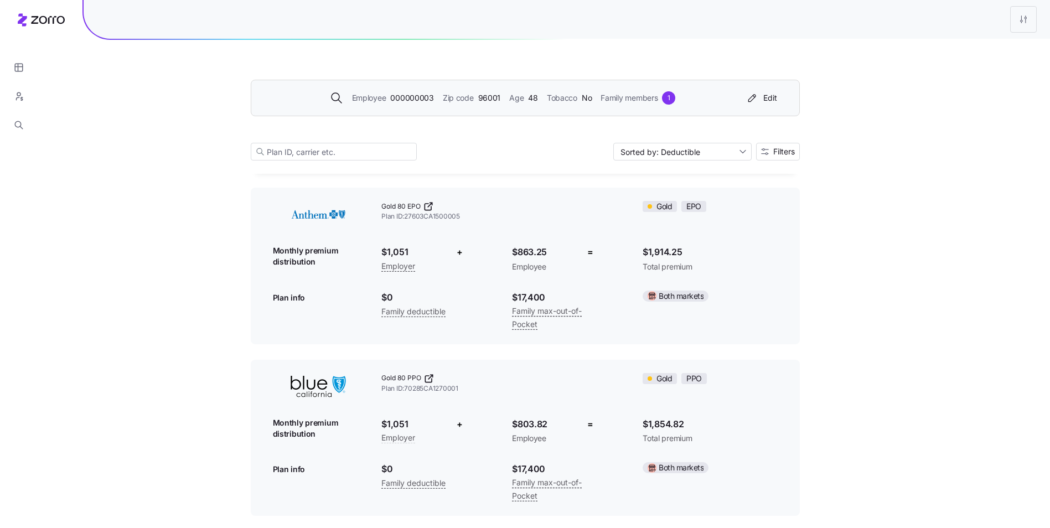
click at [505, 95] on div "Employee 000000003 Zip code 96001 Age 48 Tobacco No Family members 1" at bounding box center [503, 97] width 477 height 13
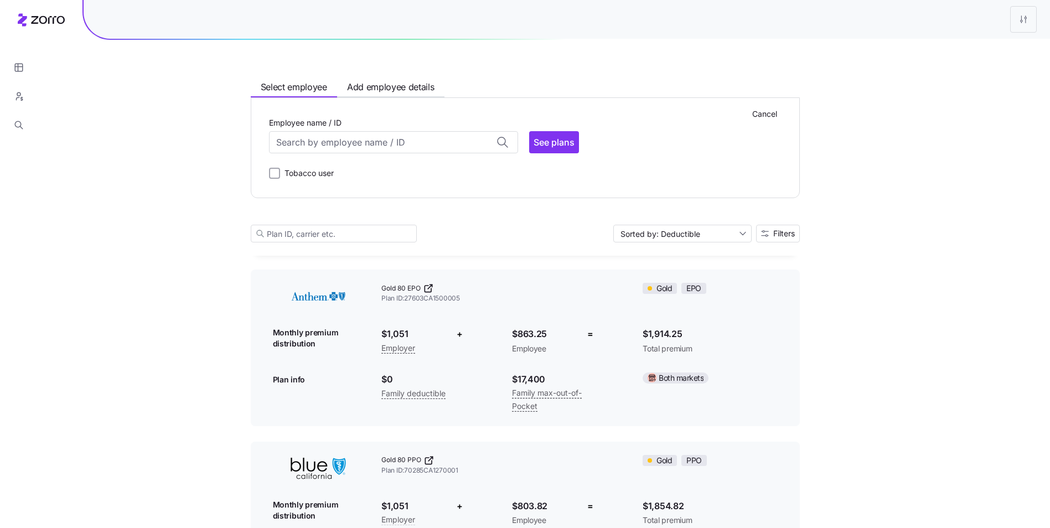
scroll to position [137, 0]
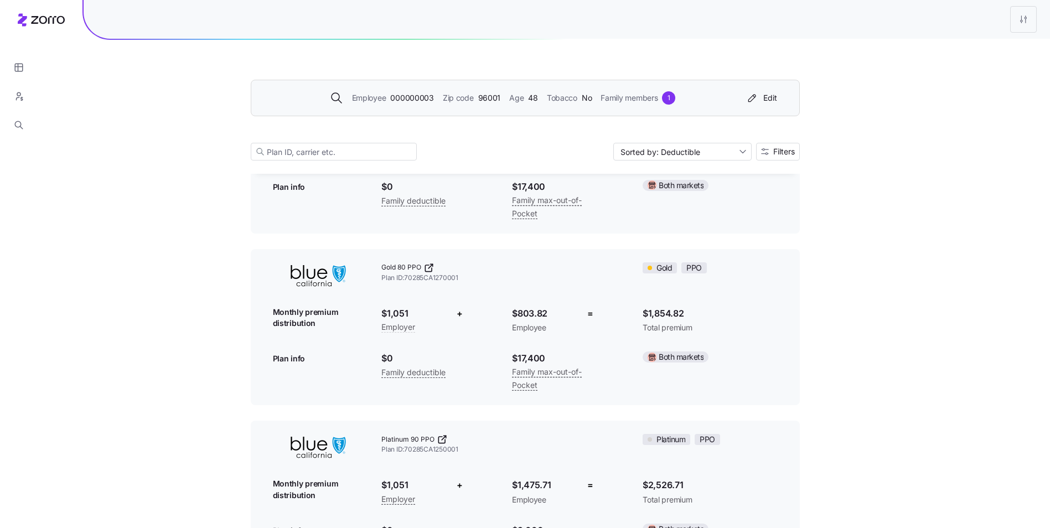
scroll to position [55, 0]
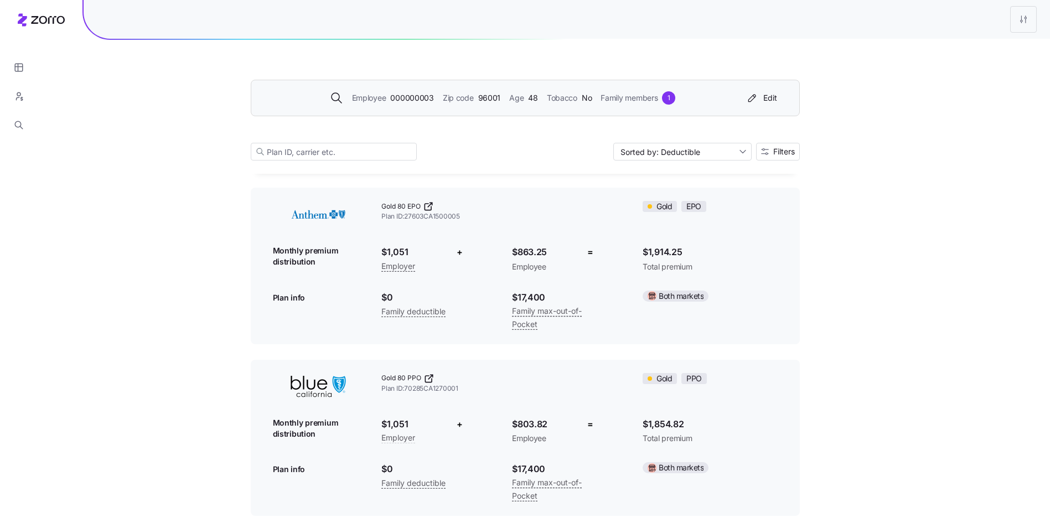
click at [500, 99] on div "Employee 000000003 Zip code 96001 Age 48 Tobacco No Family members 1" at bounding box center [503, 97] width 477 height 13
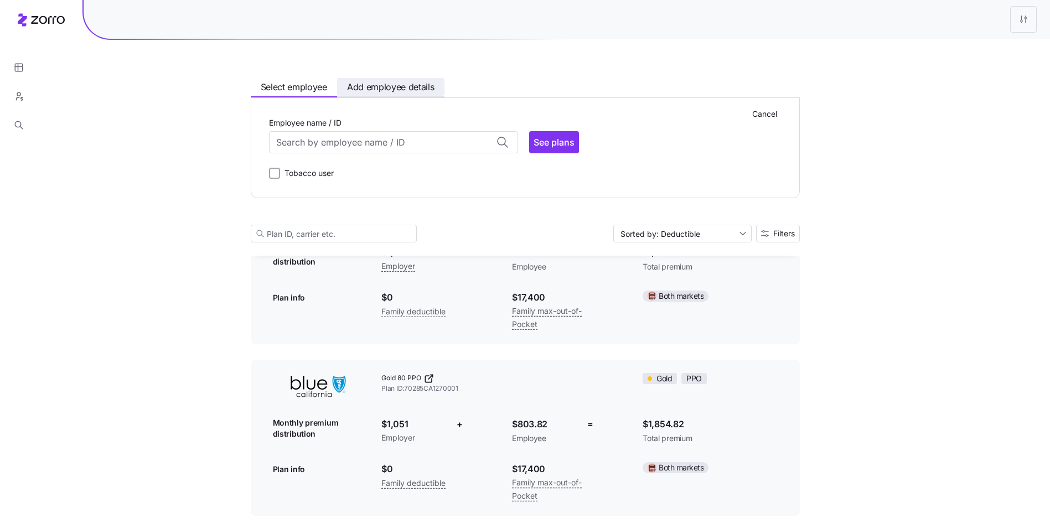
click at [423, 88] on span "Add employee details" at bounding box center [390, 87] width 87 height 14
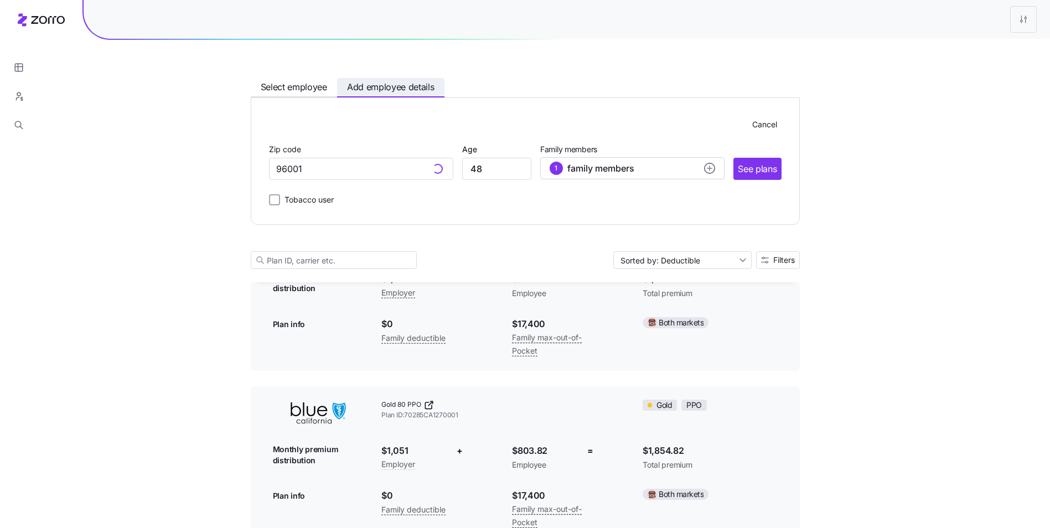
scroll to position [164, 0]
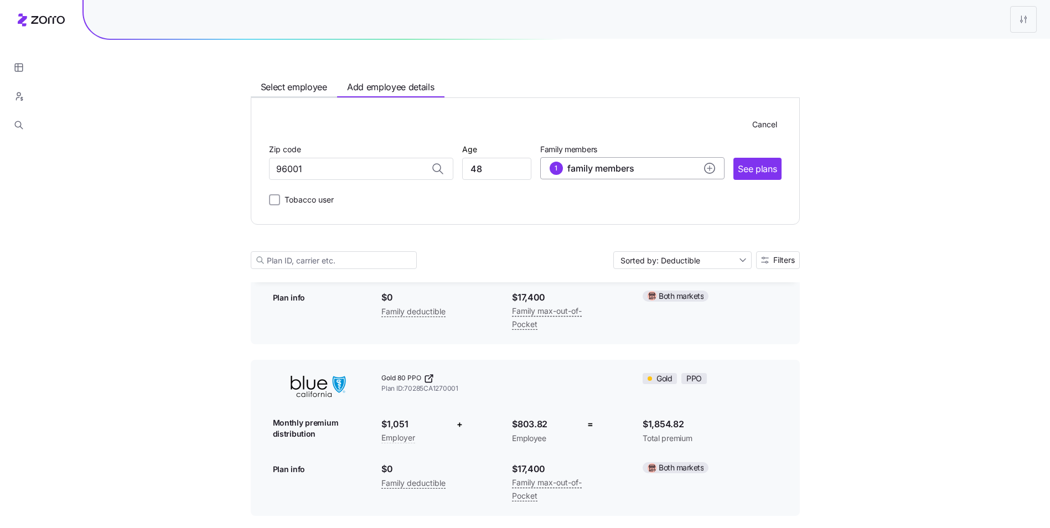
click at [603, 164] on span "family members" at bounding box center [600, 168] width 67 height 13
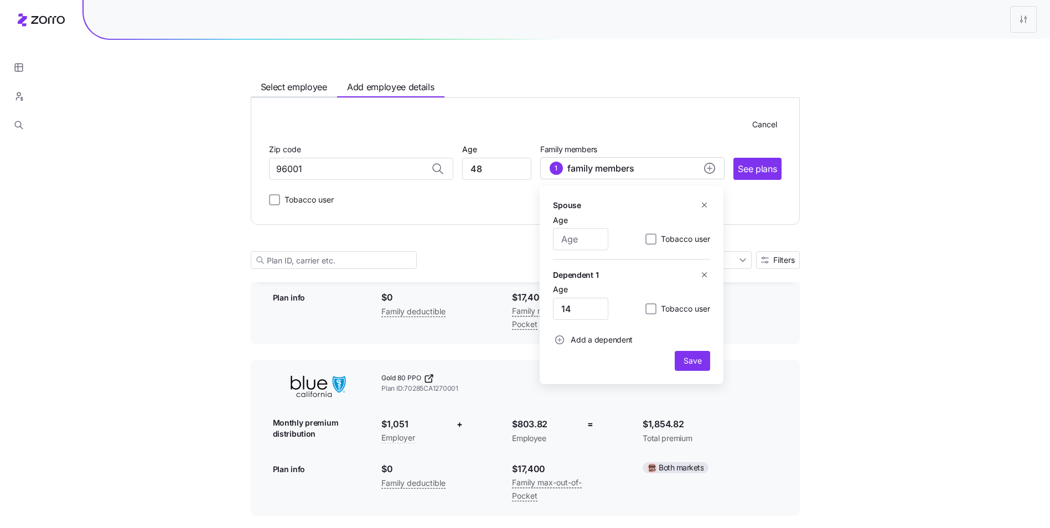
click at [707, 204] on icon "button" at bounding box center [704, 205] width 8 height 8
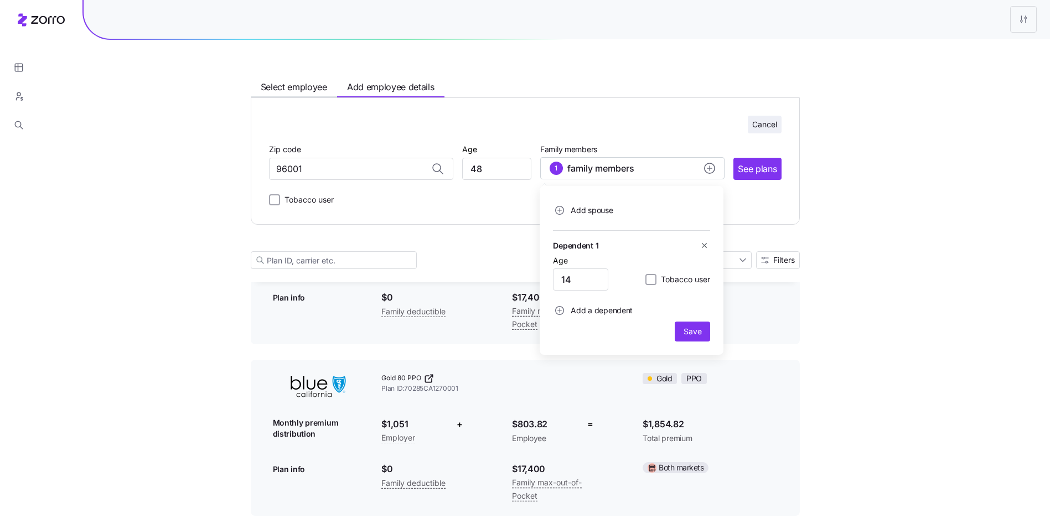
click at [766, 121] on span "Cancel" at bounding box center [764, 124] width 25 height 11
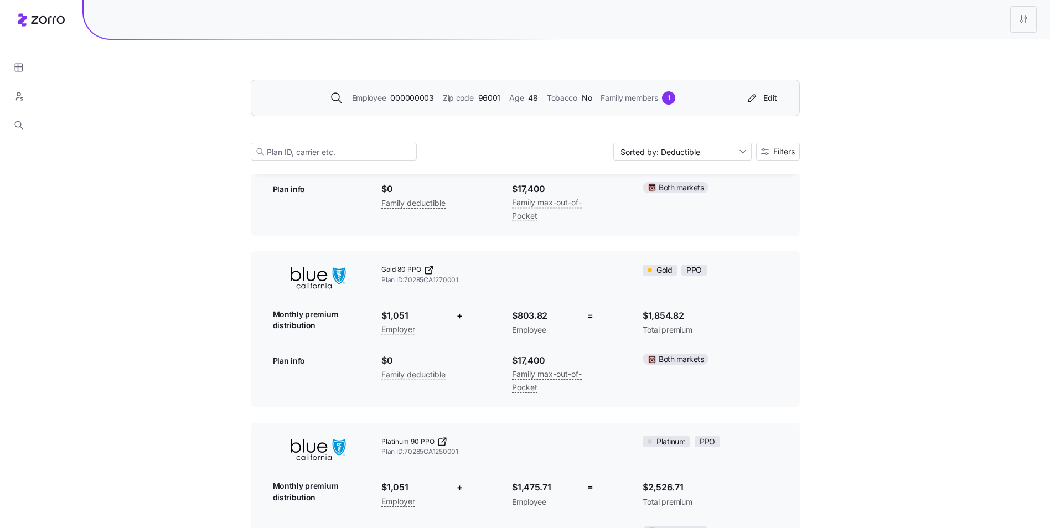
scroll to position [55, 0]
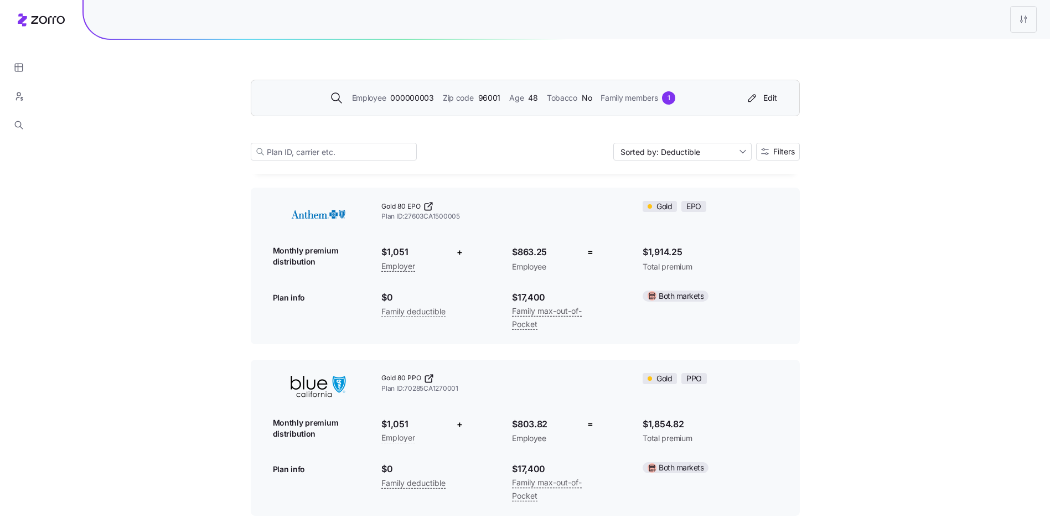
click at [432, 100] on span "000000003" at bounding box center [411, 98] width 43 height 12
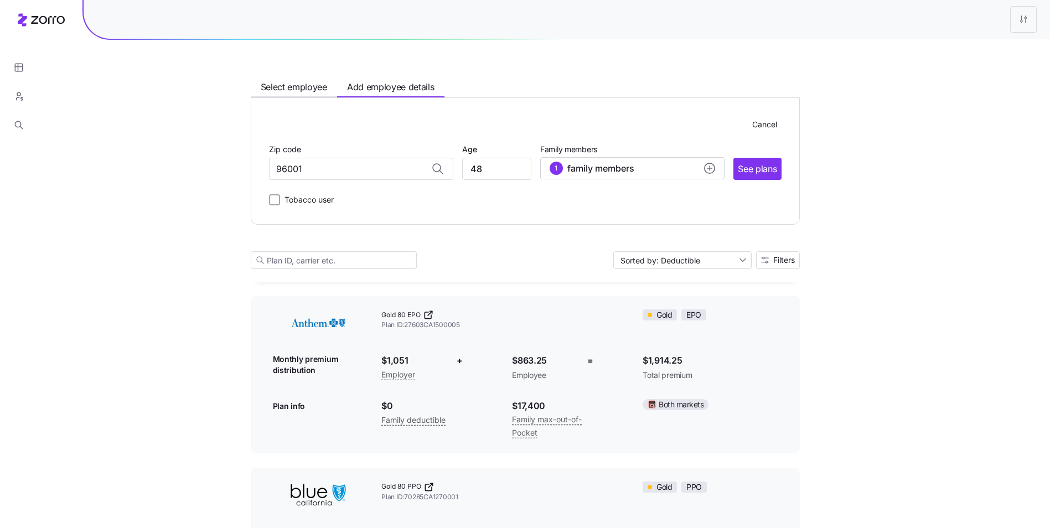
scroll to position [164, 0]
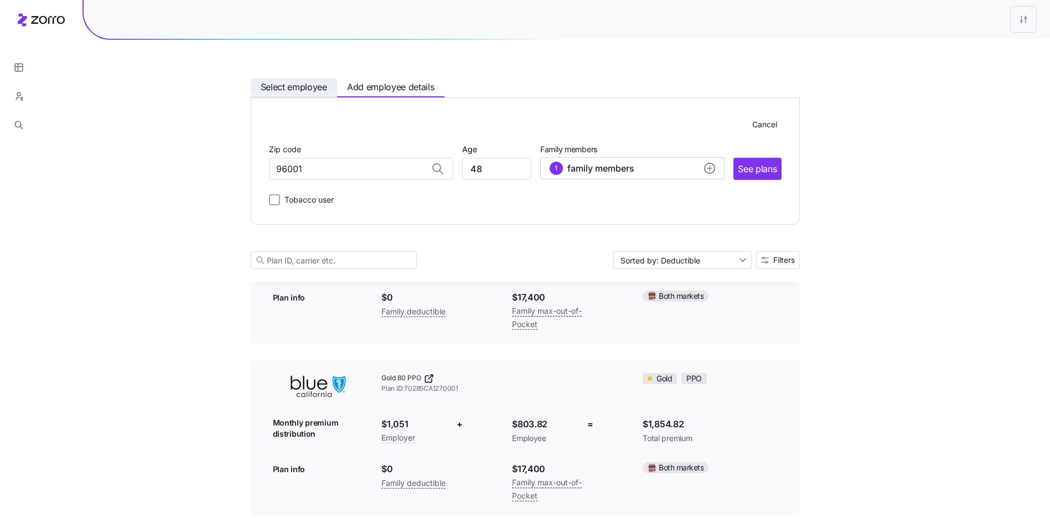
click at [296, 92] on span "Select employee" at bounding box center [294, 87] width 66 height 14
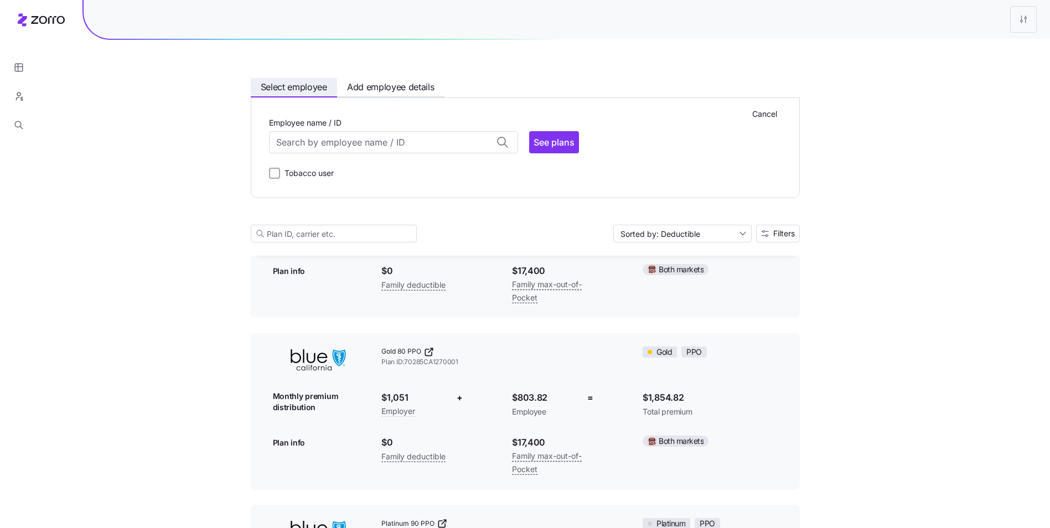
scroll to position [137, 0]
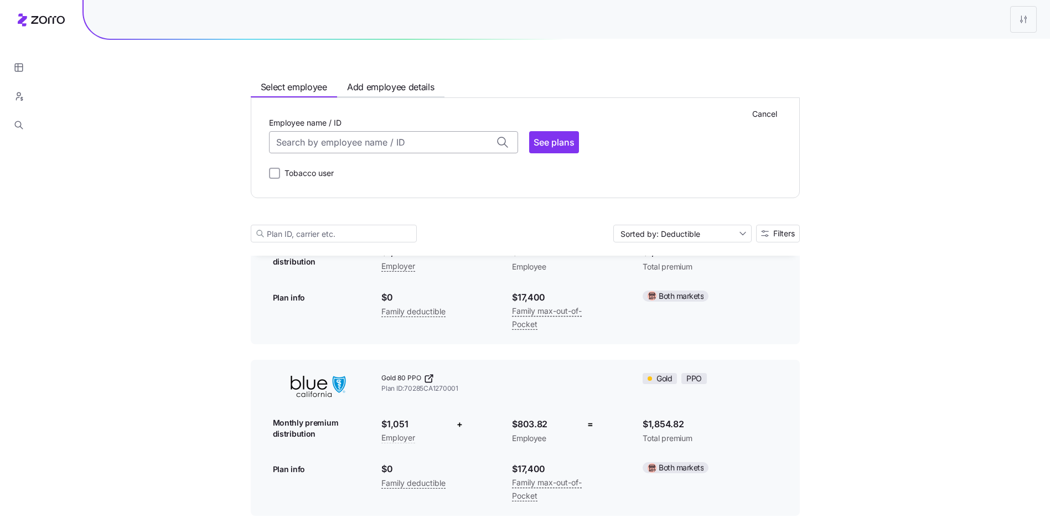
click at [338, 134] on input "Employee name / ID" at bounding box center [393, 142] width 249 height 22
click at [322, 237] on span "96001" at bounding box center [318, 241] width 80 height 9
type input "000007537"
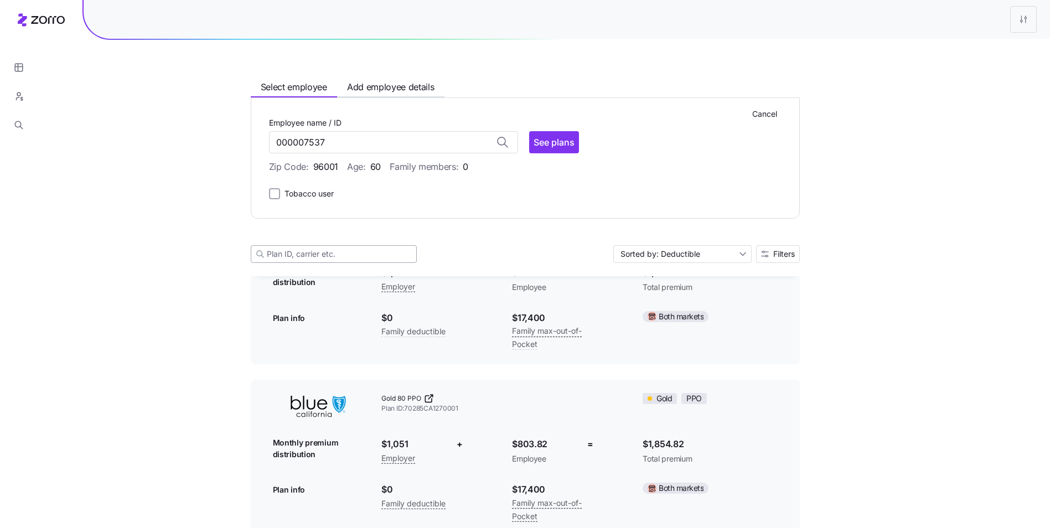
scroll to position [158, 0]
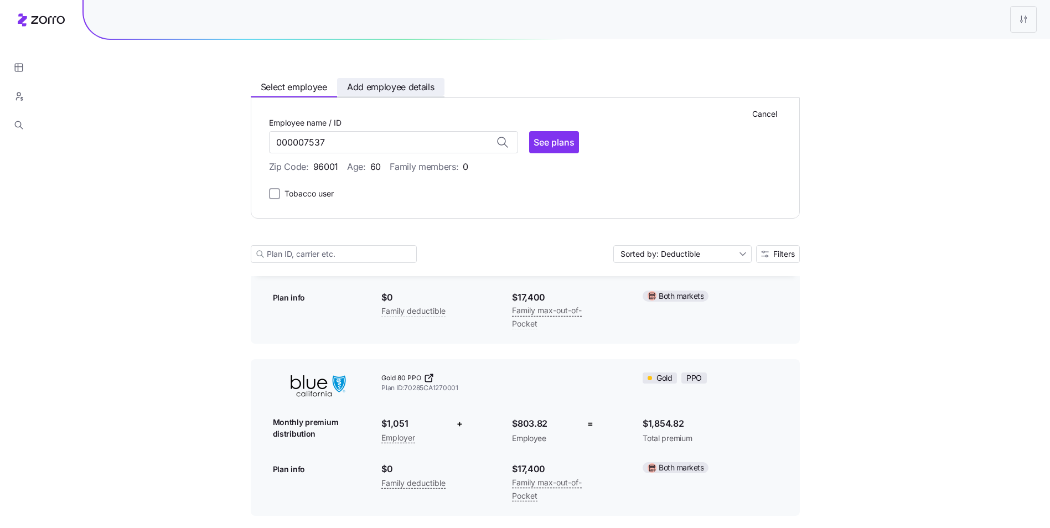
click at [394, 87] on span "Add employee details" at bounding box center [390, 87] width 87 height 14
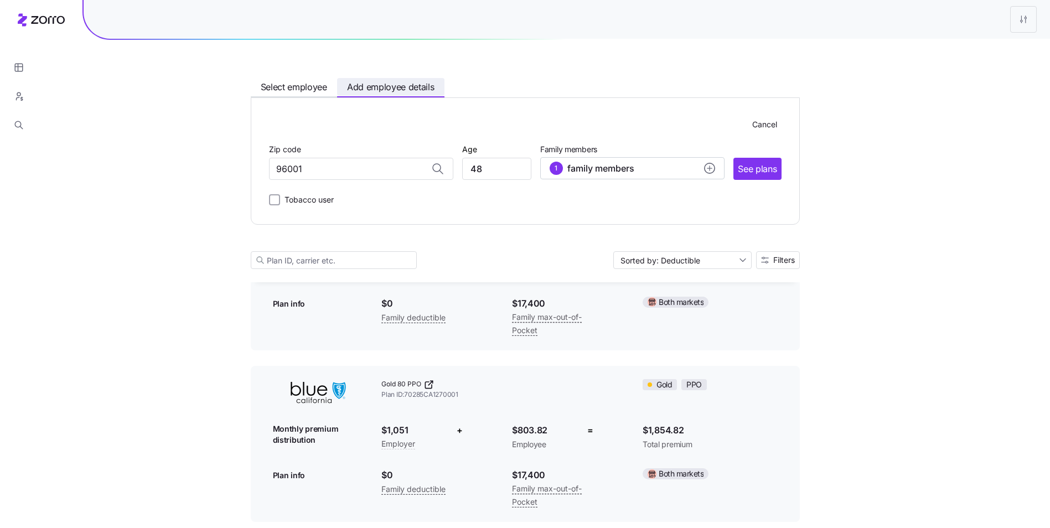
scroll to position [164, 0]
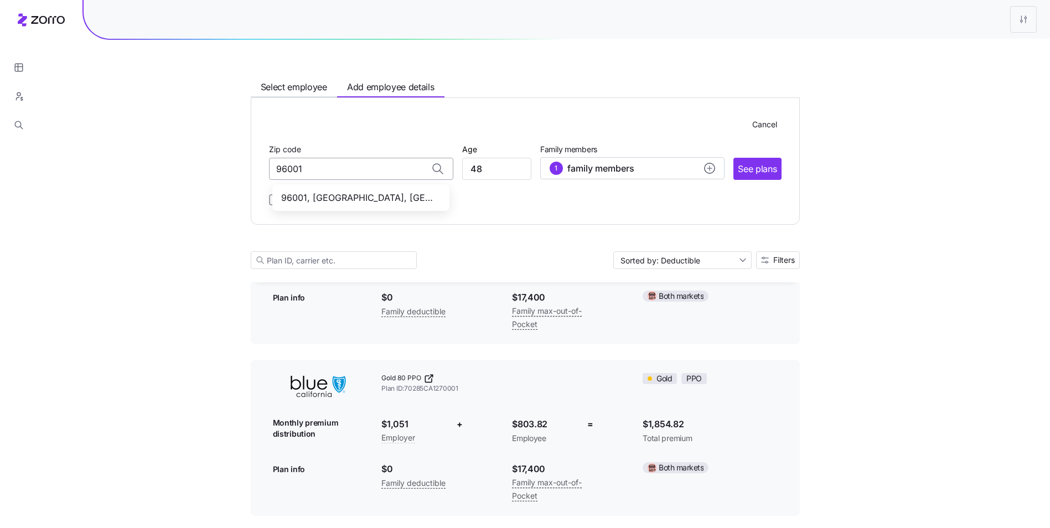
click at [324, 168] on input "96001" at bounding box center [361, 169] width 184 height 22
click at [345, 189] on div "96001, Shasta County, CA" at bounding box center [361, 198] width 173 height 23
type input "96001, Shasta County, CA"
click at [772, 163] on span "See plans" at bounding box center [757, 169] width 39 height 14
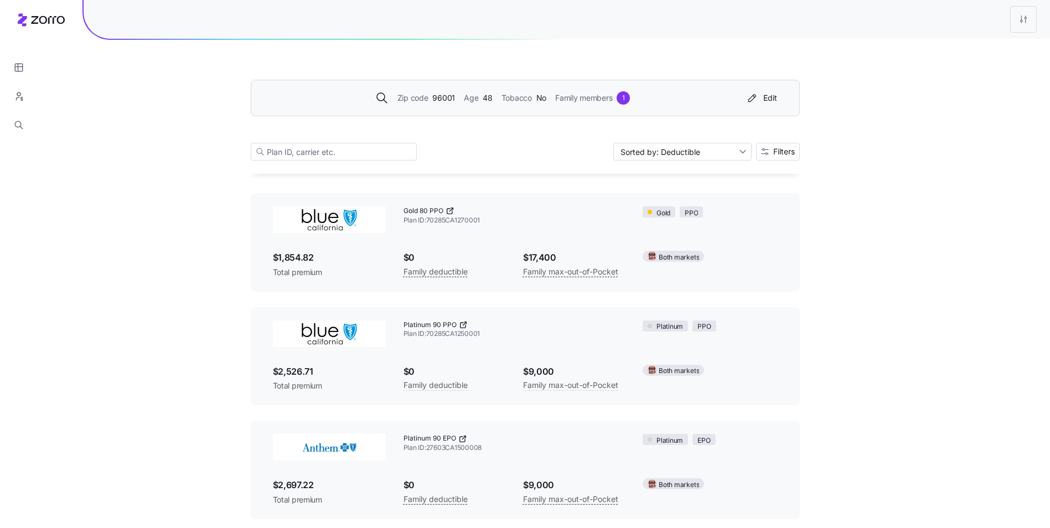
scroll to position [55, 0]
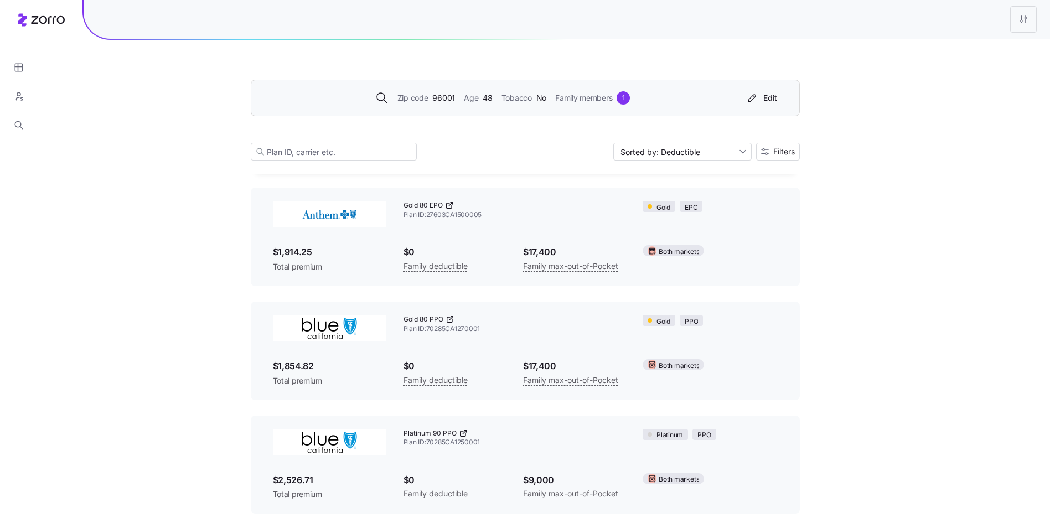
click at [607, 101] on span "Family members" at bounding box center [583, 98] width 57 height 12
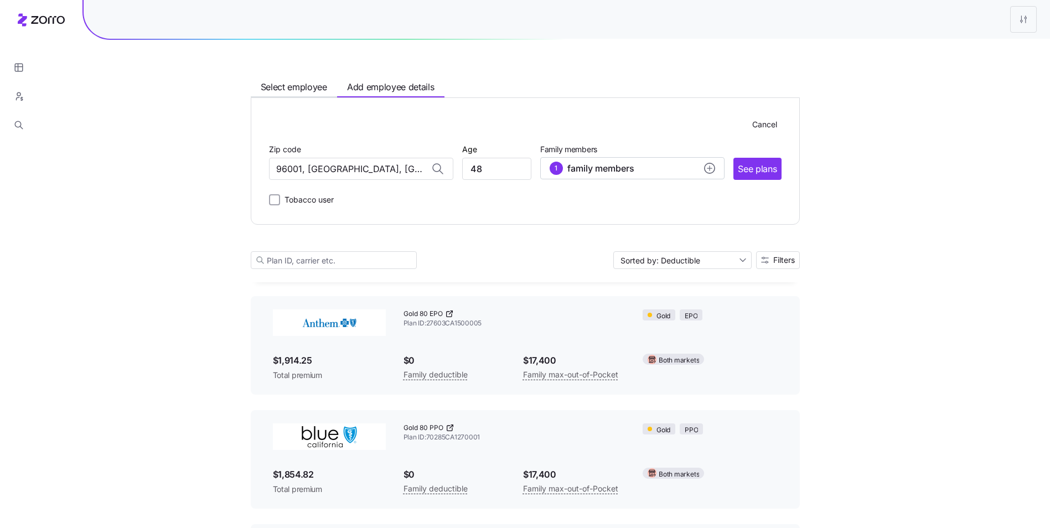
scroll to position [164, 0]
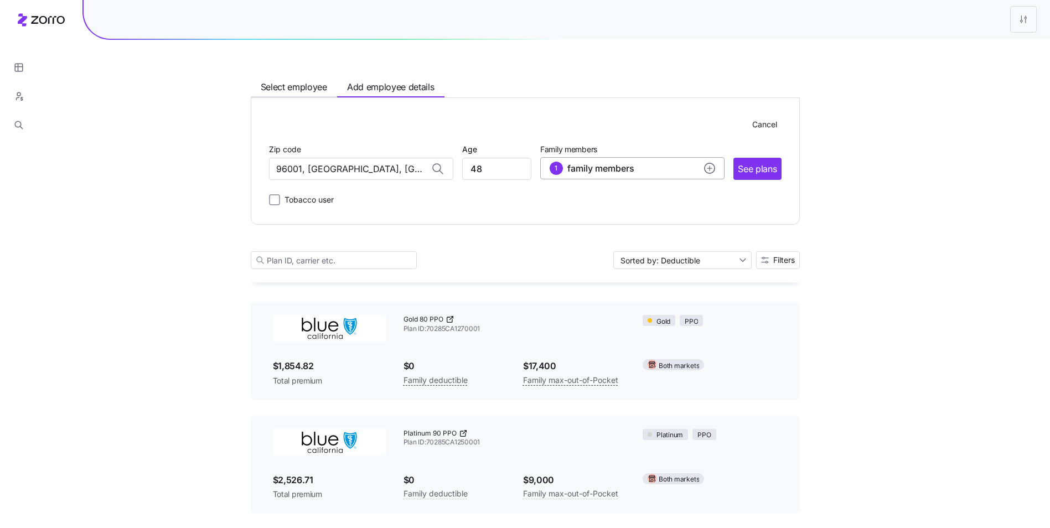
click at [588, 161] on button "1 family members" at bounding box center [632, 168] width 184 height 22
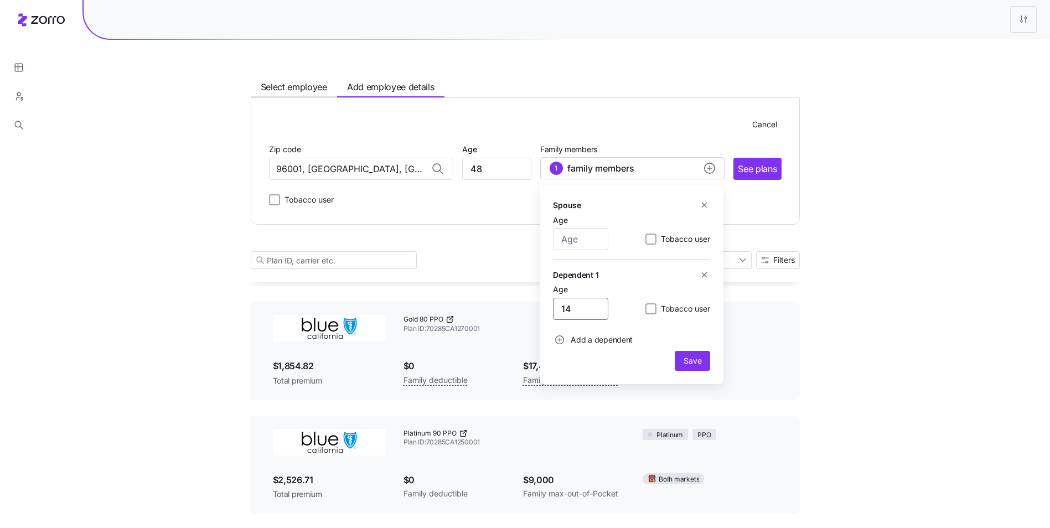
drag, startPoint x: 585, startPoint y: 310, endPoint x: 548, endPoint y: 308, distance: 37.1
click at [548, 308] on div "Spouse Age Tobacco user Dependent 1 Age 14 Tobacco user Add a dependent Save" at bounding box center [632, 285] width 184 height 198
type input "0"
click at [695, 358] on span "Save" at bounding box center [693, 360] width 18 height 11
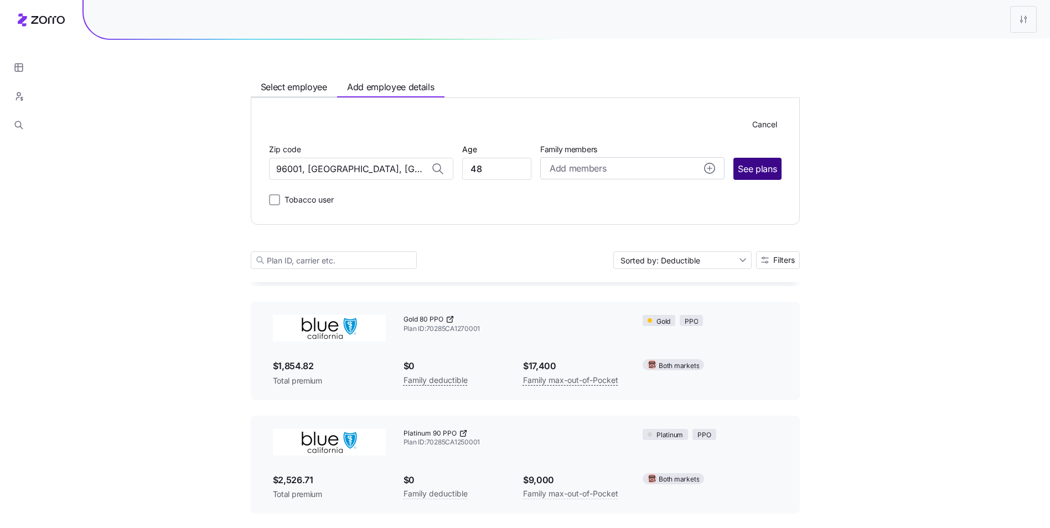
click at [759, 173] on span "See plans" at bounding box center [757, 169] width 39 height 14
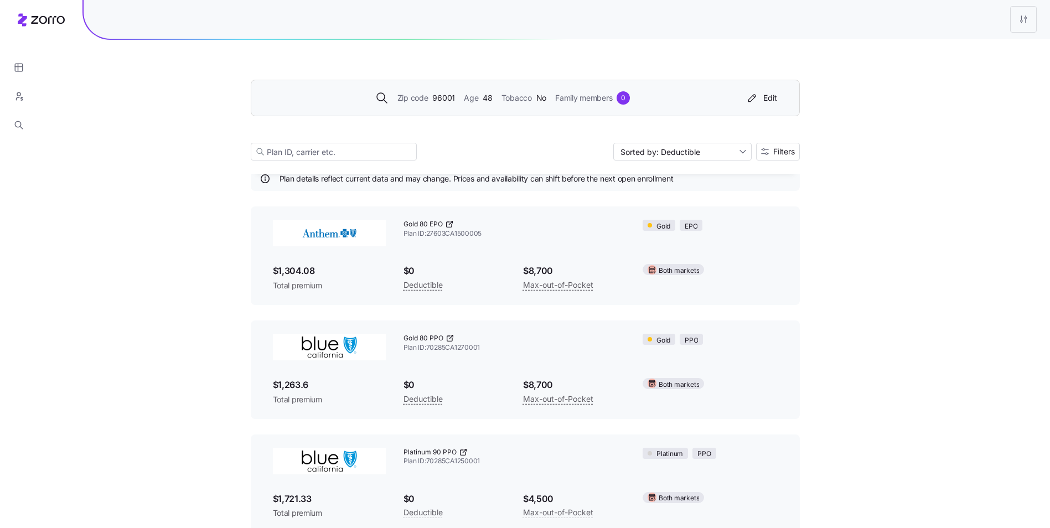
scroll to position [55, 0]
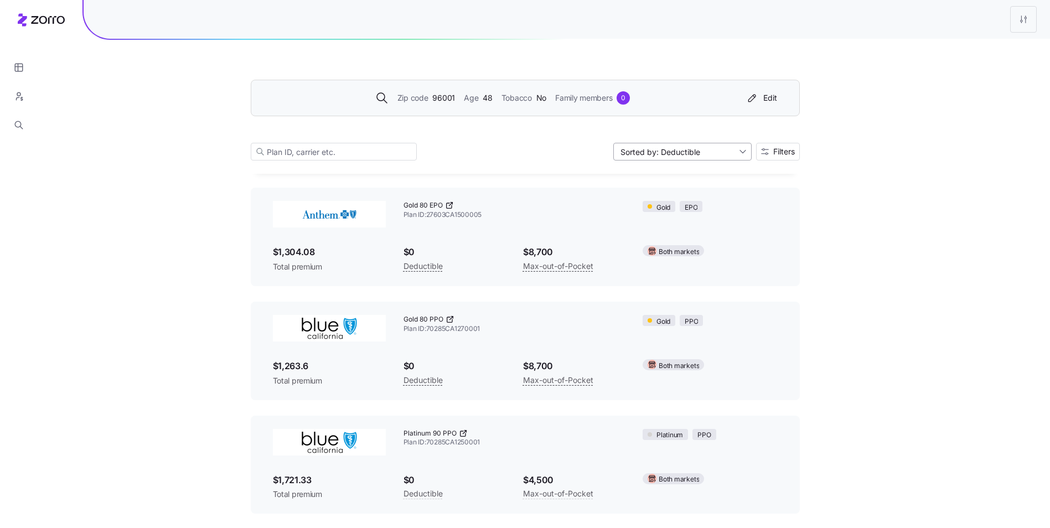
click at [671, 159] on input "Sorted by: Deductible" at bounding box center [682, 152] width 138 height 18
click at [656, 177] on div "Premium" at bounding box center [682, 177] width 130 height 17
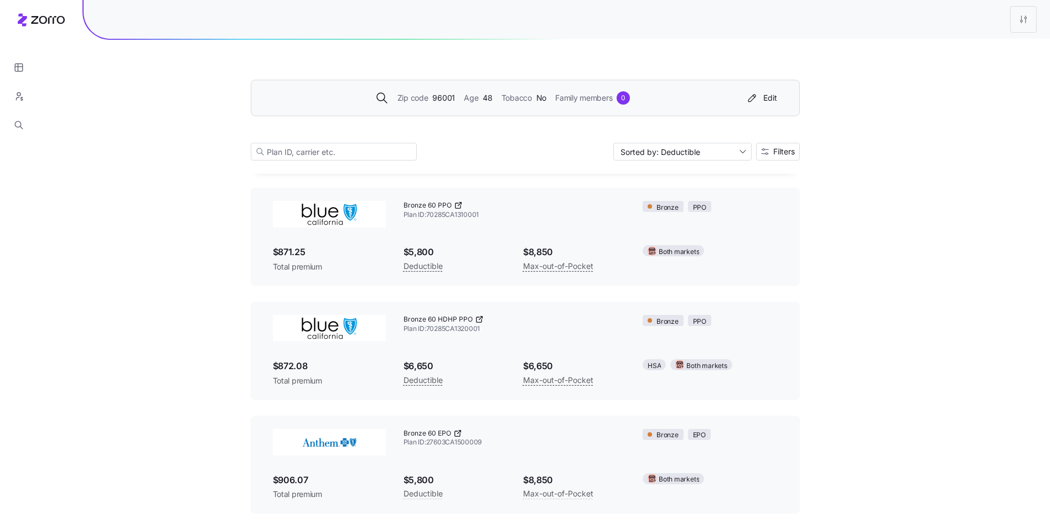
type input "Sorted by: Premium"
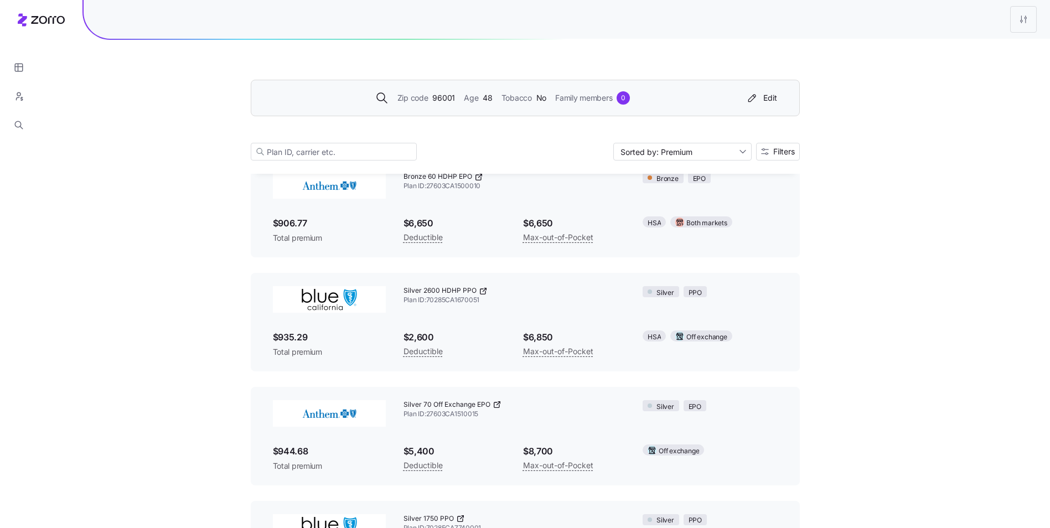
scroll to position [443, 0]
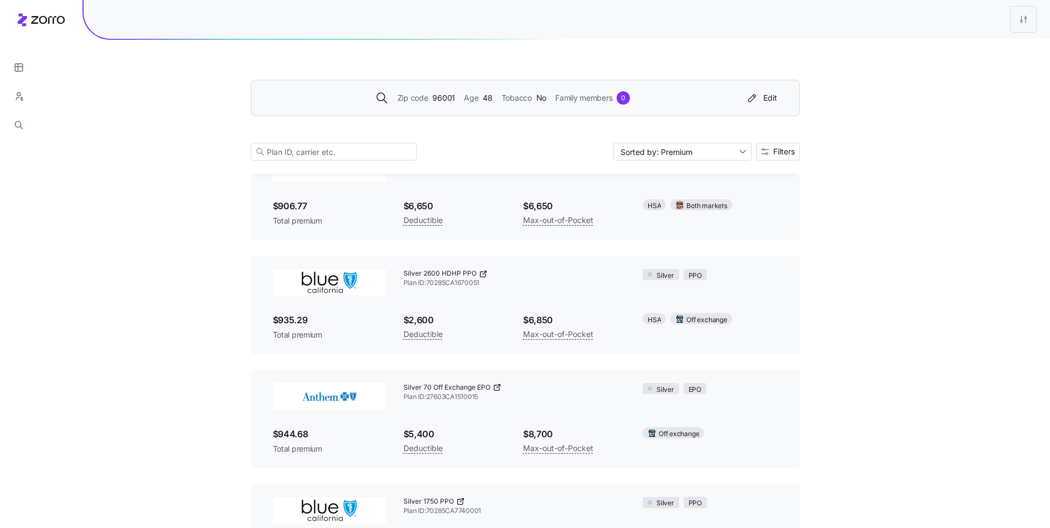
click at [465, 101] on span "Age" at bounding box center [471, 98] width 14 height 12
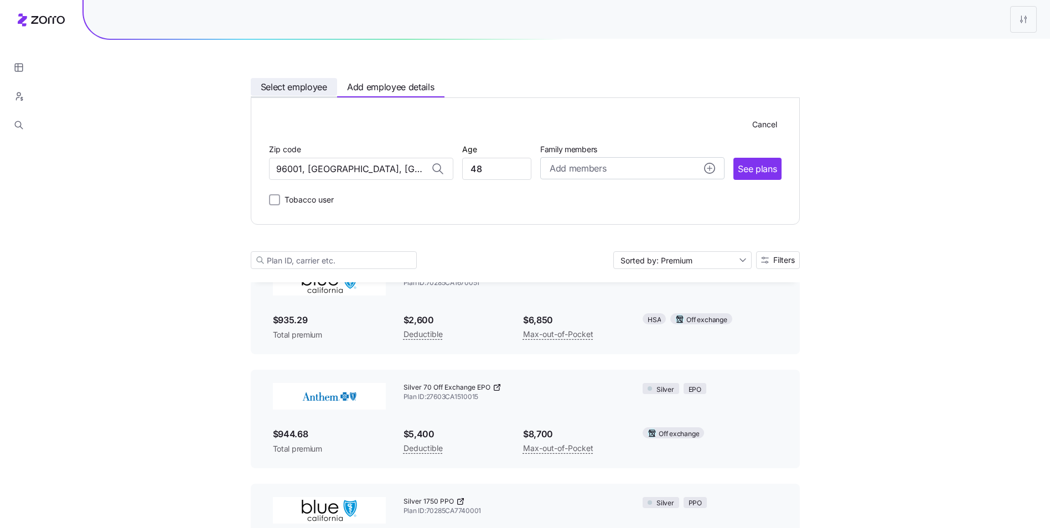
click at [297, 86] on span "Select employee" at bounding box center [294, 87] width 66 height 14
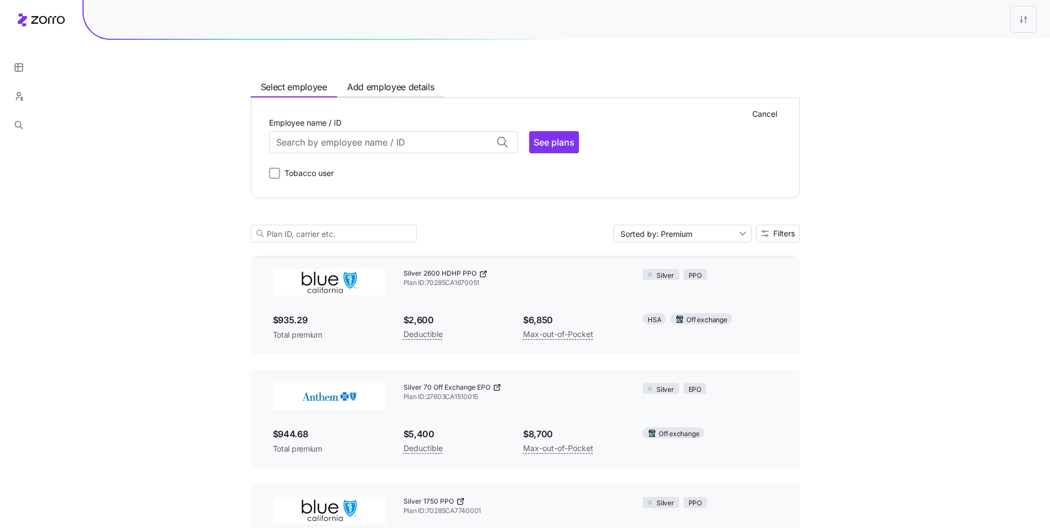
scroll to position [443, 0]
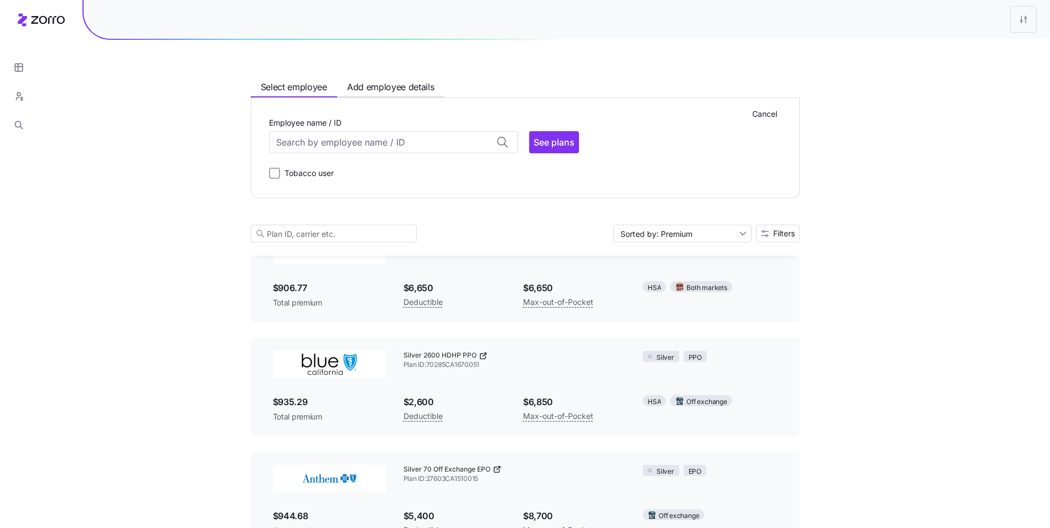
click at [192, 265] on div "Select employee Add employee details Cancel Employee name / ID ID: 000000002 (7…" at bounding box center [525, 509] width 1050 height 1904
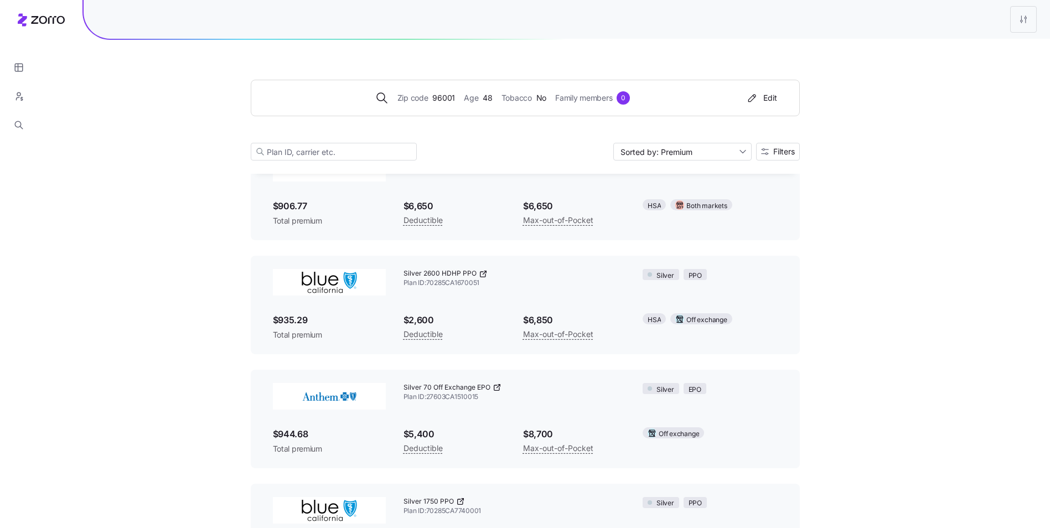
scroll to position [498, 0]
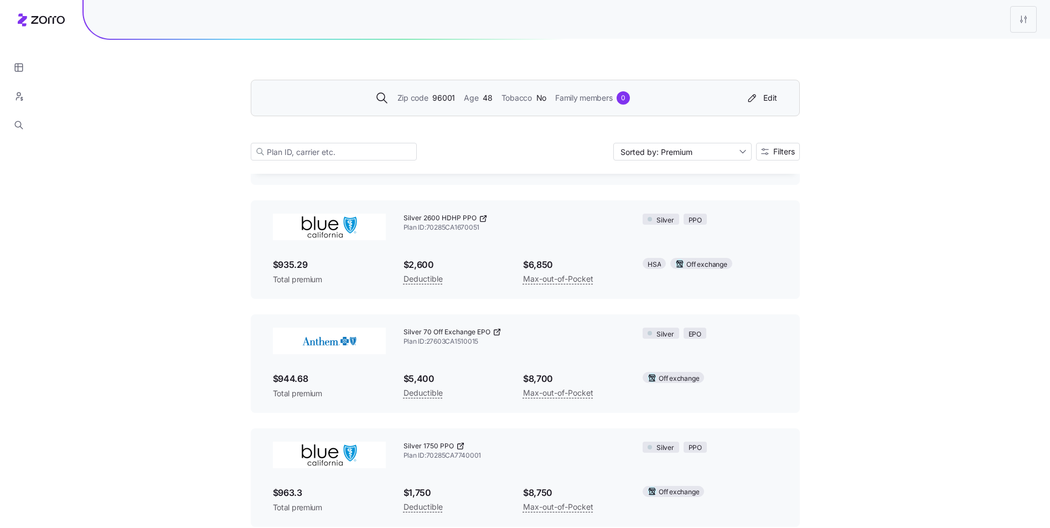
click at [416, 102] on span "Zip code" at bounding box center [412, 98] width 31 height 12
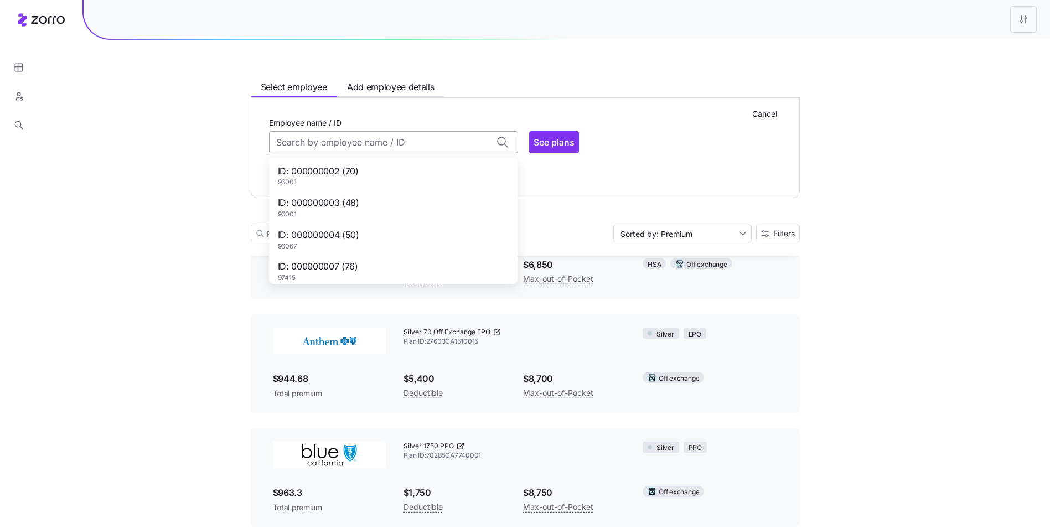
click at [364, 134] on input "Employee name / ID" at bounding box center [393, 142] width 249 height 22
click at [327, 196] on span "ID: 000007333 (43)" at bounding box center [318, 198] width 81 height 14
type input "000007333"
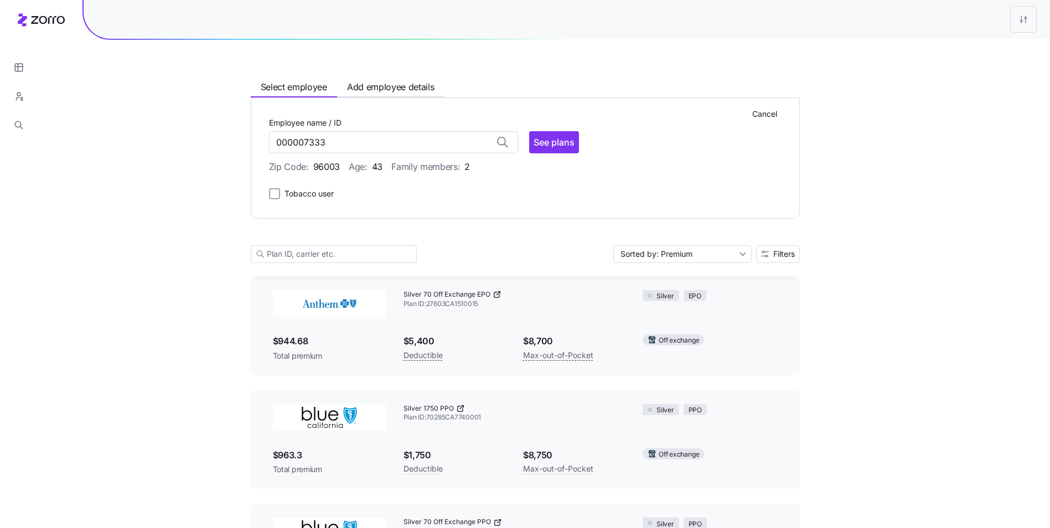
scroll to position [655, 0]
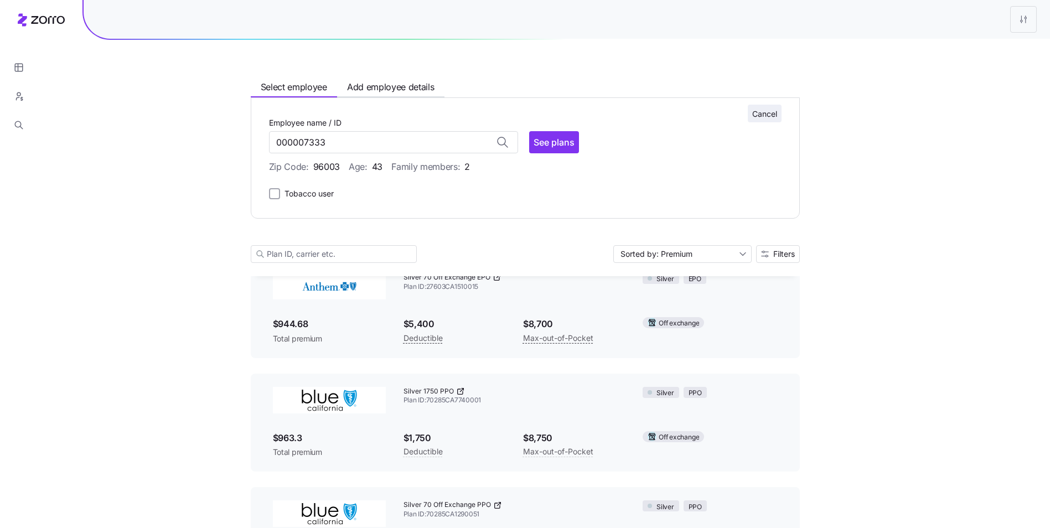
click at [774, 113] on span "Cancel" at bounding box center [764, 113] width 25 height 11
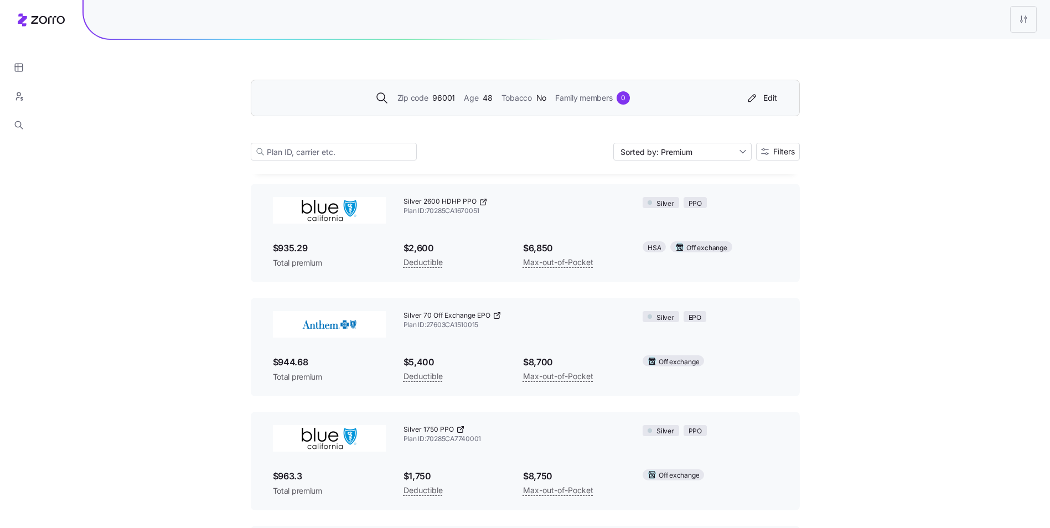
scroll to position [498, 0]
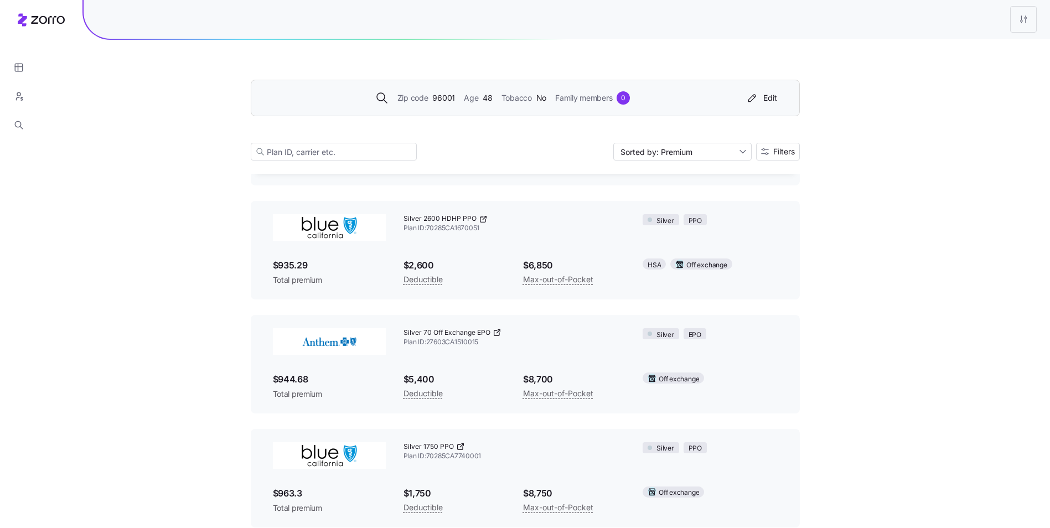
click at [469, 96] on span "Age" at bounding box center [471, 98] width 14 height 12
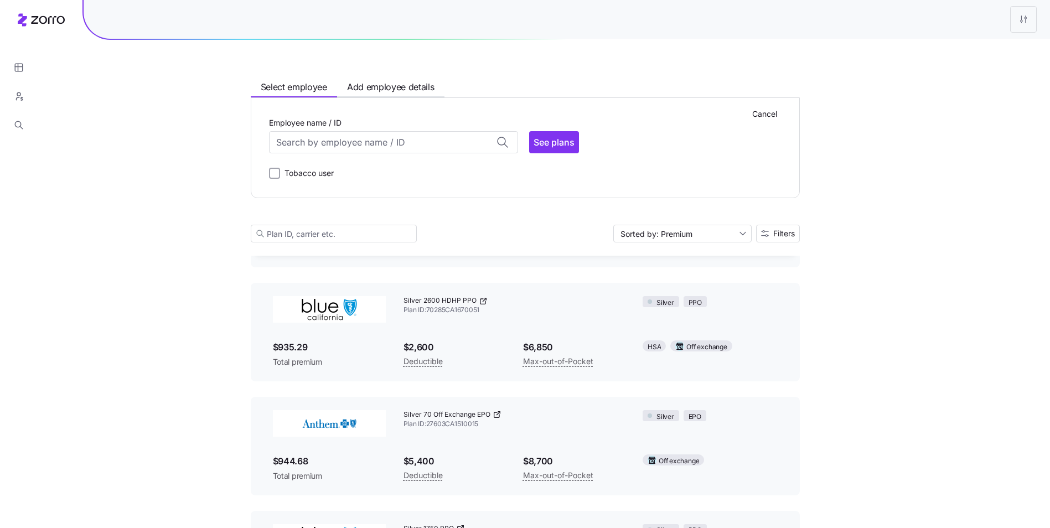
scroll to position [579, 0]
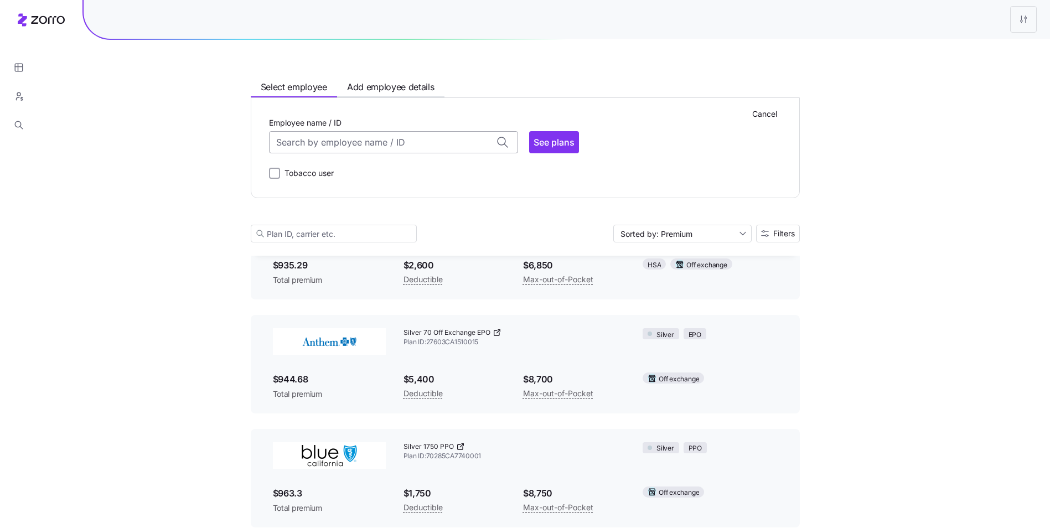
click at [353, 139] on input "Employee name / ID" at bounding box center [393, 142] width 249 height 22
click at [342, 220] on div "ID: 000000003 (48) 96001" at bounding box center [393, 208] width 244 height 32
type input "000000003"
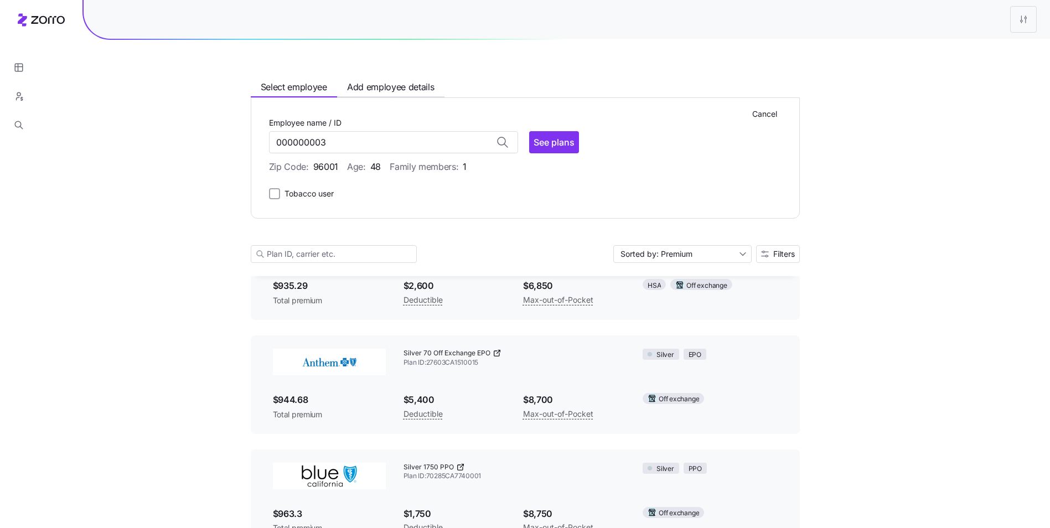
scroll to position [599, 0]
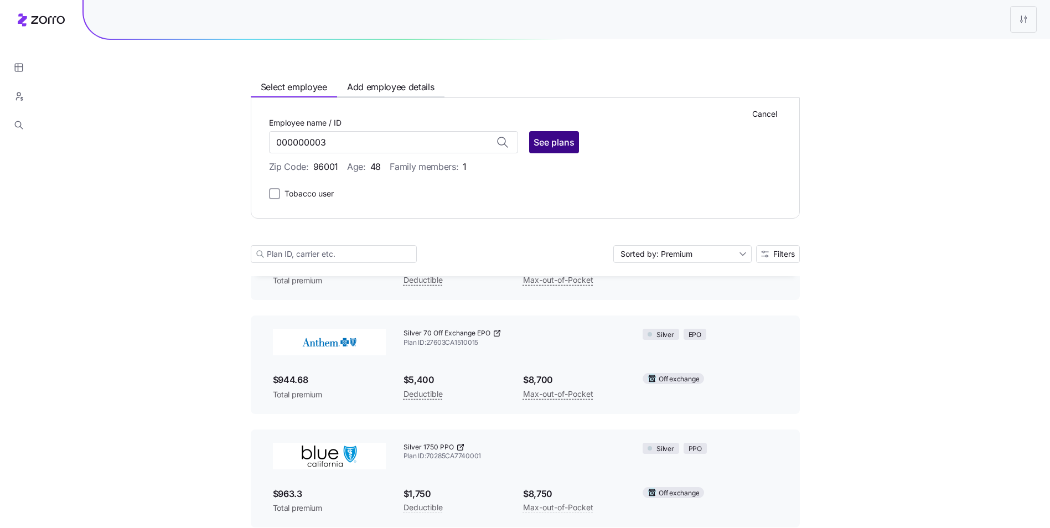
click at [568, 152] on button "See plans" at bounding box center [554, 142] width 50 height 22
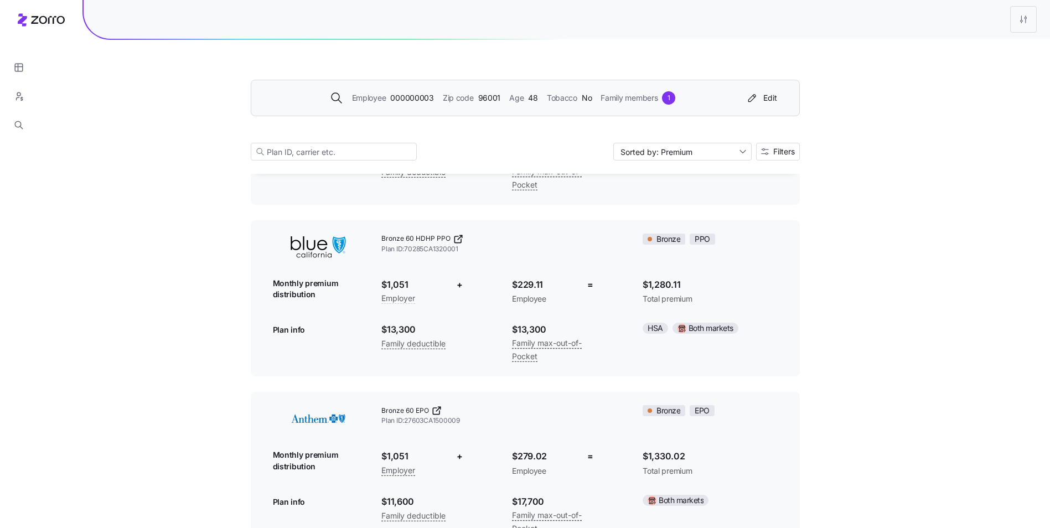
scroll to position [221, 0]
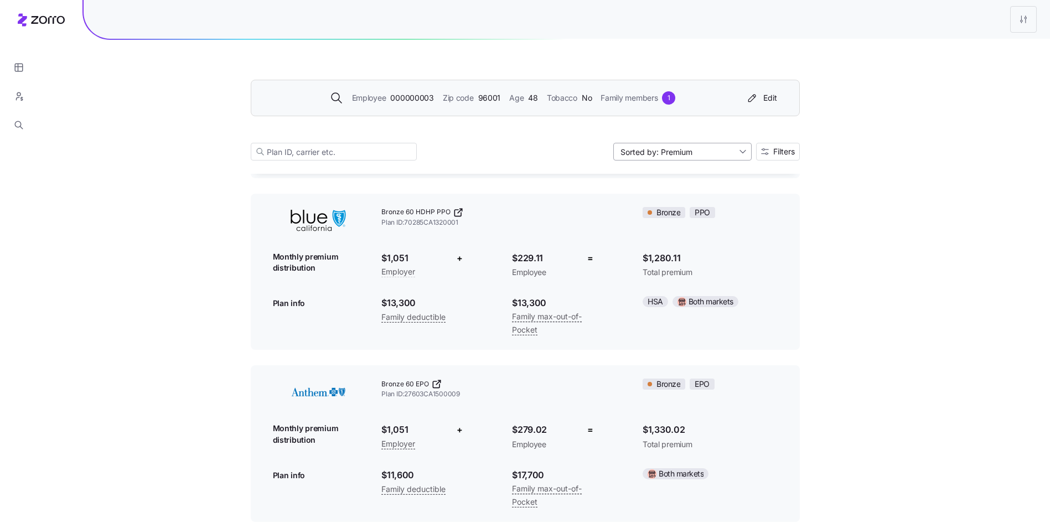
click at [711, 149] on input "Sorted by: Premium" at bounding box center [682, 152] width 138 height 18
click at [679, 192] on div "Deductible" at bounding box center [682, 194] width 130 height 17
type input "Sorted by: Deductible"
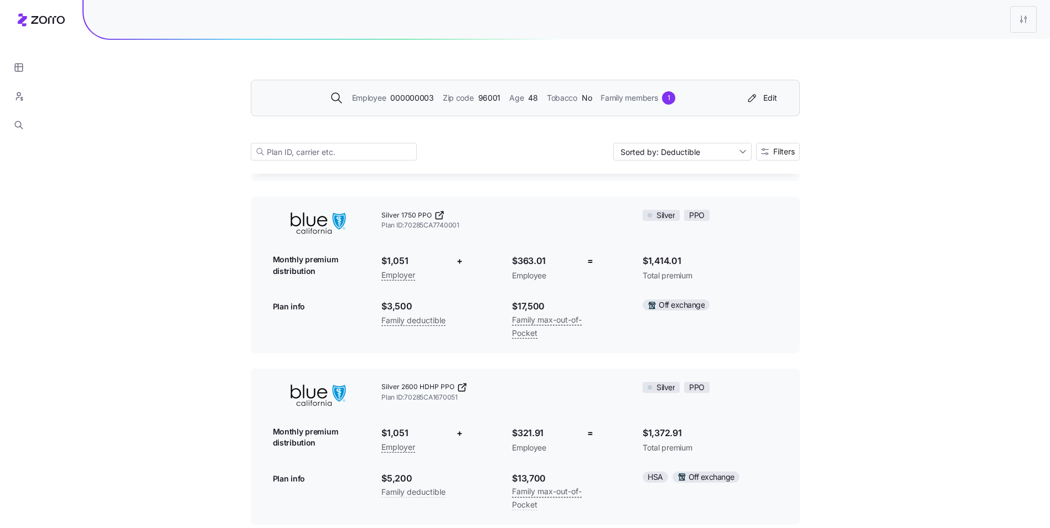
scroll to position [2122, 0]
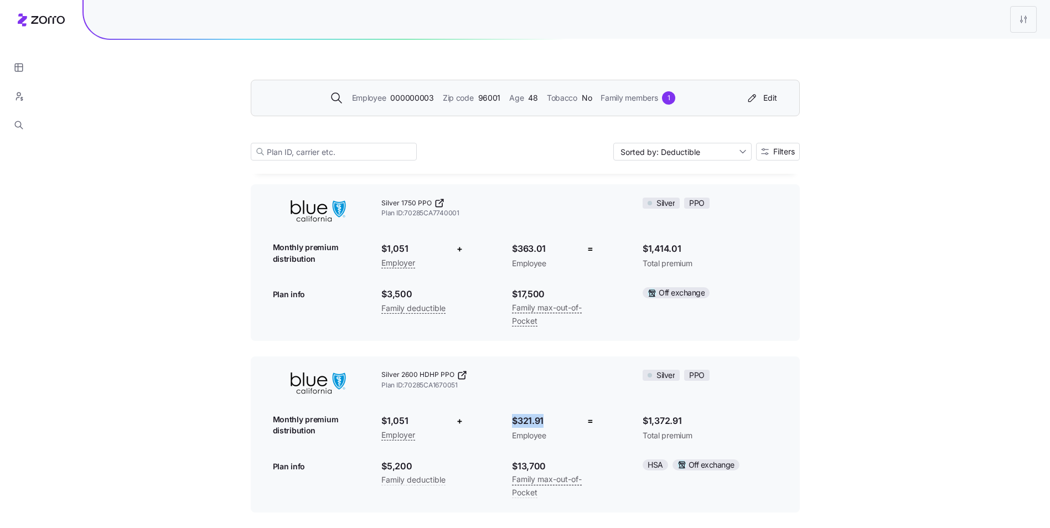
drag, startPoint x: 509, startPoint y: 418, endPoint x: 544, endPoint y: 418, distance: 35.4
click at [544, 418] on div "$321.91 Employee" at bounding box center [541, 427] width 76 height 45
drag, startPoint x: 510, startPoint y: 421, endPoint x: 545, endPoint y: 419, distance: 35.5
click at [545, 419] on div "$321.91 Employee" at bounding box center [541, 427] width 76 height 45
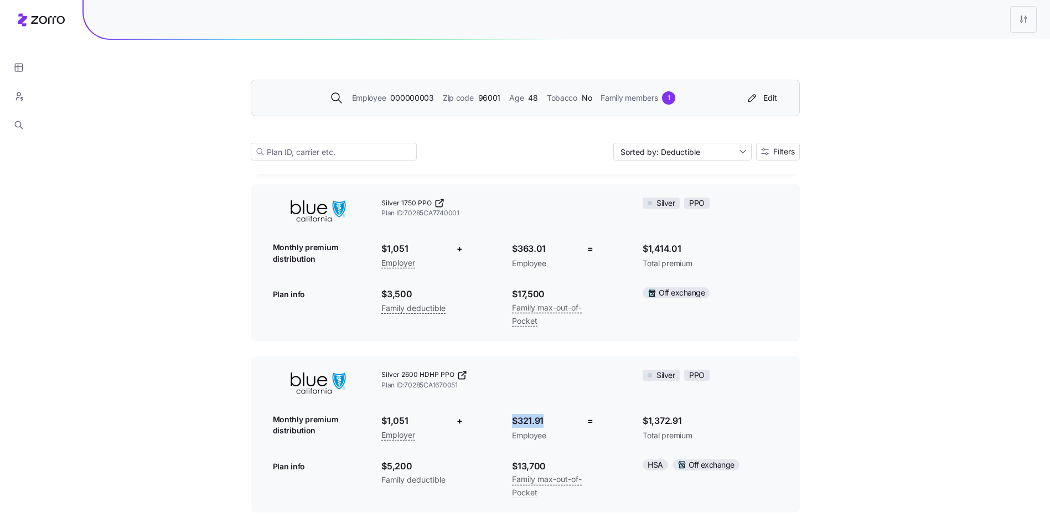
click at [545, 419] on span "$321.91" at bounding box center [541, 421] width 59 height 14
drag, startPoint x: 550, startPoint y: 421, endPoint x: 511, endPoint y: 424, distance: 38.3
click at [511, 424] on div "$321.91 Employee" at bounding box center [541, 427] width 76 height 45
click at [516, 422] on span "$321.91" at bounding box center [541, 421] width 59 height 14
drag, startPoint x: 509, startPoint y: 419, endPoint x: 546, endPoint y: 420, distance: 37.7
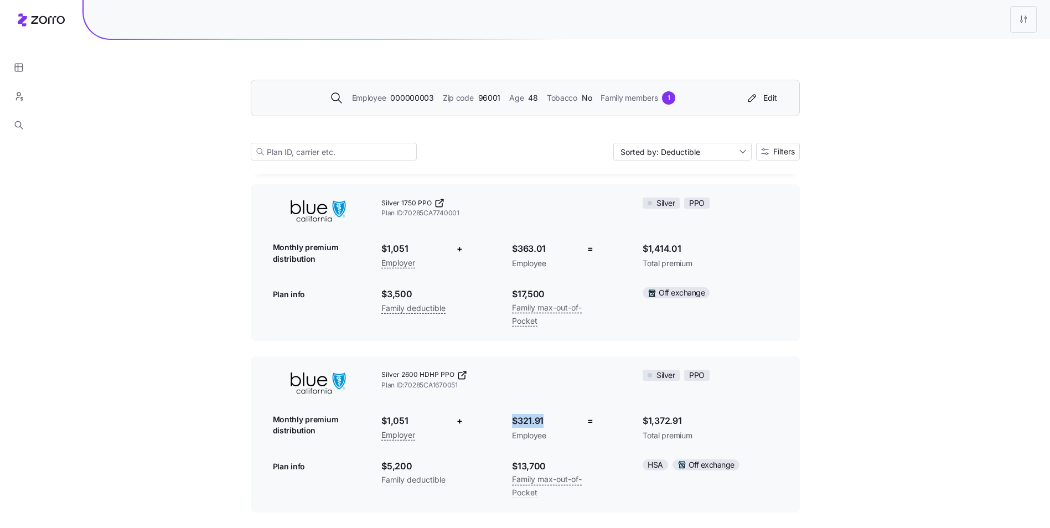
click at [546, 420] on div "$321.91 Employee" at bounding box center [541, 427] width 76 height 45
click at [548, 421] on span "$321.91" at bounding box center [541, 421] width 59 height 14
drag, startPoint x: 552, startPoint y: 421, endPoint x: 510, endPoint y: 425, distance: 41.6
click at [510, 425] on div "$321.91 Employee" at bounding box center [541, 427] width 76 height 45
drag, startPoint x: 510, startPoint y: 425, endPoint x: 580, endPoint y: 423, distance: 69.7
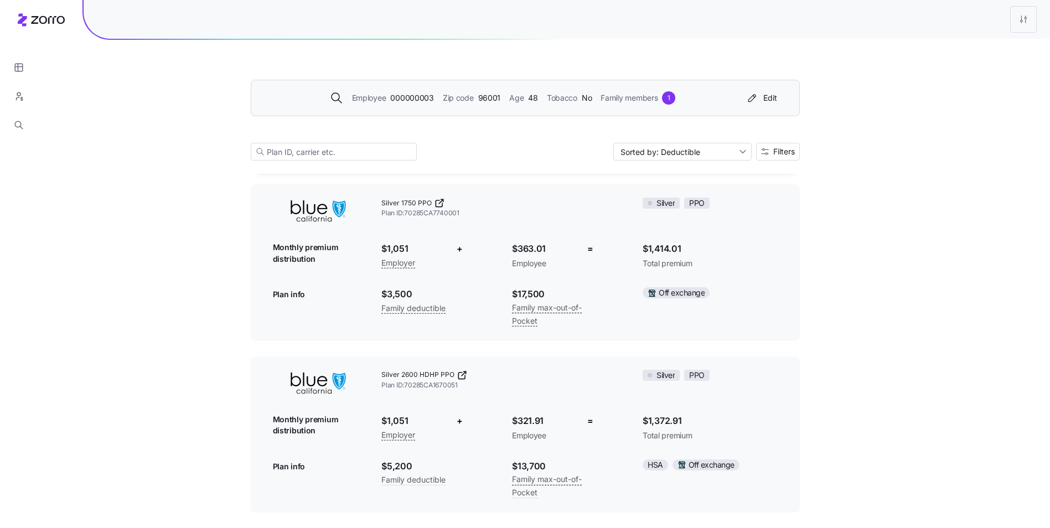
click at [580, 423] on div "=" at bounding box center [590, 421] width 22 height 14
drag, startPoint x: 510, startPoint y: 421, endPoint x: 547, endPoint y: 418, distance: 37.7
click at [547, 418] on div "$321.91 Employee" at bounding box center [541, 427] width 76 height 45
drag, startPoint x: 547, startPoint y: 418, endPoint x: 574, endPoint y: 426, distance: 27.7
click at [574, 426] on div "$321.91 Employee" at bounding box center [541, 427] width 76 height 45
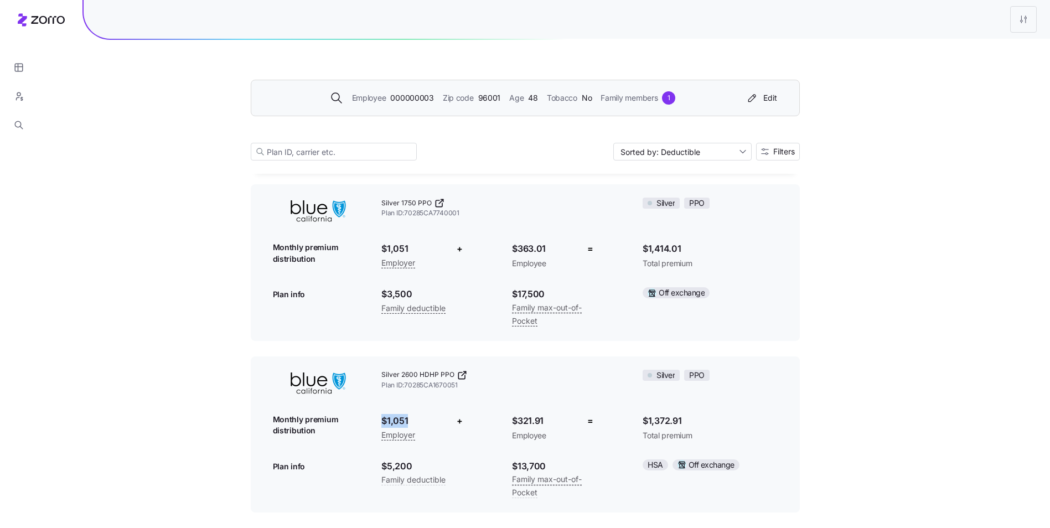
drag, startPoint x: 413, startPoint y: 418, endPoint x: 375, endPoint y: 417, distance: 37.7
click at [375, 417] on div "$1,051 Employer" at bounding box center [410, 427] width 76 height 45
click at [17, 100] on icon "button" at bounding box center [19, 96] width 10 height 11
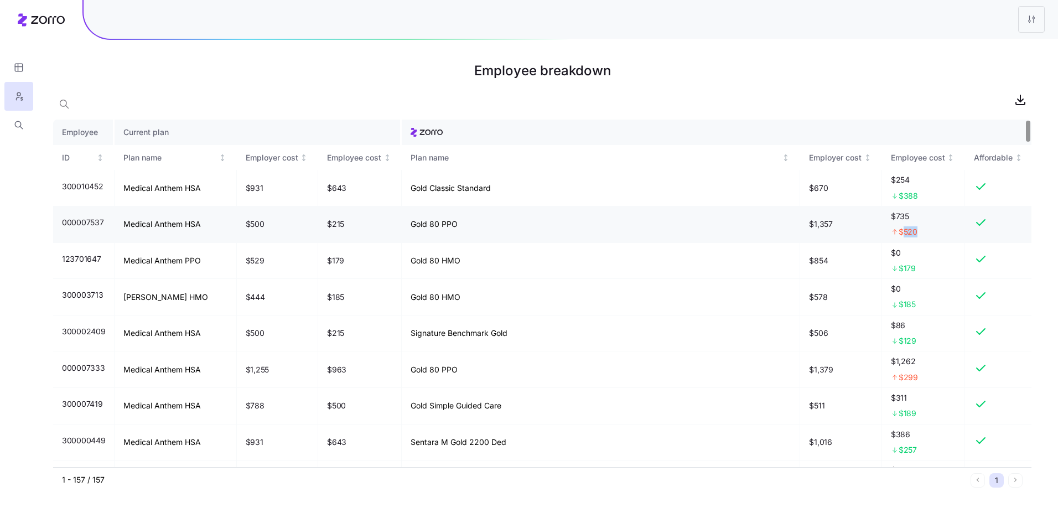
drag, startPoint x: 927, startPoint y: 231, endPoint x: 902, endPoint y: 235, distance: 25.2
click at [902, 235] on div "$520" at bounding box center [923, 231] width 65 height 11
drag, startPoint x: 902, startPoint y: 235, endPoint x: 750, endPoint y: 238, distance: 151.7
click at [830, 232] on td "$1,357" at bounding box center [841, 224] width 82 height 37
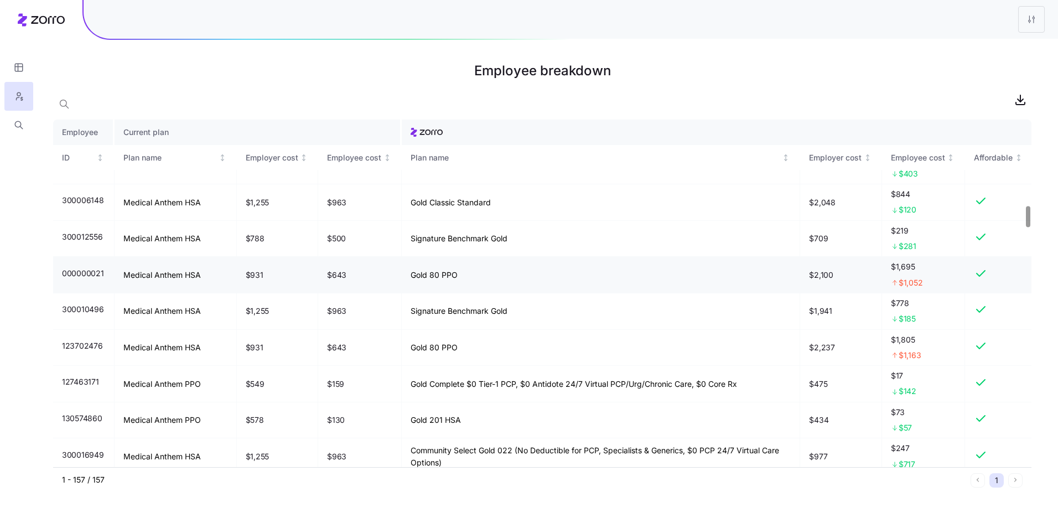
scroll to position [1439, 0]
drag, startPoint x: 461, startPoint y: 276, endPoint x: 412, endPoint y: 278, distance: 49.3
click at [412, 278] on td "Gold 80 PPO" at bounding box center [601, 274] width 399 height 37
drag, startPoint x: 412, startPoint y: 278, endPoint x: 462, endPoint y: 275, distance: 50.5
click at [462, 275] on td "Gold 80 PPO" at bounding box center [601, 274] width 399 height 37
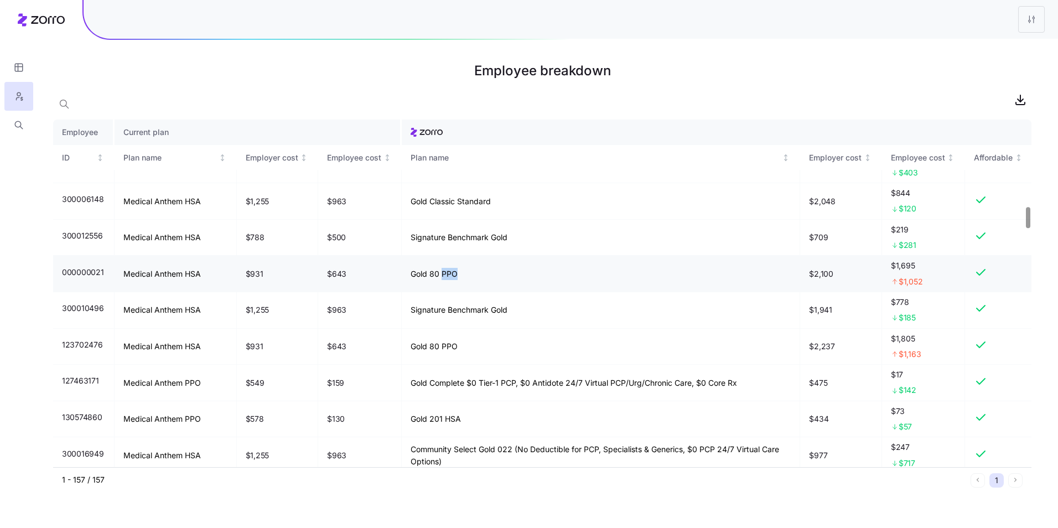
drag, startPoint x: 454, startPoint y: 275, endPoint x: 441, endPoint y: 278, distance: 13.6
click at [441, 278] on td "Gold 80 PPO" at bounding box center [601, 274] width 399 height 37
drag, startPoint x: 441, startPoint y: 278, endPoint x: 480, endPoint y: 274, distance: 38.9
click at [480, 274] on td "Gold 80 PPO" at bounding box center [601, 274] width 399 height 37
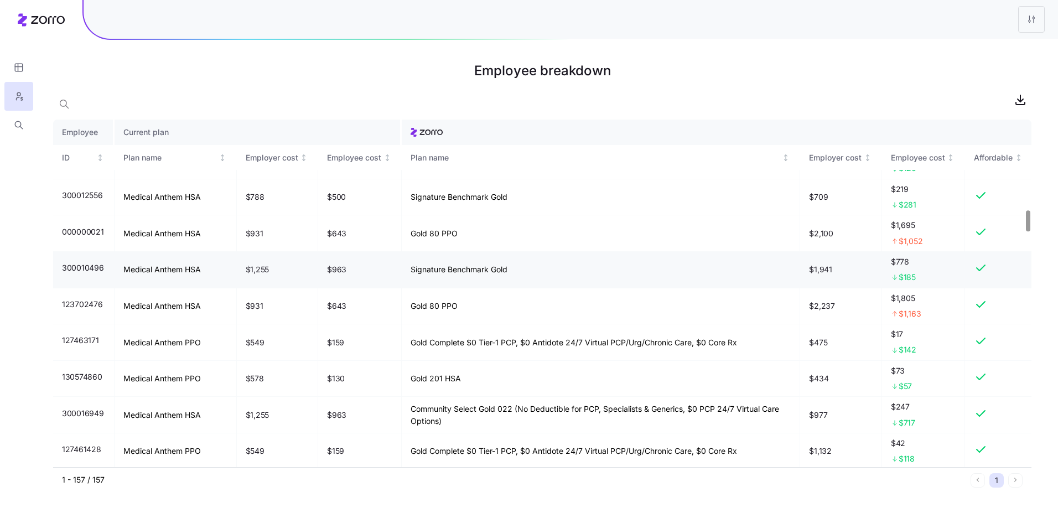
scroll to position [1494, 0]
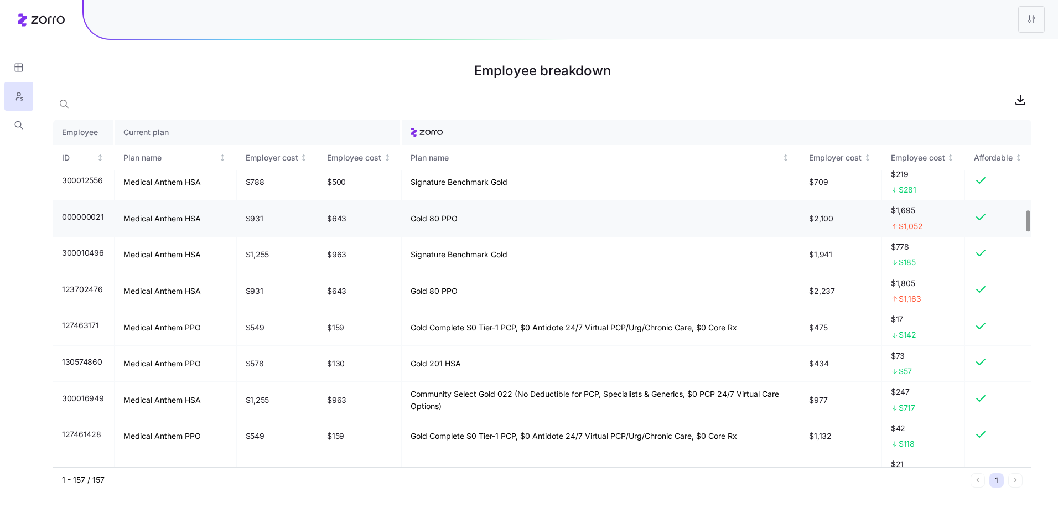
click at [475, 219] on td "Gold 80 PPO" at bounding box center [601, 218] width 399 height 37
click at [913, 225] on span "$1,052" at bounding box center [911, 226] width 24 height 11
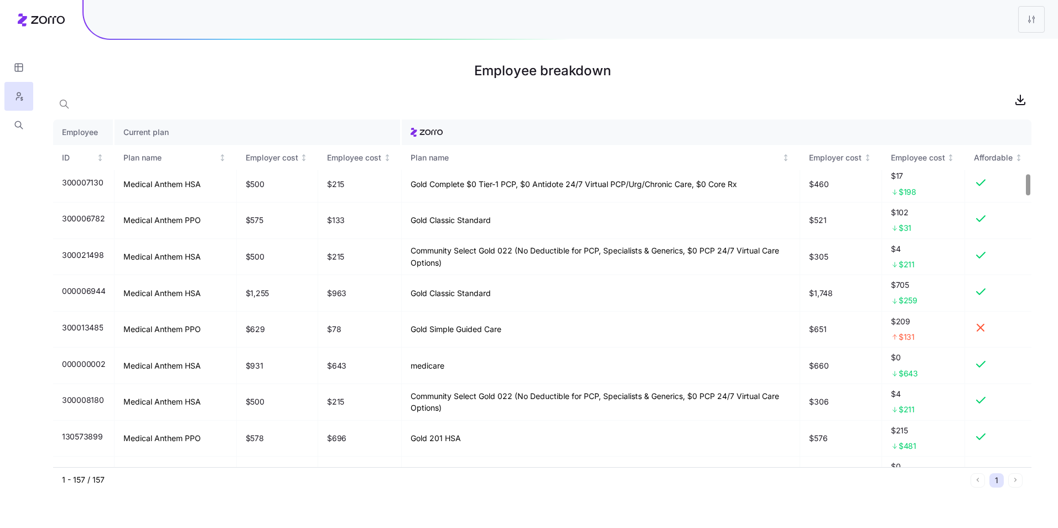
scroll to position [886, 0]
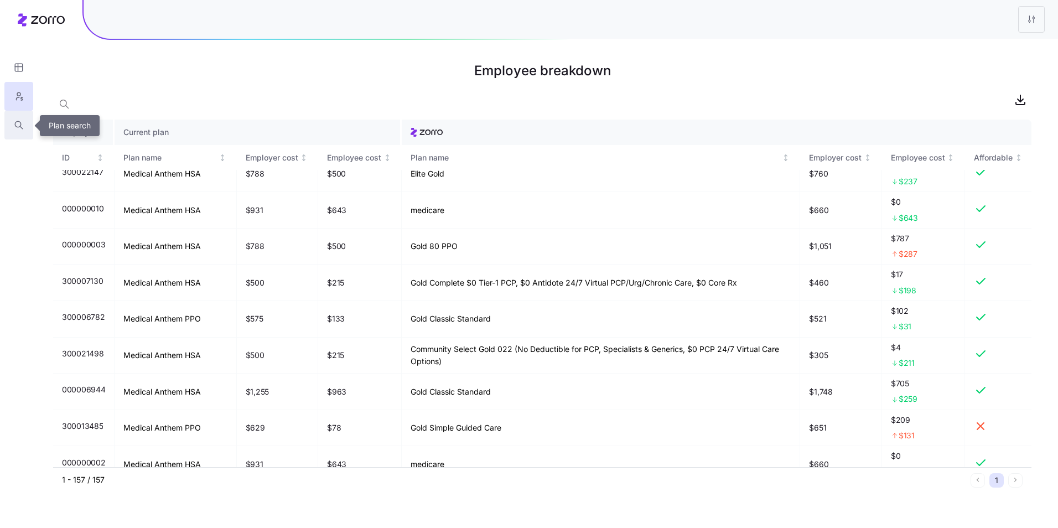
click at [19, 122] on icon "button" at bounding box center [19, 125] width 10 height 11
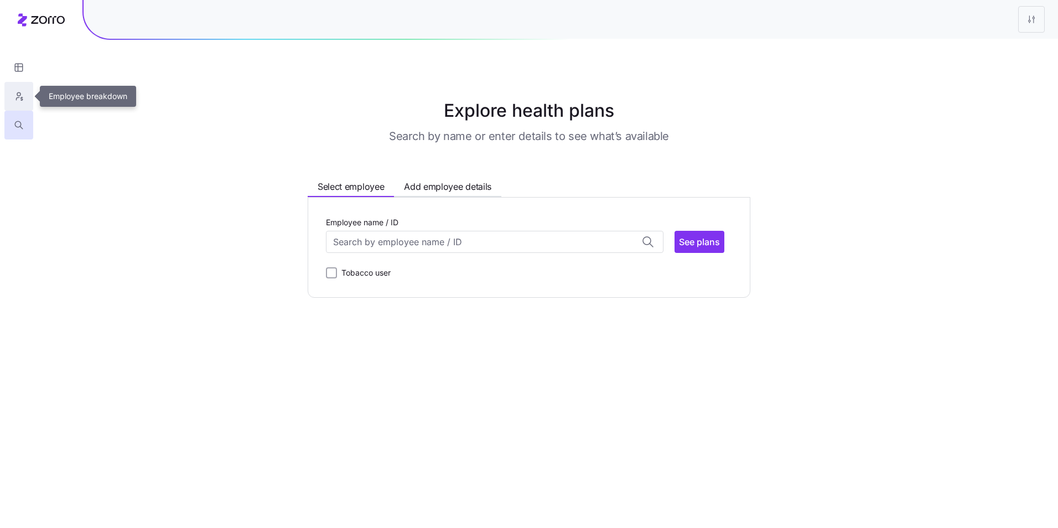
click at [23, 95] on icon "button" at bounding box center [19, 96] width 10 height 11
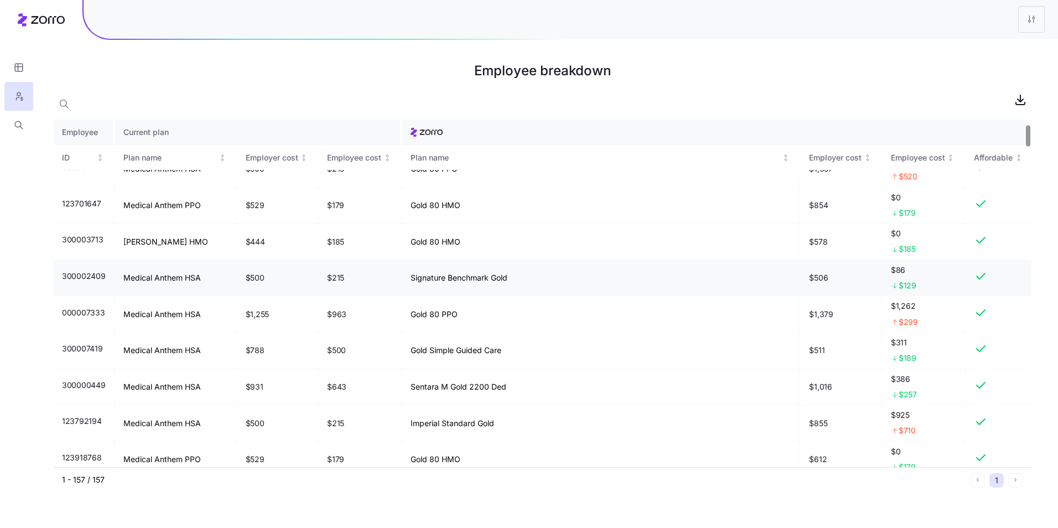
scroll to position [166, 0]
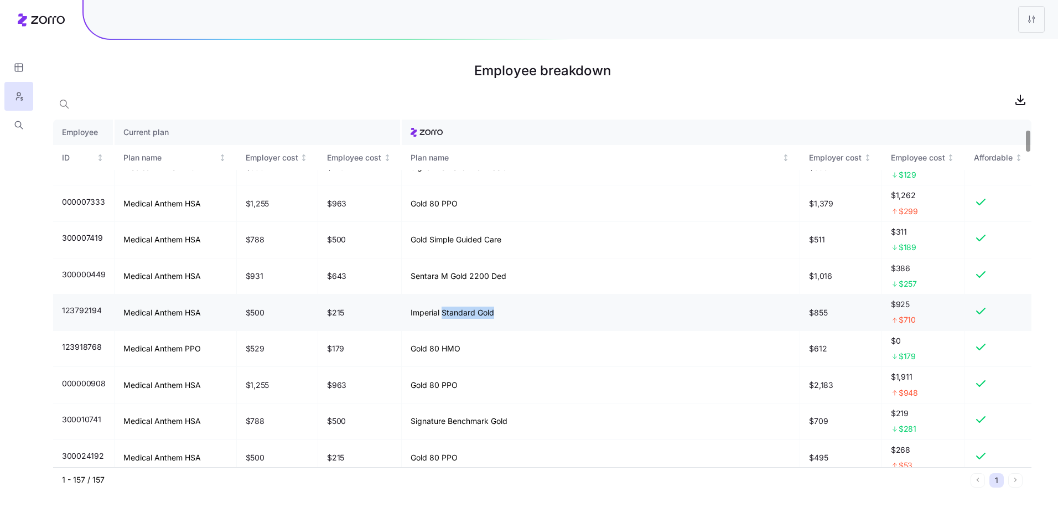
drag, startPoint x: 497, startPoint y: 311, endPoint x: 439, endPoint y: 311, distance: 58.1
click at [439, 311] on td "Imperial Standard Gold" at bounding box center [601, 312] width 399 height 37
drag, startPoint x: 439, startPoint y: 311, endPoint x: 464, endPoint y: 347, distance: 44.5
click at [464, 347] on td "Gold 80 HMO" at bounding box center [601, 349] width 399 height 37
drag, startPoint x: 122, startPoint y: 310, endPoint x: 199, endPoint y: 311, distance: 76.4
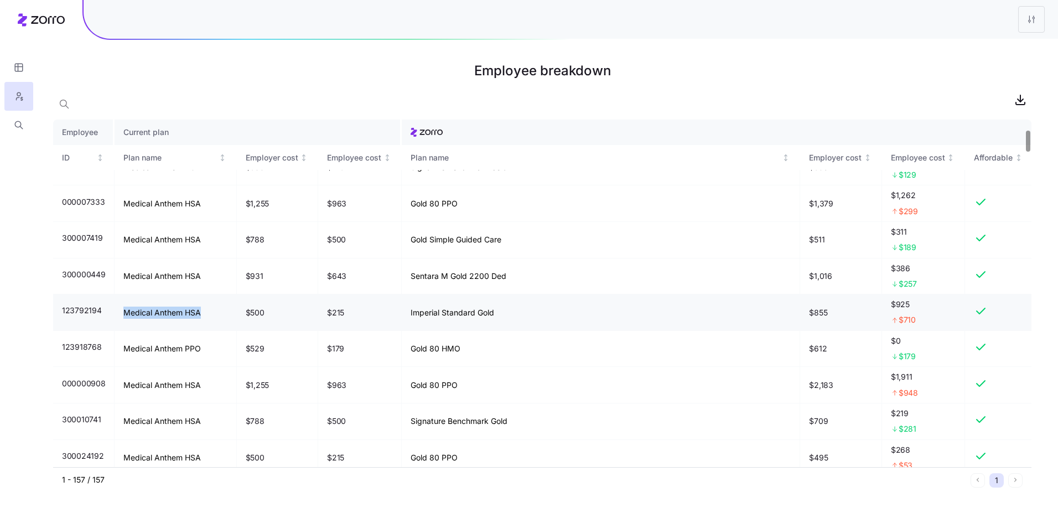
click at [199, 311] on td "Medical Anthem HSA" at bounding box center [176, 312] width 122 height 37
drag, startPoint x: 521, startPoint y: 316, endPoint x: 406, endPoint y: 316, distance: 114.6
click at [406, 316] on td "Imperial Standard Gold" at bounding box center [601, 312] width 399 height 37
drag, startPoint x: 406, startPoint y: 316, endPoint x: 519, endPoint y: 304, distance: 113.5
click at [493, 309] on td "Imperial Standard Gold" at bounding box center [601, 312] width 399 height 37
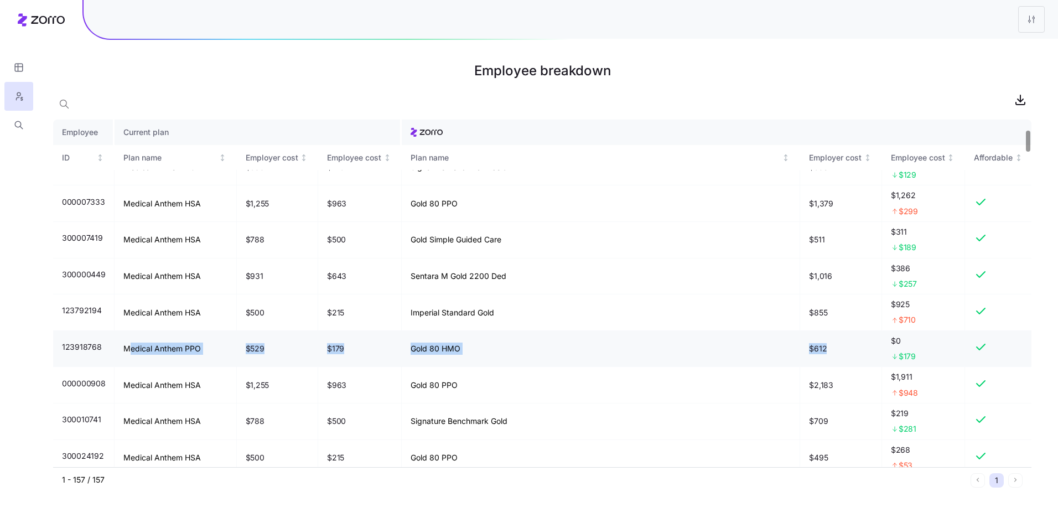
drag, startPoint x: 129, startPoint y: 352, endPoint x: 869, endPoint y: 337, distance: 740.2
click at [869, 337] on tr "123918768 Medical Anthem PPO $529 $179 Gold 80 HMO $612 $0 $179" at bounding box center [542, 349] width 979 height 37
click at [79, 346] on span "123918768" at bounding box center [81, 347] width 39 height 11
click at [28, 428] on nav at bounding box center [19, 264] width 38 height 528
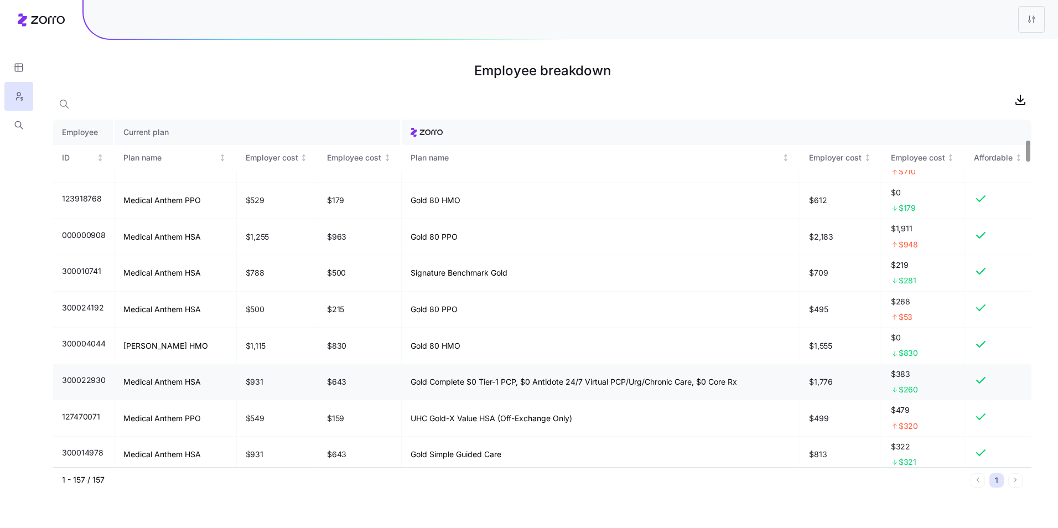
scroll to position [332, 0]
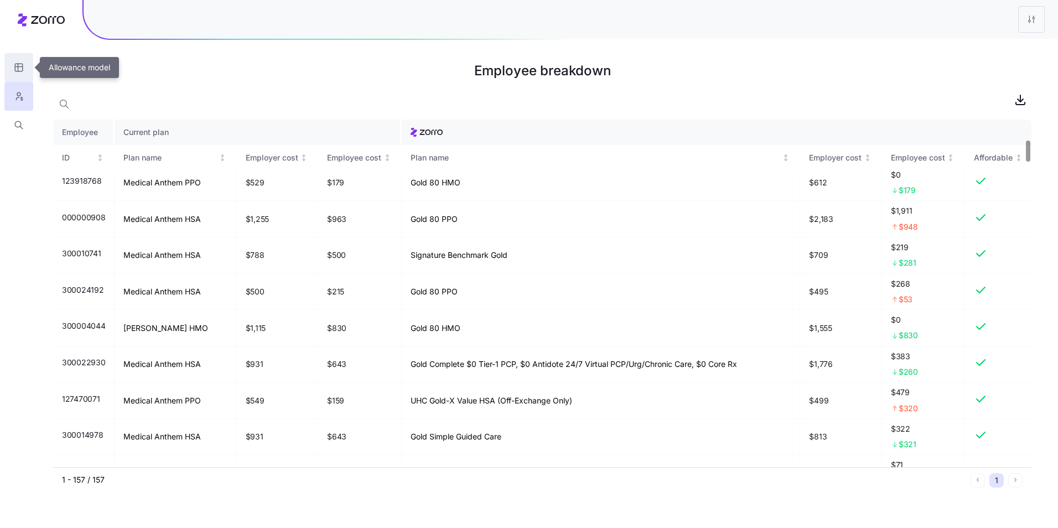
click at [25, 71] on button "button" at bounding box center [18, 67] width 29 height 29
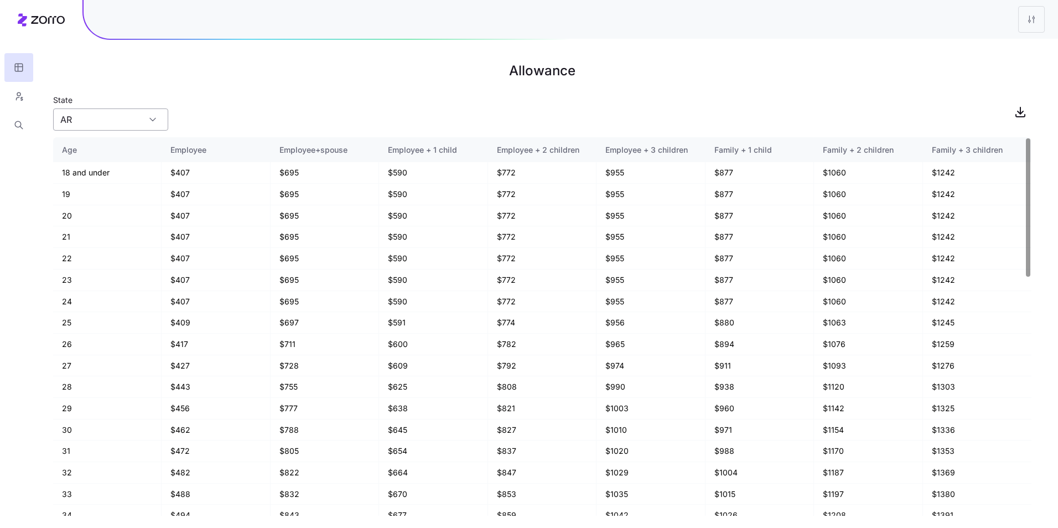
click at [130, 119] on input "AR" at bounding box center [110, 119] width 115 height 22
click at [222, 94] on div "State AR" at bounding box center [542, 112] width 979 height 38
click at [96, 118] on input "AR" at bounding box center [110, 119] width 115 height 22
drag, startPoint x: 192, startPoint y: 111, endPoint x: 198, endPoint y: 107, distance: 7.7
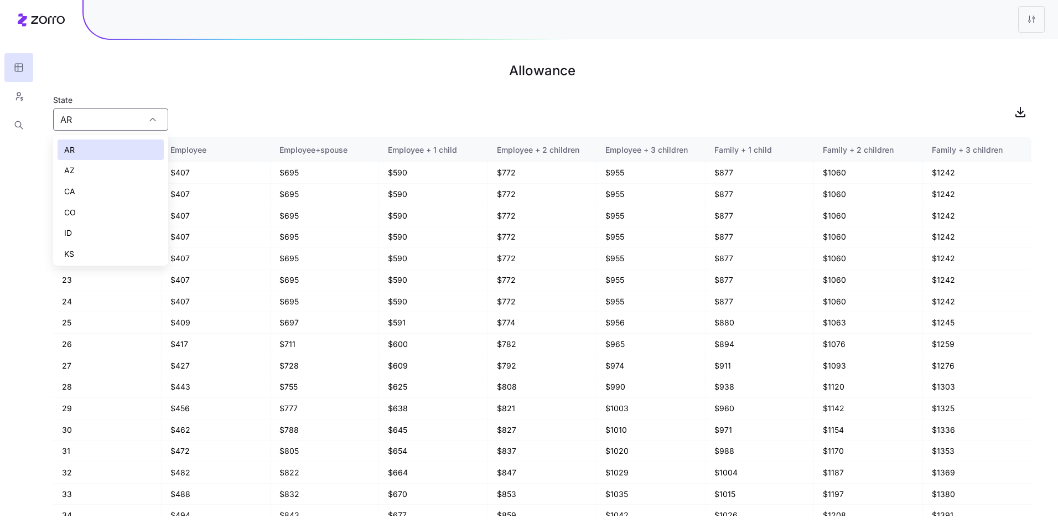
click at [192, 111] on div "State AR" at bounding box center [542, 112] width 979 height 38
click at [167, 146] on th "Employee" at bounding box center [216, 149] width 108 height 25
click at [104, 125] on input "AR" at bounding box center [110, 119] width 115 height 22
click at [96, 162] on div "AZ" at bounding box center [111, 170] width 106 height 21
click at [137, 127] on input "AZ" at bounding box center [110, 119] width 115 height 22
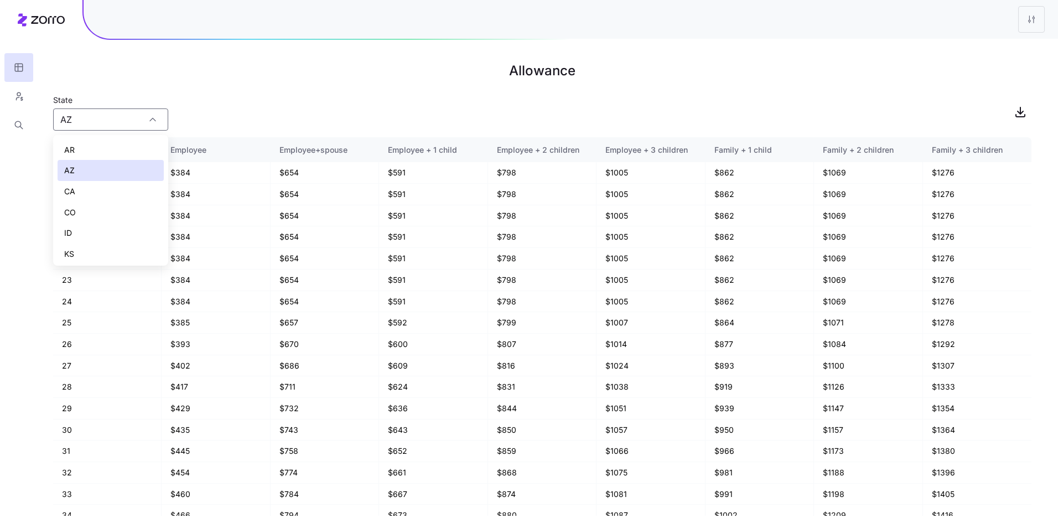
click at [110, 189] on div "CA" at bounding box center [111, 191] width 106 height 21
type input "CA"
click at [145, 117] on input "CA" at bounding box center [110, 119] width 115 height 22
click at [157, 121] on div "CA" at bounding box center [110, 119] width 115 height 22
click at [153, 119] on div "CA" at bounding box center [110, 119] width 115 height 22
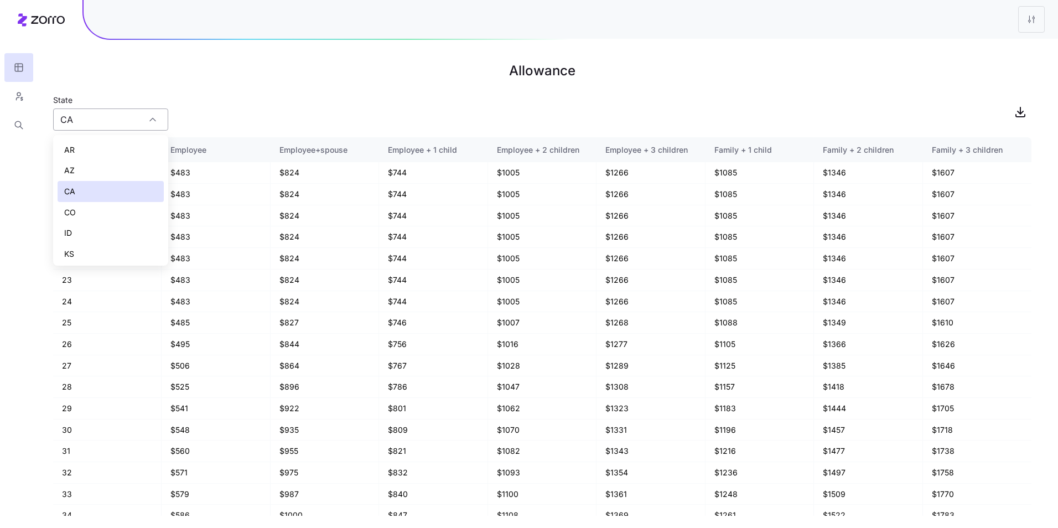
click at [163, 123] on input "CA" at bounding box center [110, 119] width 115 height 22
click at [208, 106] on div "State CA" at bounding box center [542, 112] width 979 height 38
drag, startPoint x: 258, startPoint y: 87, endPoint x: 157, endPoint y: 89, distance: 101.9
click at [258, 87] on main "Allowance State CA Age Employee Employee+spouse Employee + 1 child Employee + 2…" at bounding box center [529, 264] width 1058 height 528
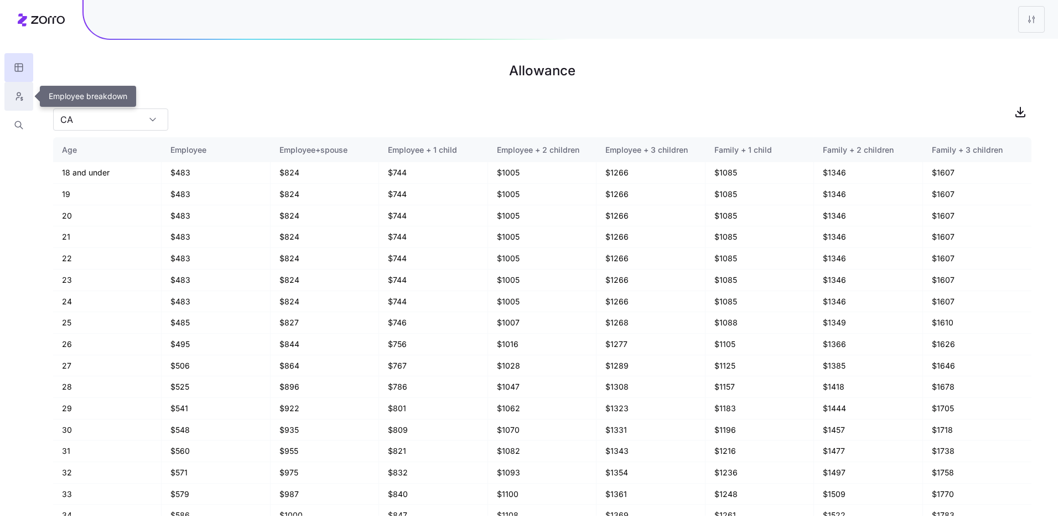
click at [20, 101] on icon "button" at bounding box center [19, 96] width 10 height 11
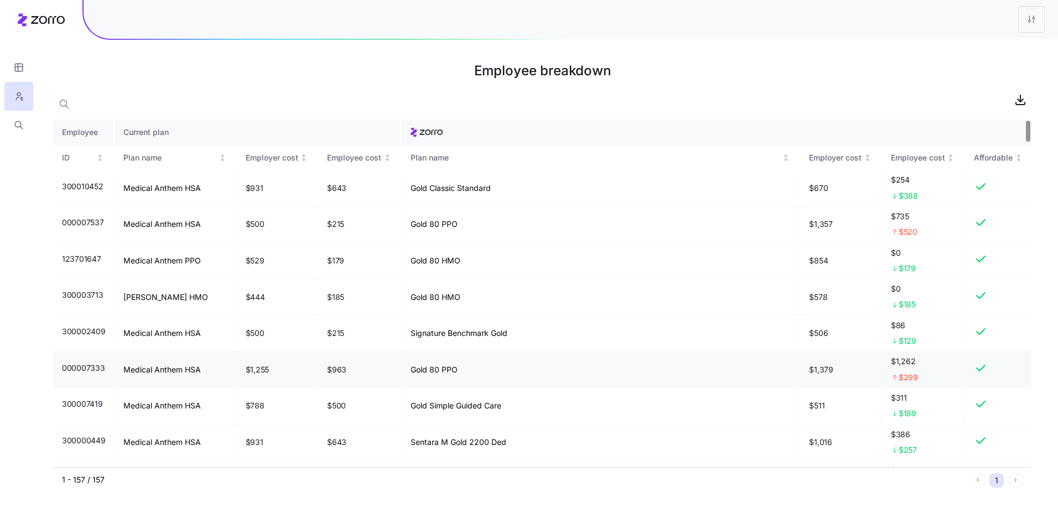
click at [917, 360] on span "$1,262" at bounding box center [923, 361] width 65 height 11
click at [17, 64] on icon "button" at bounding box center [19, 67] width 10 height 11
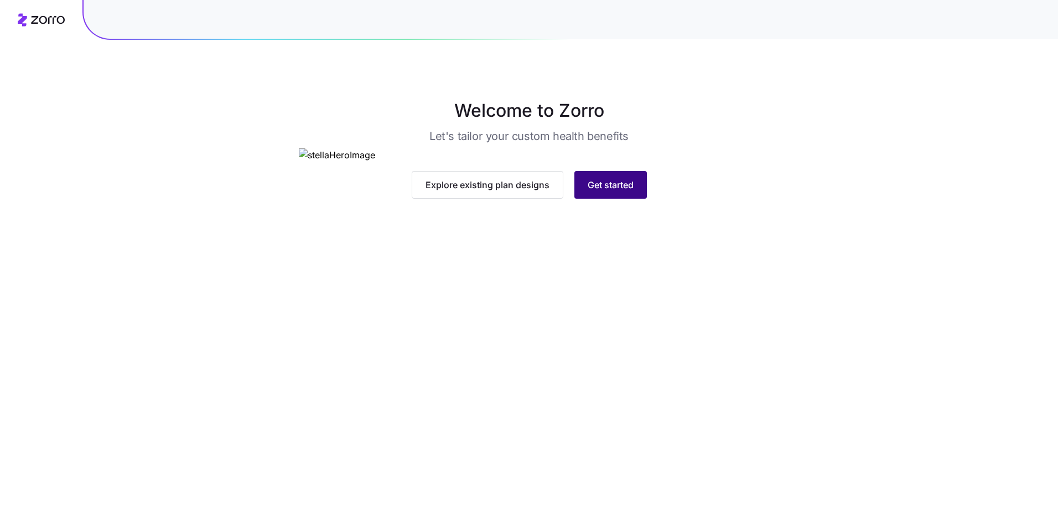
click at [602, 199] on button "Get started" at bounding box center [611, 185] width 73 height 28
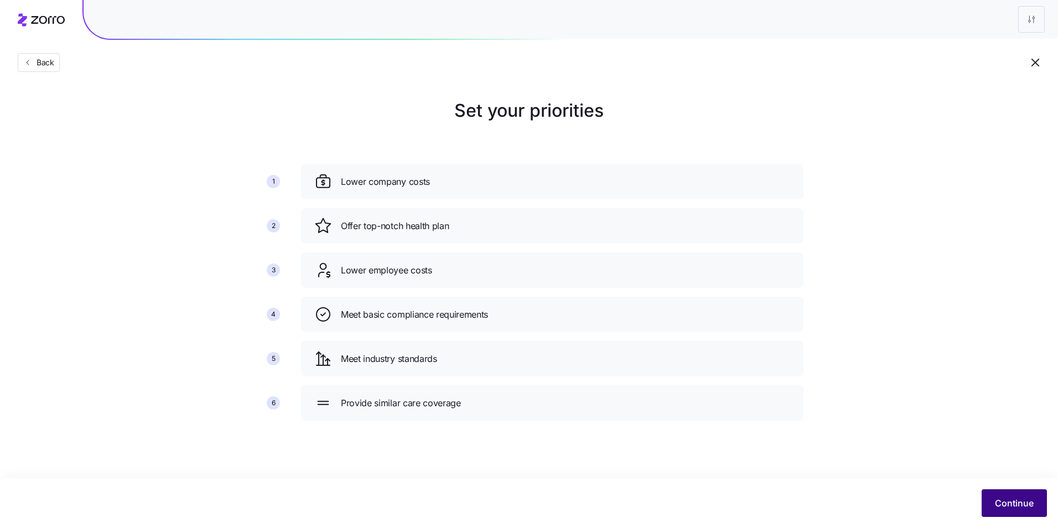
click at [1002, 493] on button "Continue" at bounding box center [1014, 503] width 65 height 28
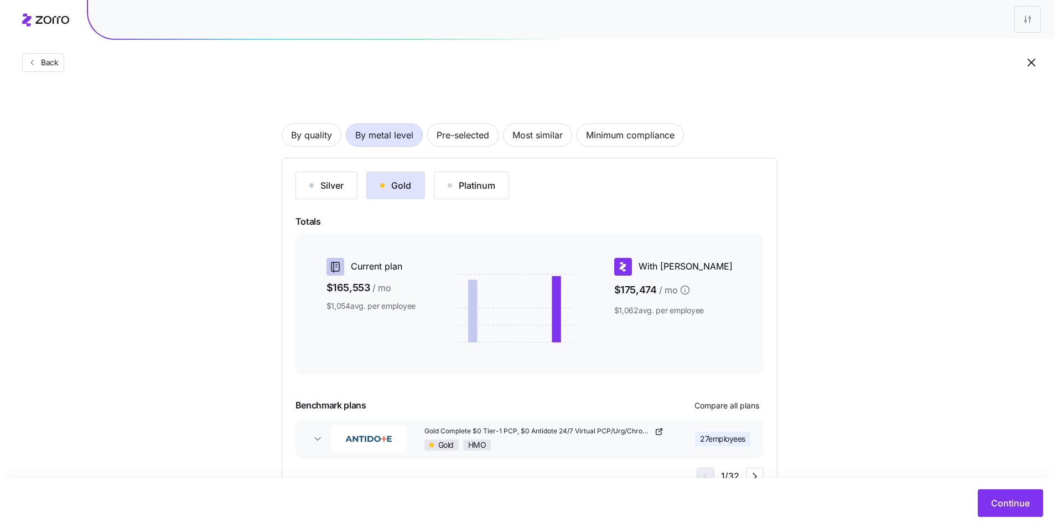
scroll to position [82, 0]
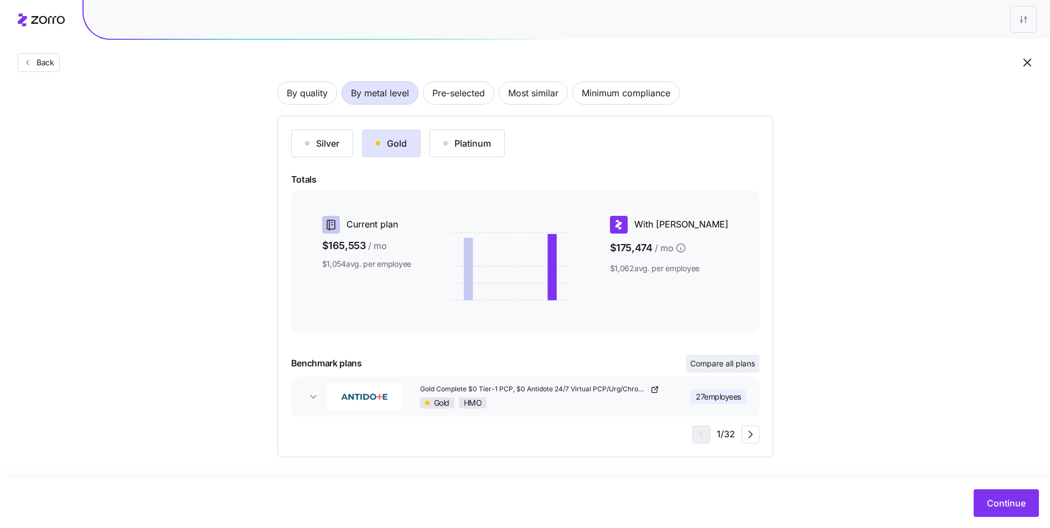
click at [724, 367] on span "Compare all plans" at bounding box center [722, 363] width 65 height 11
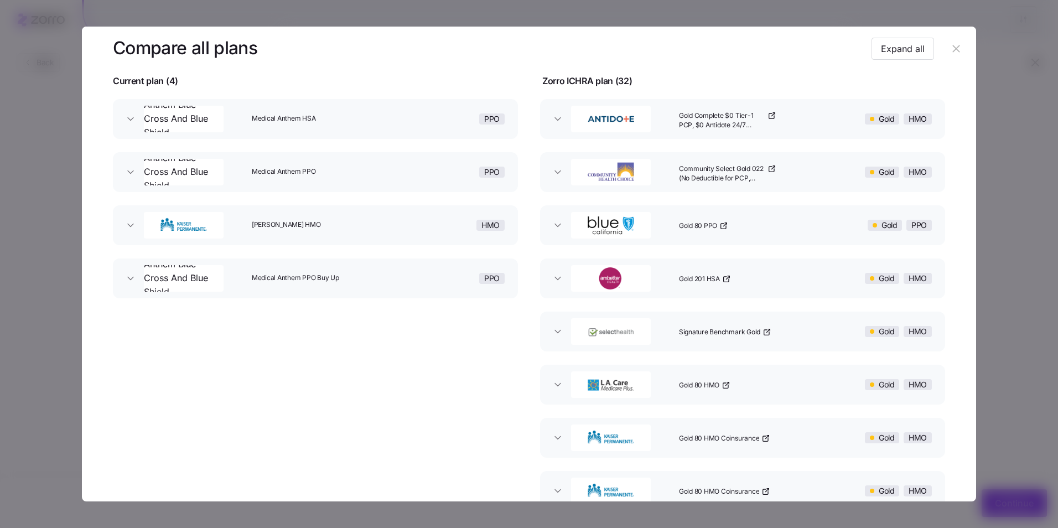
scroll to position [111, 0]
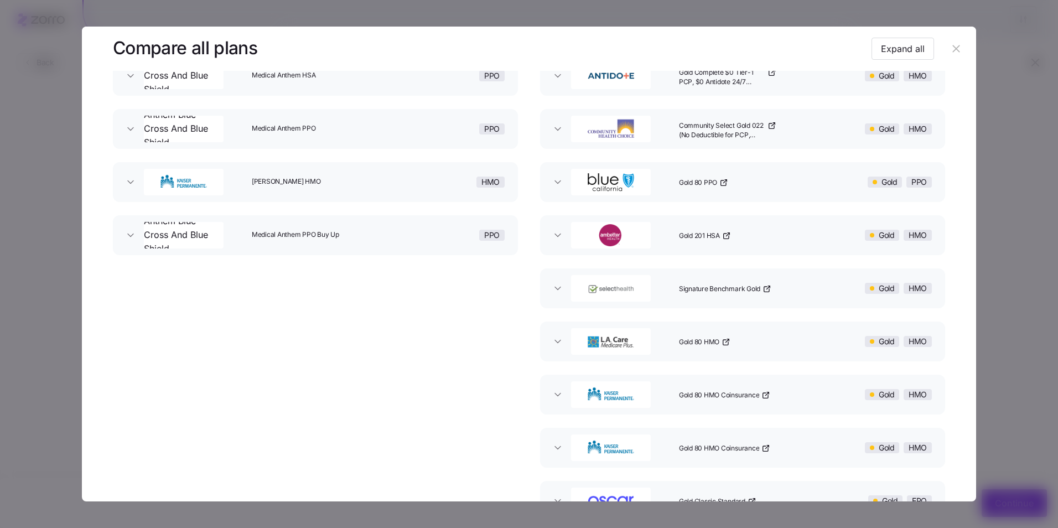
click at [572, 182] on img "button" at bounding box center [610, 182] width 77 height 22
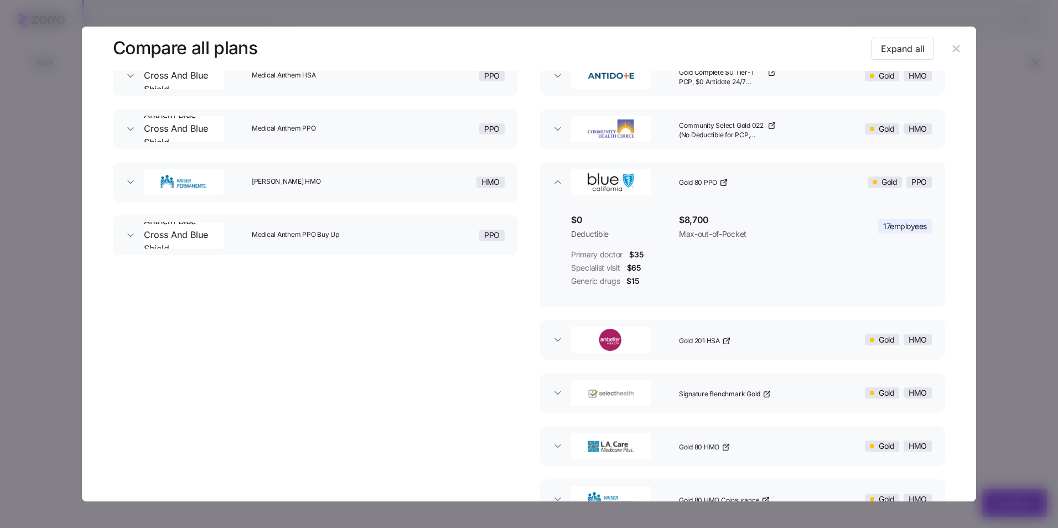
click at [572, 182] on img "button" at bounding box center [610, 182] width 77 height 22
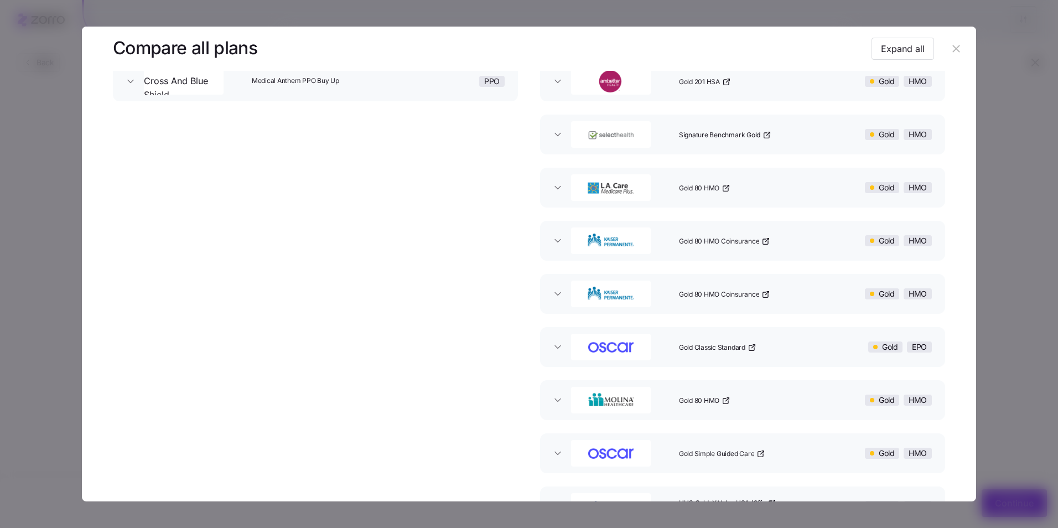
scroll to position [277, 0]
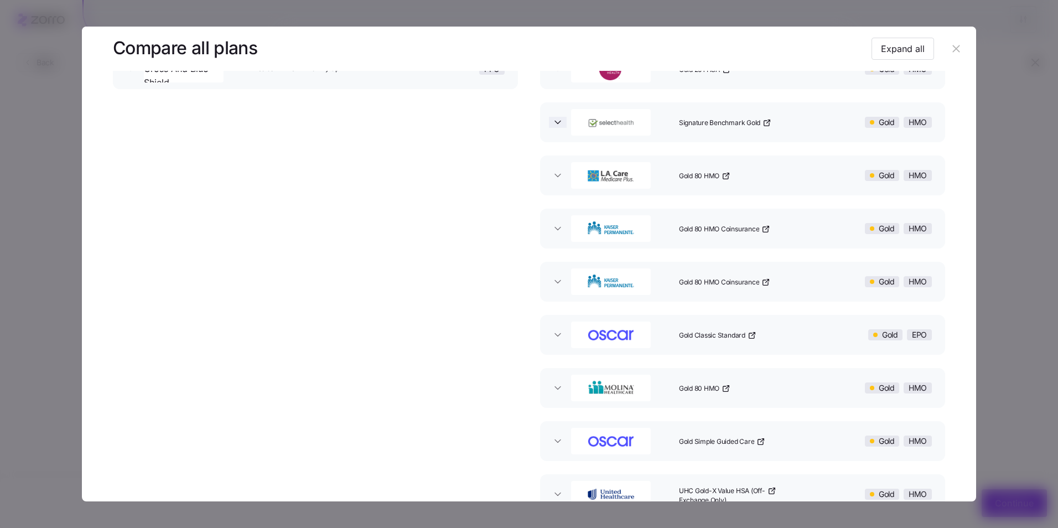
click at [563, 119] on span "button" at bounding box center [558, 122] width 18 height 11
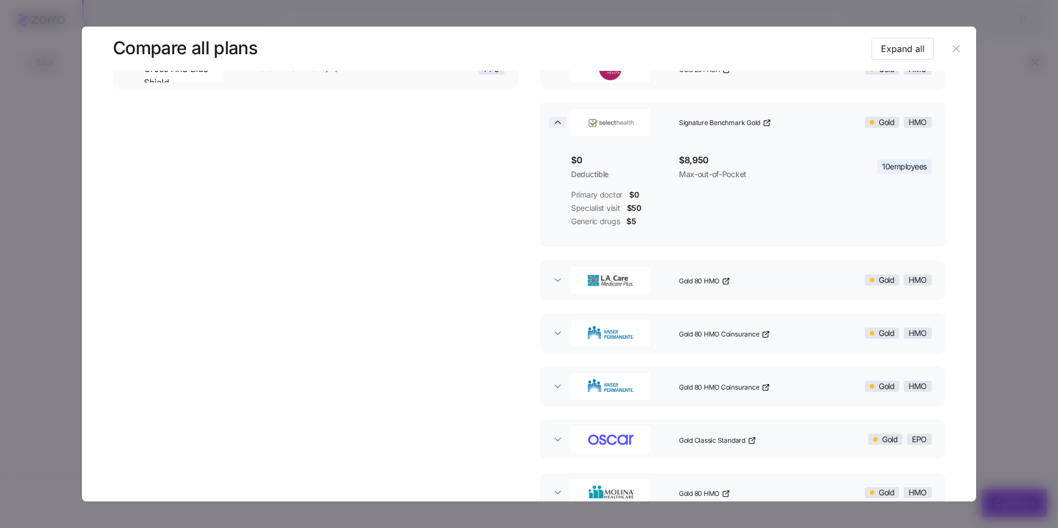
click at [563, 119] on span "button" at bounding box center [558, 122] width 18 height 11
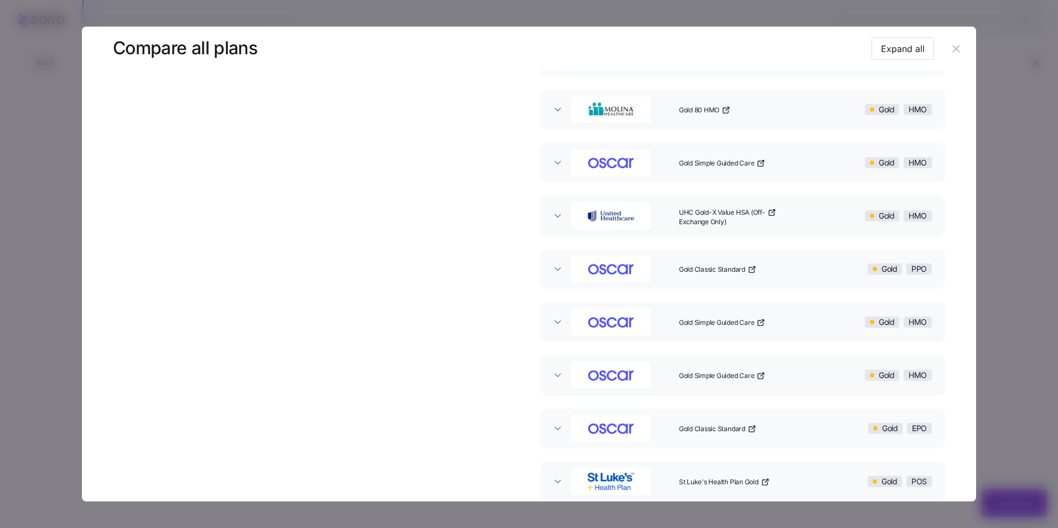
scroll to position [609, 0]
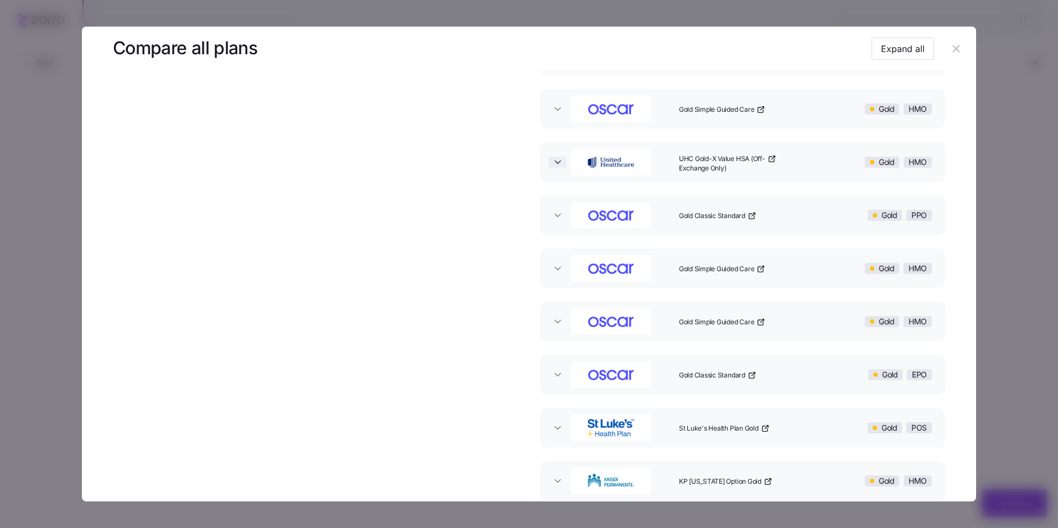
click at [560, 164] on icon "button" at bounding box center [557, 162] width 11 height 11
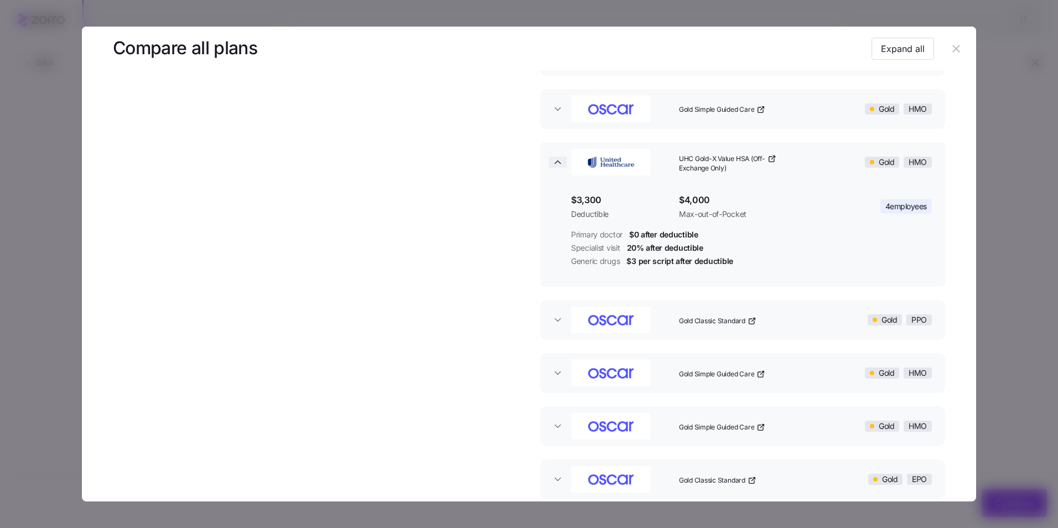
click at [560, 164] on icon "button" at bounding box center [557, 162] width 11 height 11
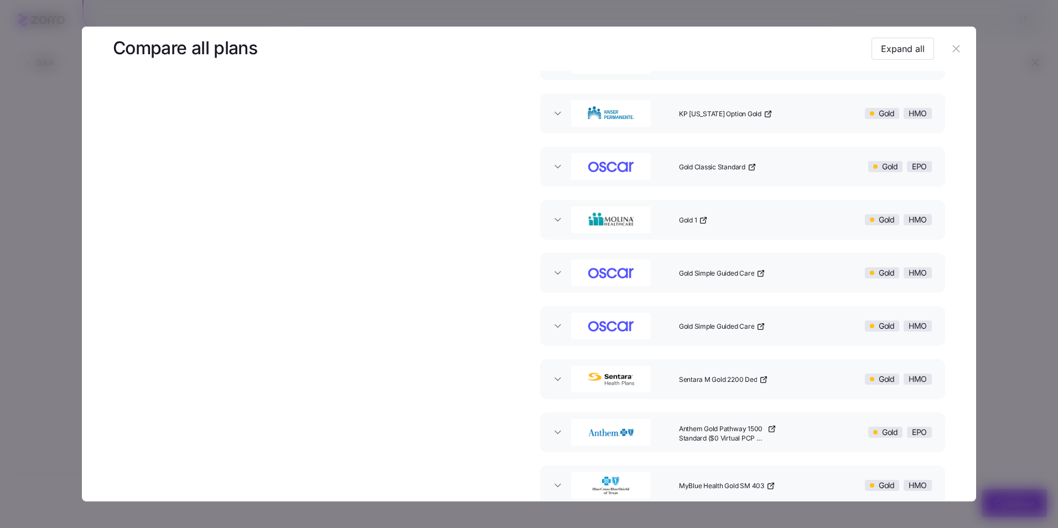
scroll to position [886, 0]
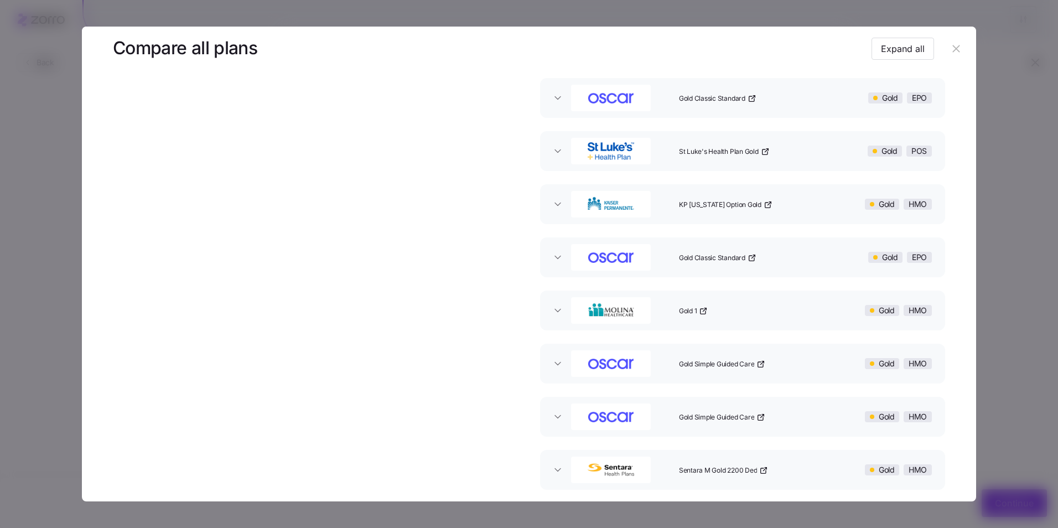
click at [567, 156] on div "button" at bounding box center [621, 150] width 108 height 35
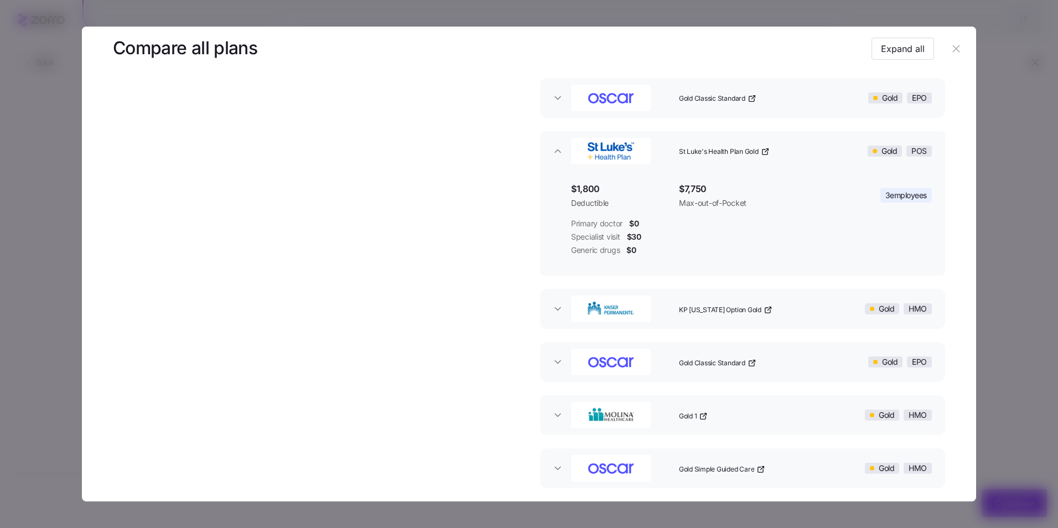
click at [567, 156] on div "button" at bounding box center [621, 150] width 108 height 35
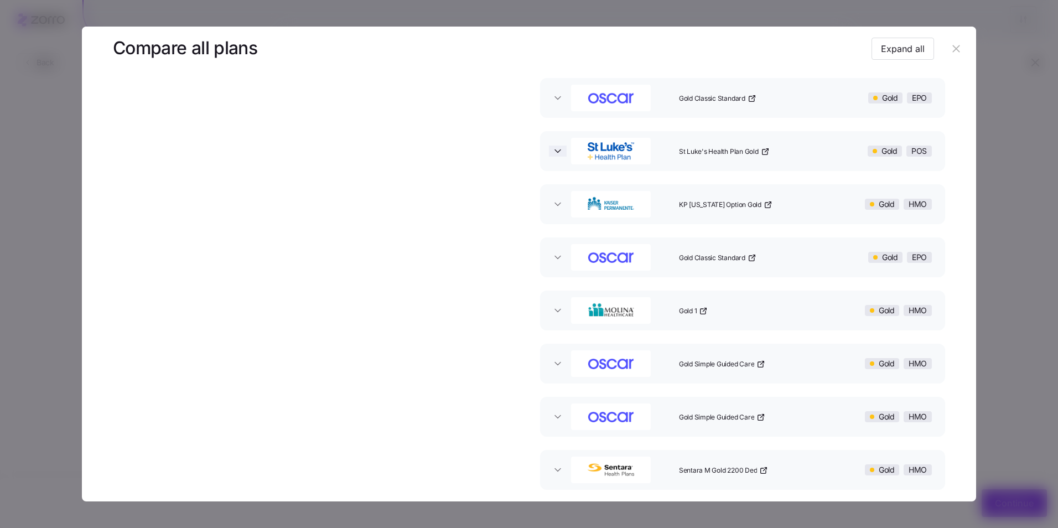
click at [558, 152] on icon "button" at bounding box center [557, 151] width 11 height 11
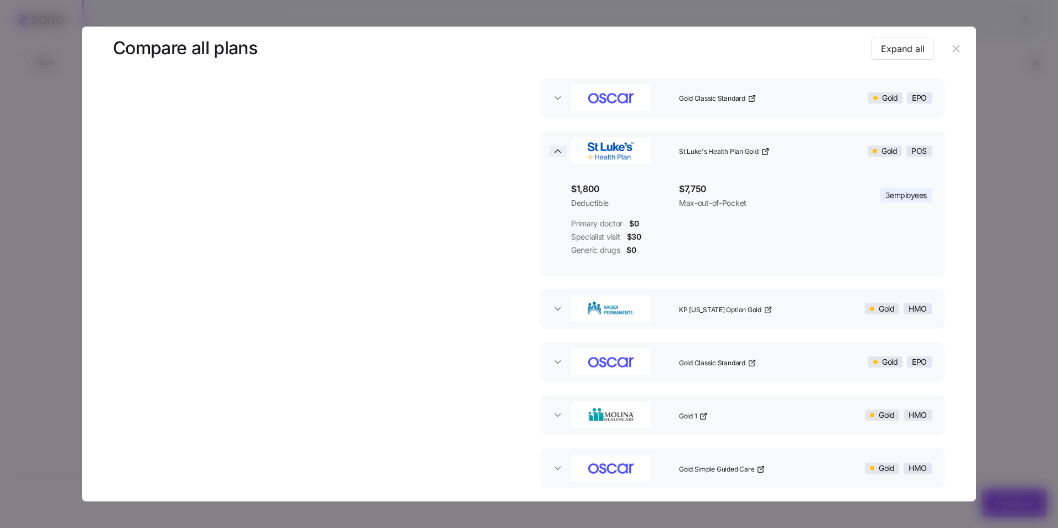
click at [558, 152] on icon "button" at bounding box center [557, 151] width 11 height 11
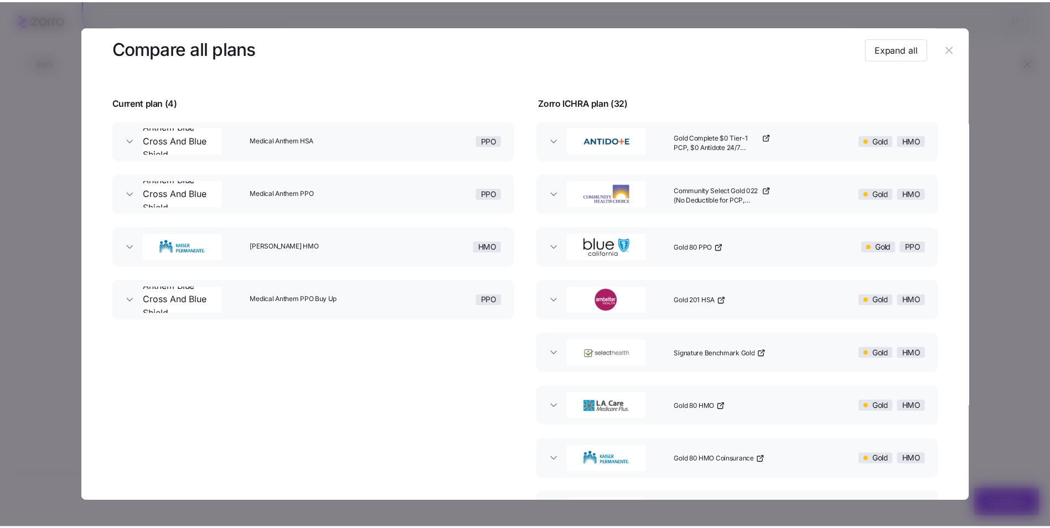
scroll to position [0, 0]
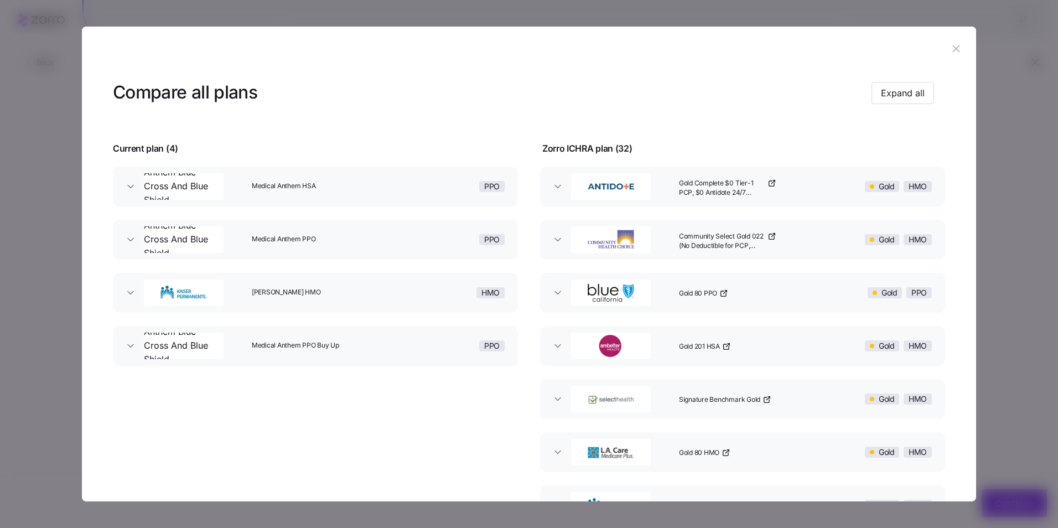
click at [953, 55] on button "button" at bounding box center [957, 49] width 18 height 18
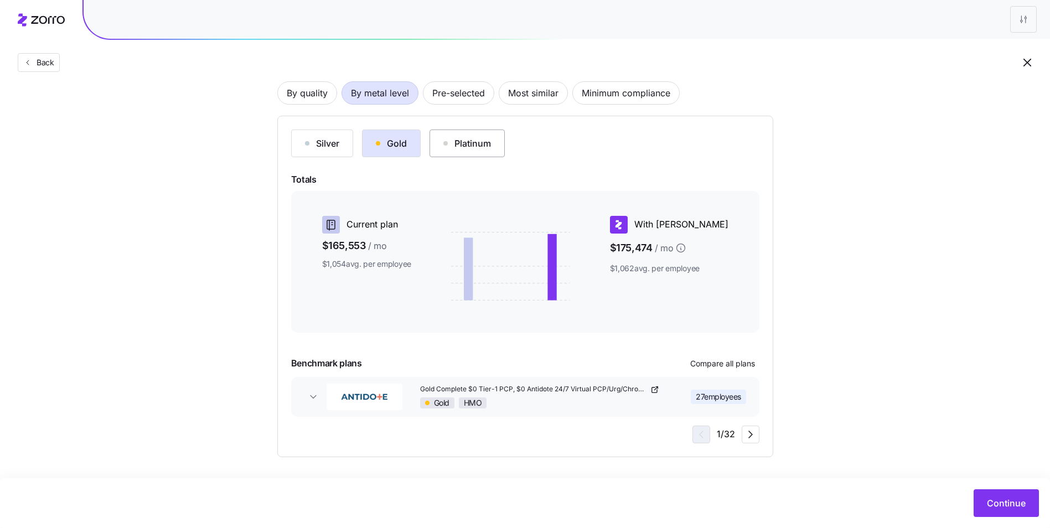
click at [462, 148] on div "Platinum" at bounding box center [467, 143] width 48 height 13
click at [409, 146] on button "Gold" at bounding box center [391, 144] width 59 height 28
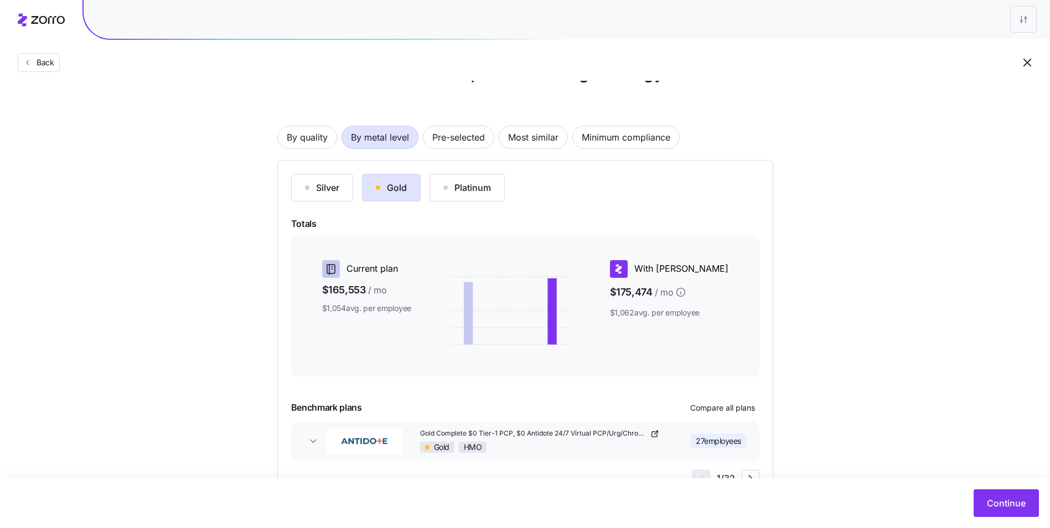
scroll to position [55, 0]
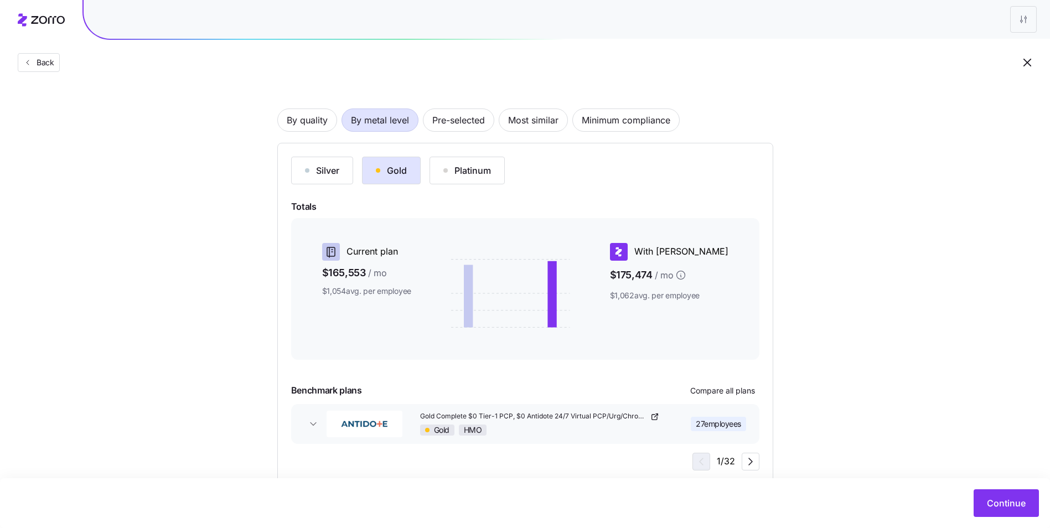
click at [806, 227] on div "Choose a plan matching strategy By quality By metal level Pre-selected Most sim…" at bounding box center [525, 263] width 1050 height 442
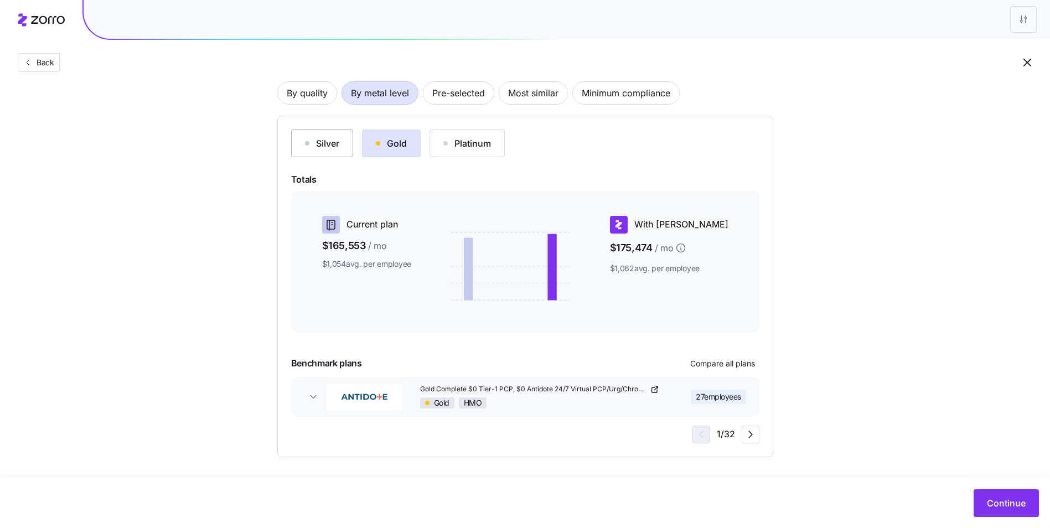
click at [331, 151] on button "Silver" at bounding box center [322, 144] width 62 height 28
click at [378, 139] on div "Gold" at bounding box center [391, 143] width 31 height 13
click at [860, 341] on div "Choose a plan matching strategy By quality By metal level Pre-selected Most sim…" at bounding box center [525, 236] width 1050 height 442
click at [717, 368] on span "Compare all plans" at bounding box center [722, 363] width 65 height 11
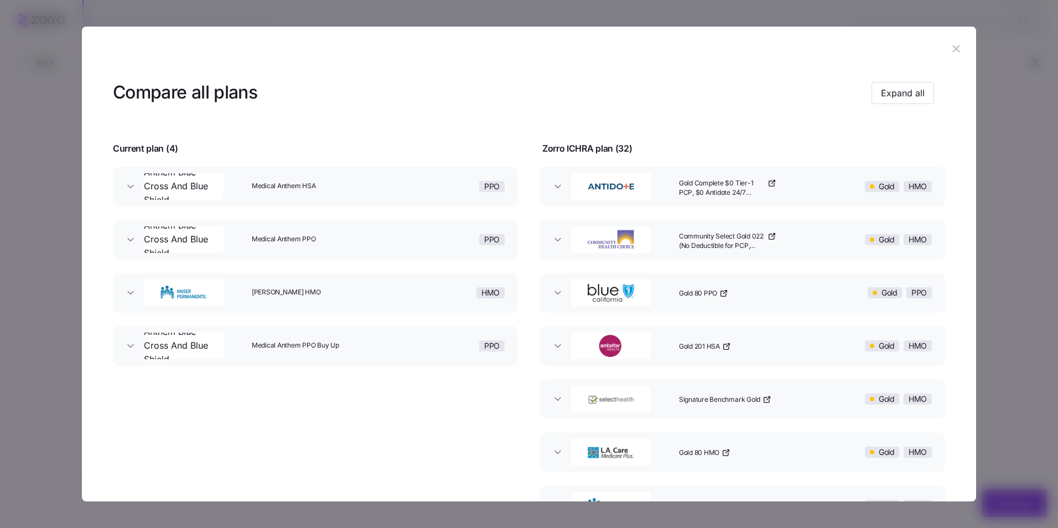
click at [365, 187] on span "Medical Anthem HSA" at bounding box center [318, 186] width 133 height 9
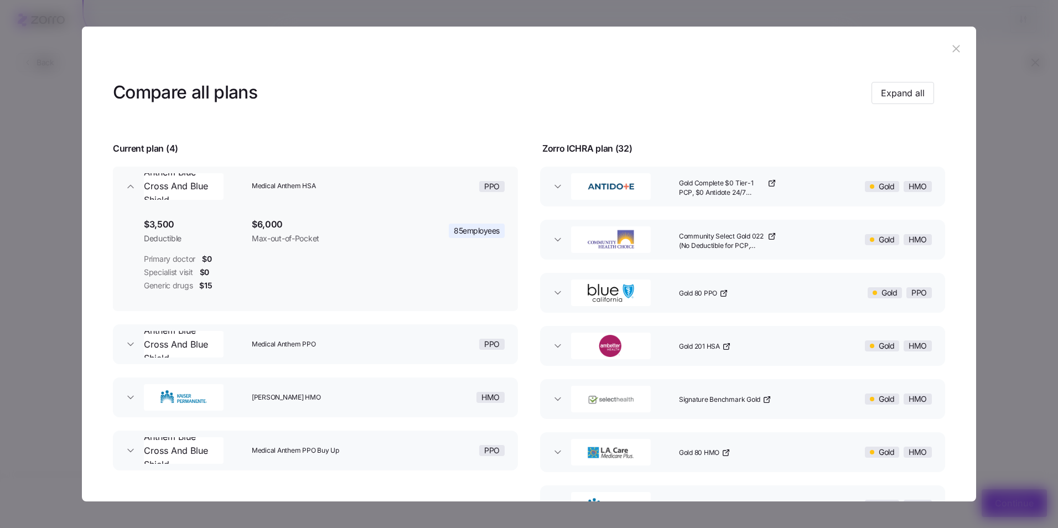
click at [365, 187] on span "Medical Anthem HSA" at bounding box center [318, 186] width 133 height 9
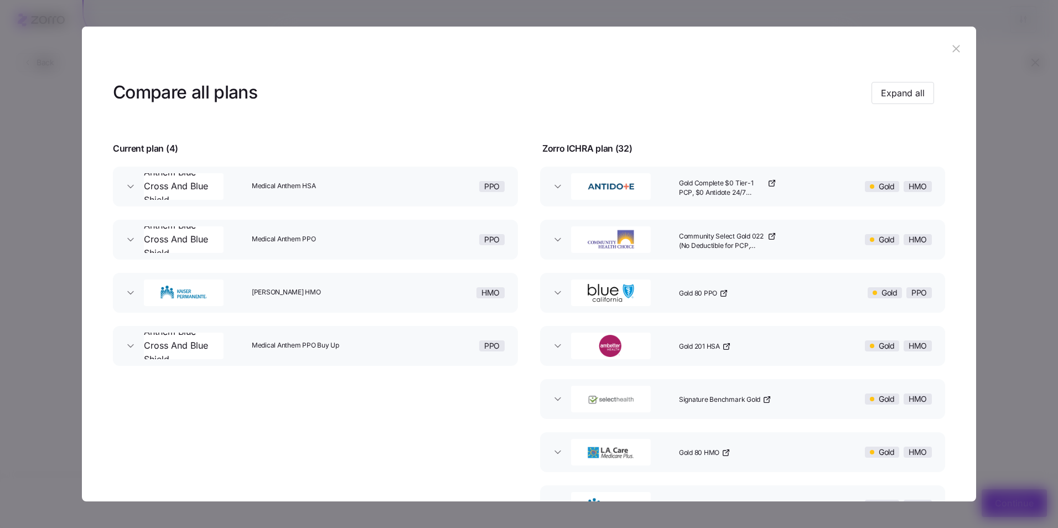
click at [351, 299] on div "[PERSON_NAME] HMO" at bounding box center [324, 292] width 154 height 35
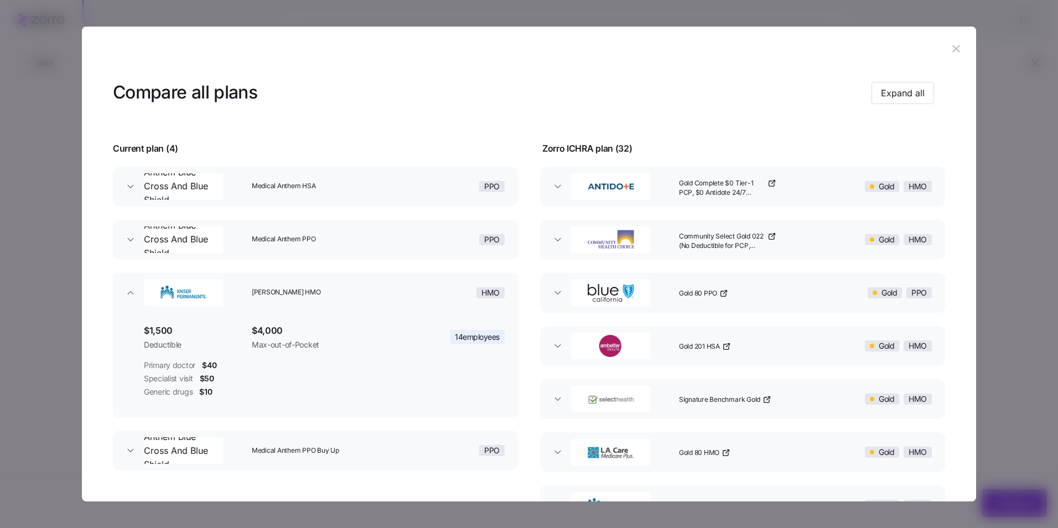
click at [346, 293] on span "[PERSON_NAME] HMO" at bounding box center [318, 292] width 133 height 9
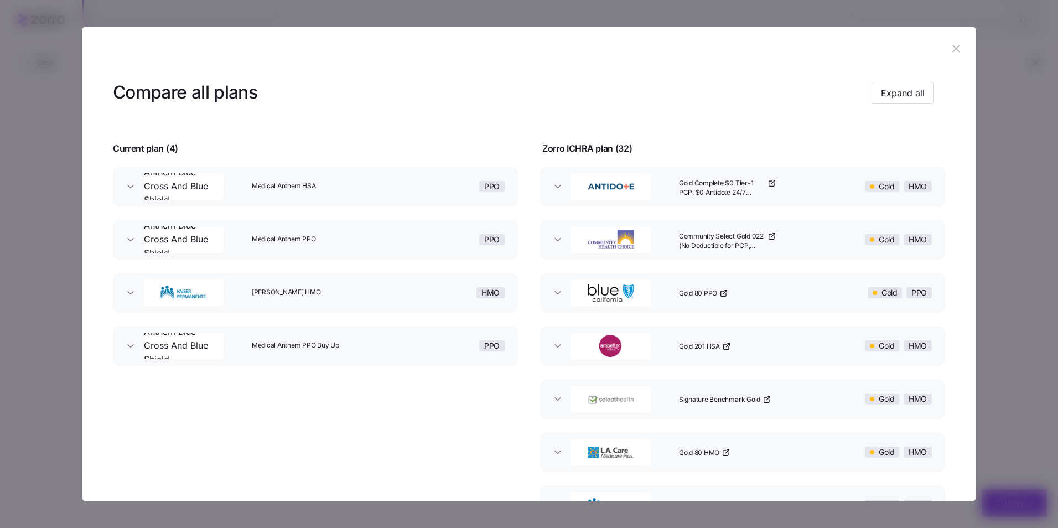
click at [350, 347] on span "Medical Anthem PPO Buy Up" at bounding box center [318, 345] width 133 height 9
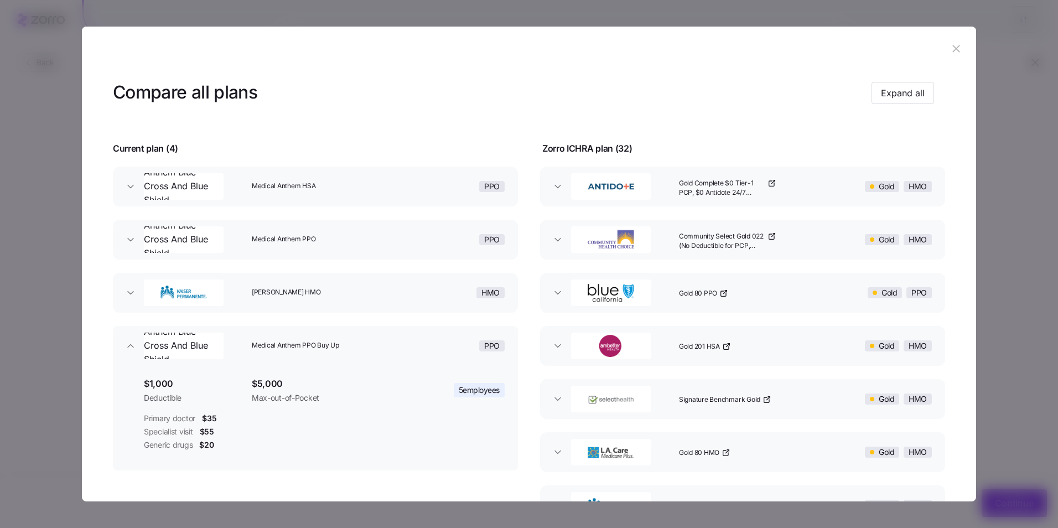
click at [333, 303] on div "[PERSON_NAME] HMO" at bounding box center [324, 292] width 154 height 35
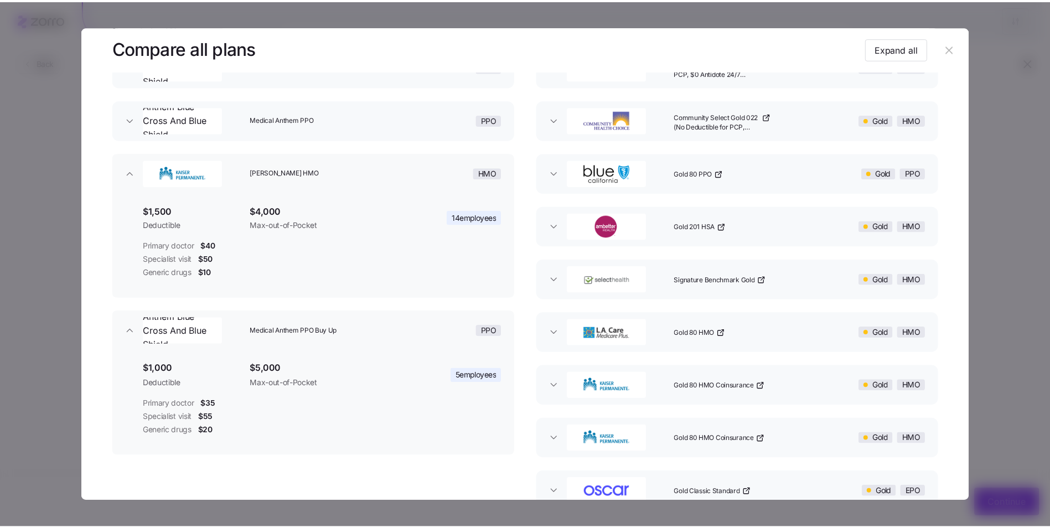
scroll to position [55, 0]
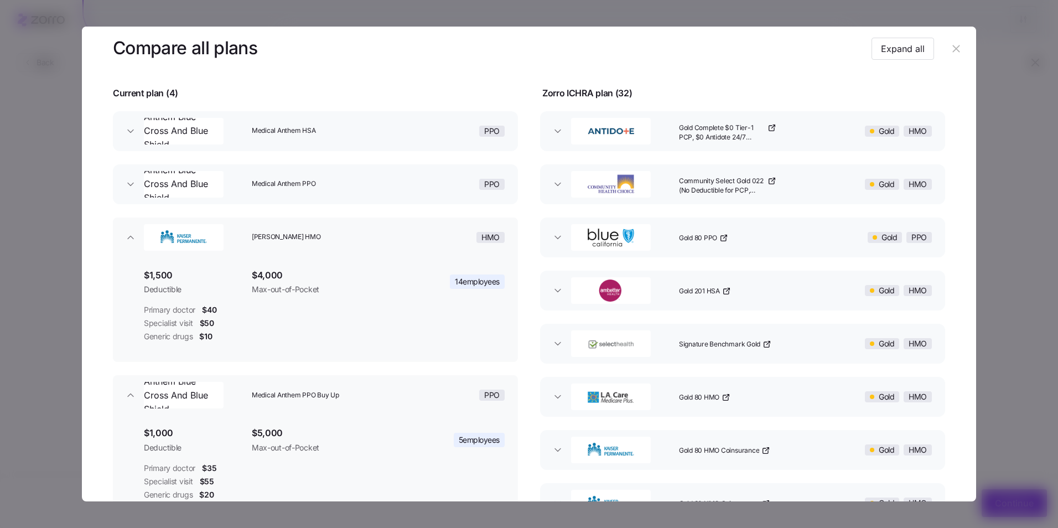
click at [339, 141] on div "Medical Anthem HSA" at bounding box center [324, 130] width 154 height 35
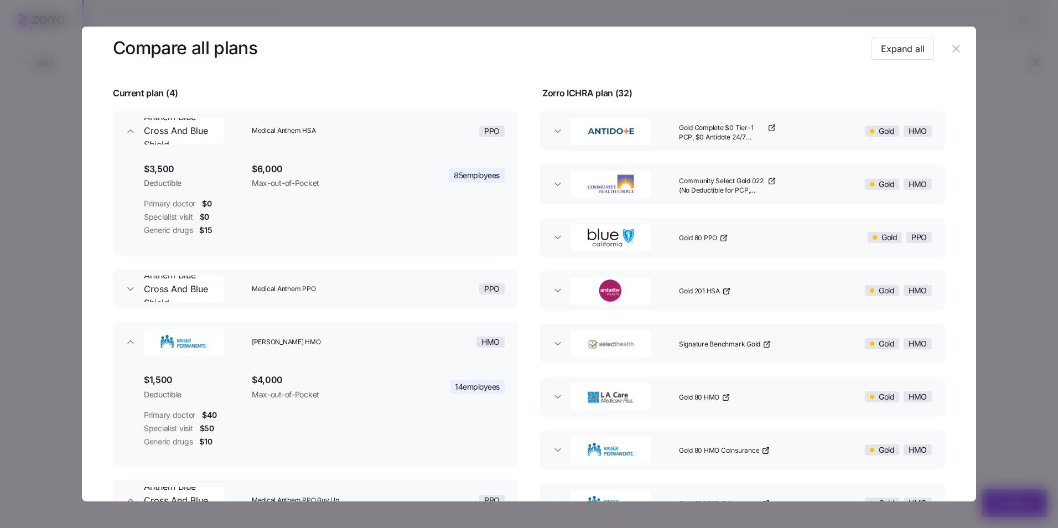
click at [356, 289] on span "Medical Anthem PPO" at bounding box center [318, 288] width 133 height 9
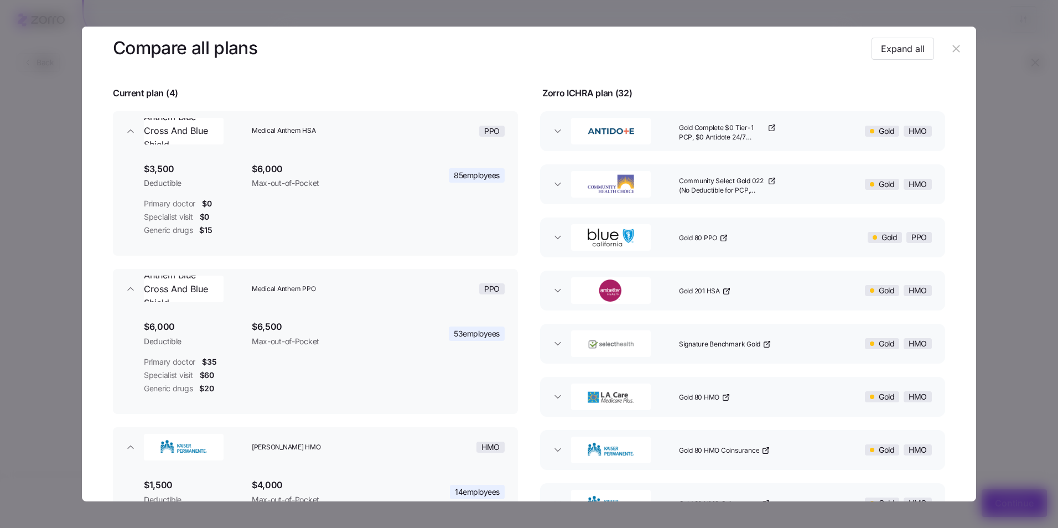
click at [950, 47] on icon "button" at bounding box center [956, 49] width 12 height 12
